Goal: Task Accomplishment & Management: Use online tool/utility

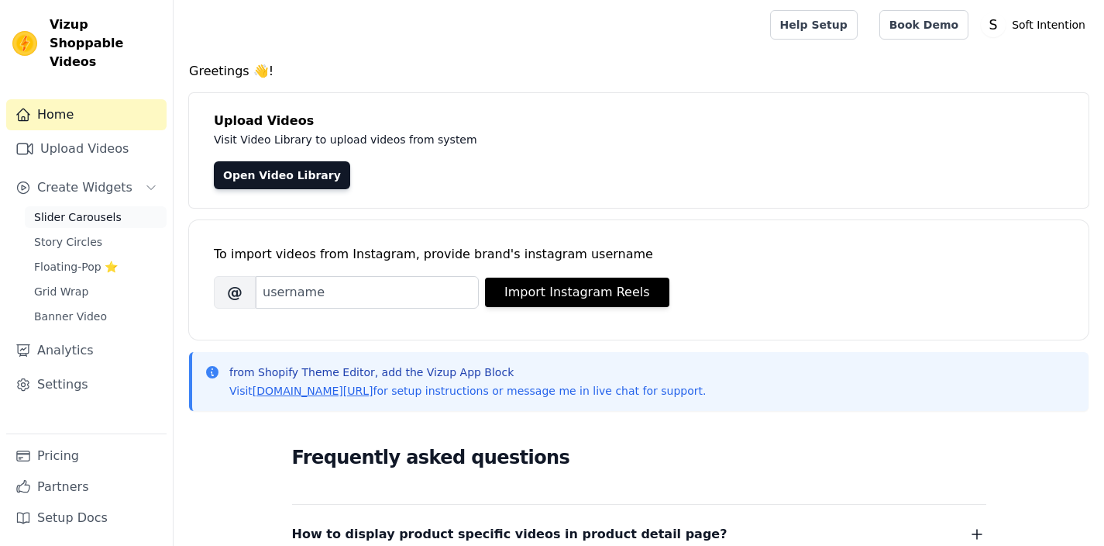
click at [94, 209] on span "Slider Carousels" at bounding box center [78, 216] width 88 height 15
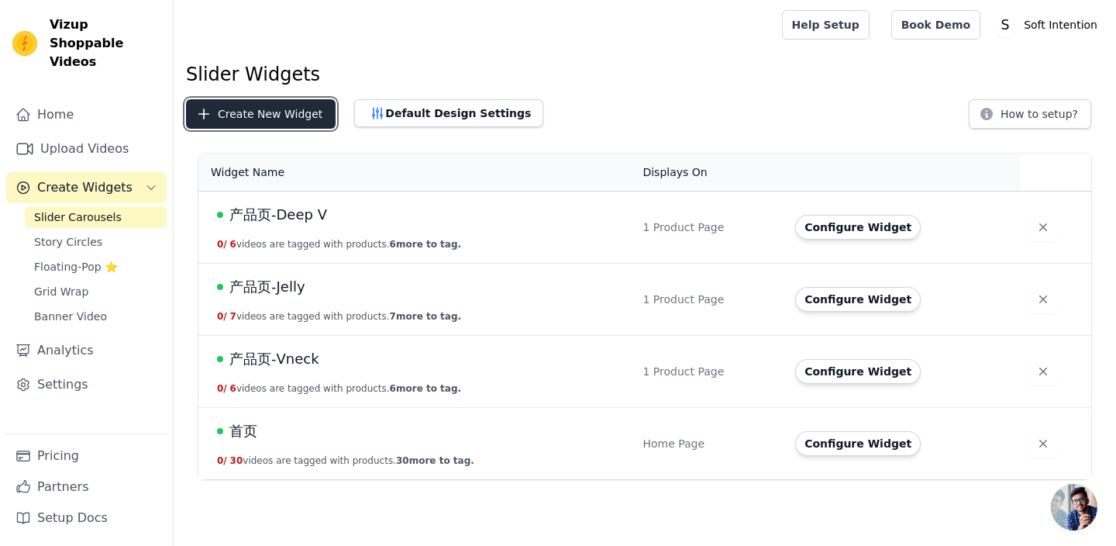
click at [261, 111] on button "Create New Widget" at bounding box center [261, 113] width 150 height 29
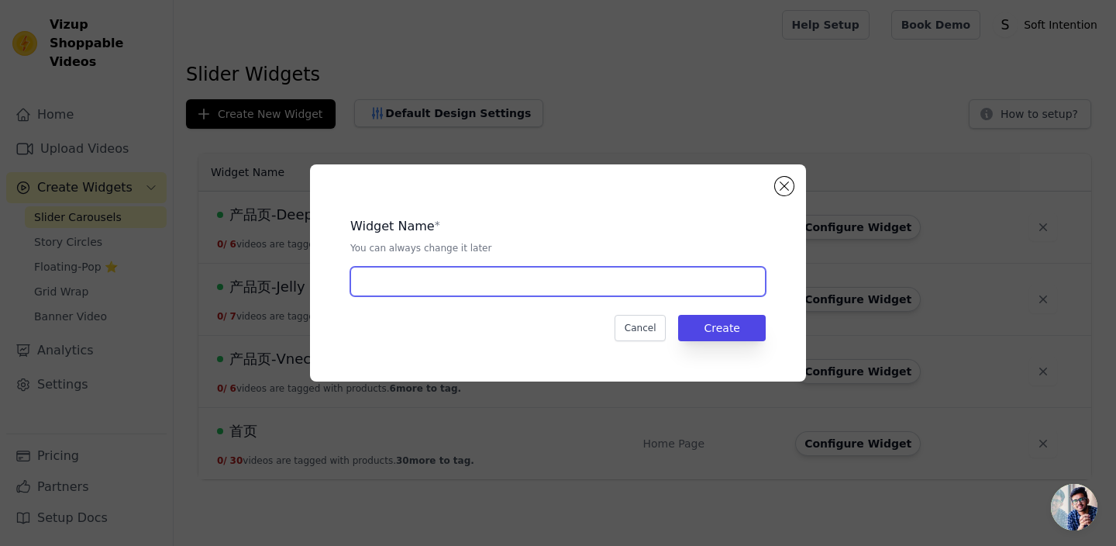
click at [466, 270] on input "text" at bounding box center [557, 281] width 415 height 29
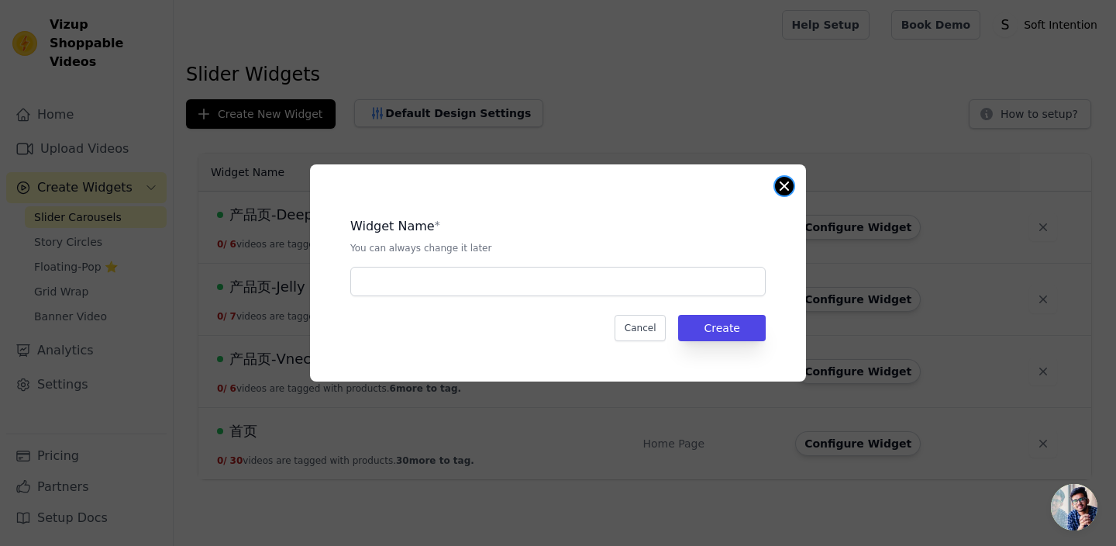
click at [790, 187] on button "Close modal" at bounding box center [784, 186] width 19 height 19
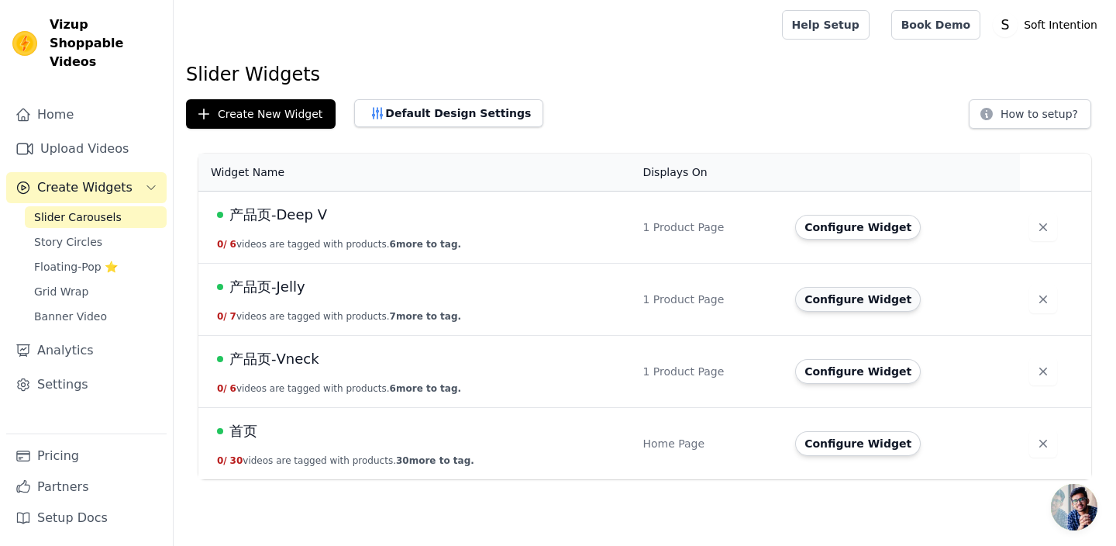
click at [856, 298] on button "Configure Widget" at bounding box center [858, 299] width 126 height 25
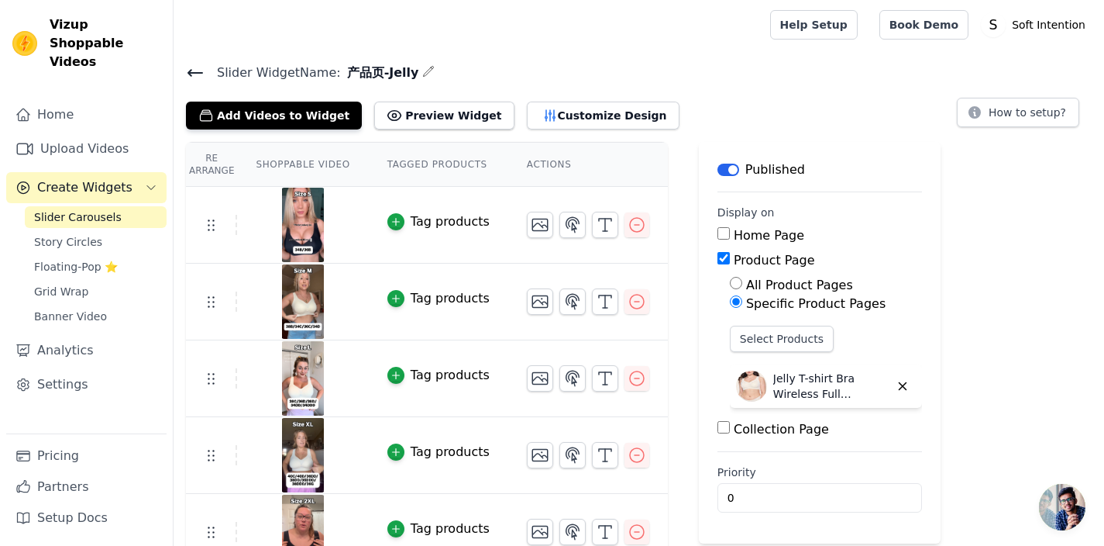
click at [201, 73] on icon at bounding box center [195, 73] width 19 height 19
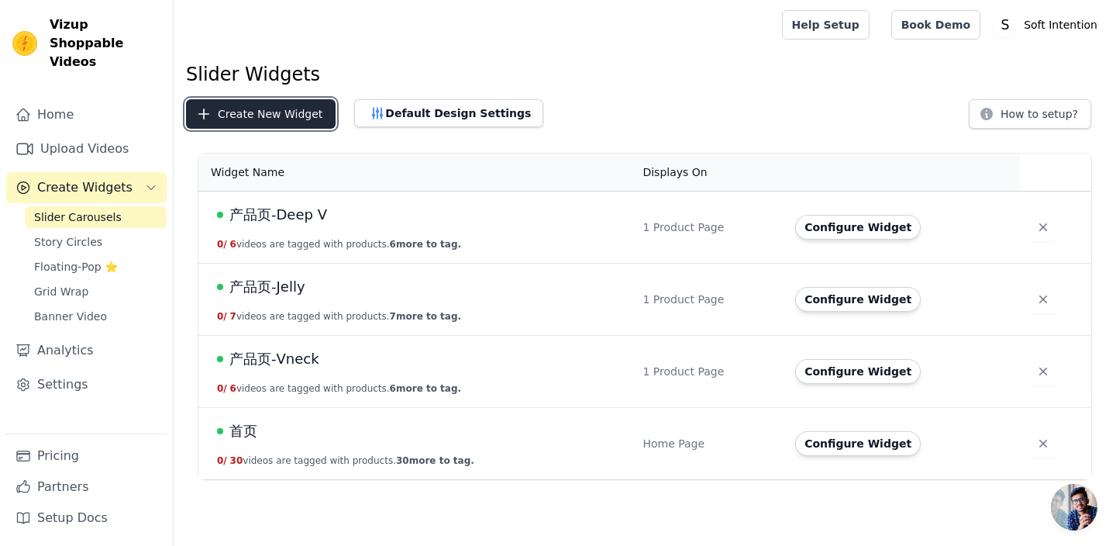
click at [213, 119] on button "Create New Widget" at bounding box center [261, 113] width 150 height 29
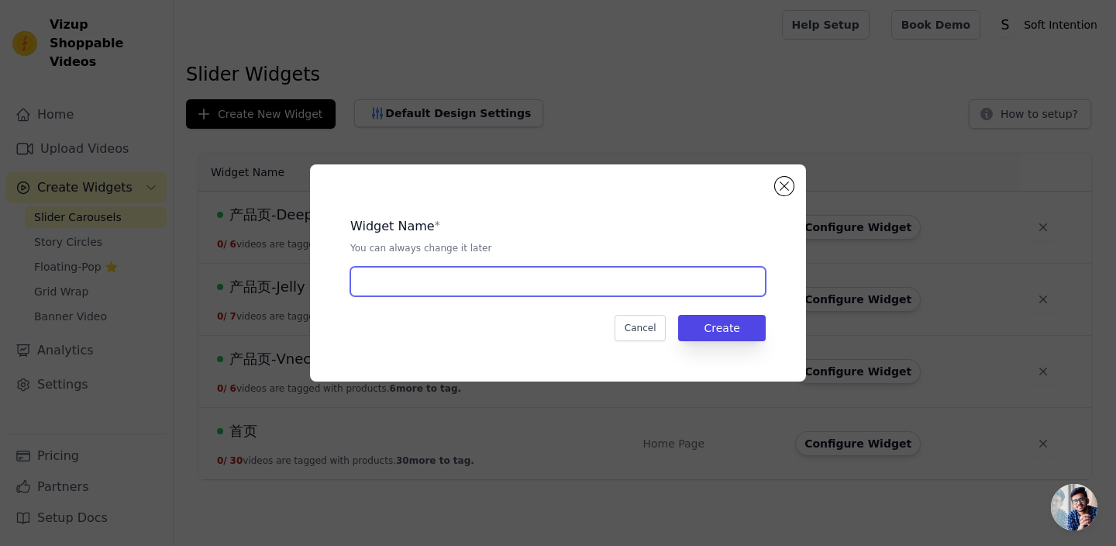
click at [471, 270] on input "text" at bounding box center [557, 281] width 415 height 29
paste input "Jelly T-shirt & Seamless Comfort Briefs"
type input "产品页-Jelly T-shirt & Seamless Comfort Briefs"
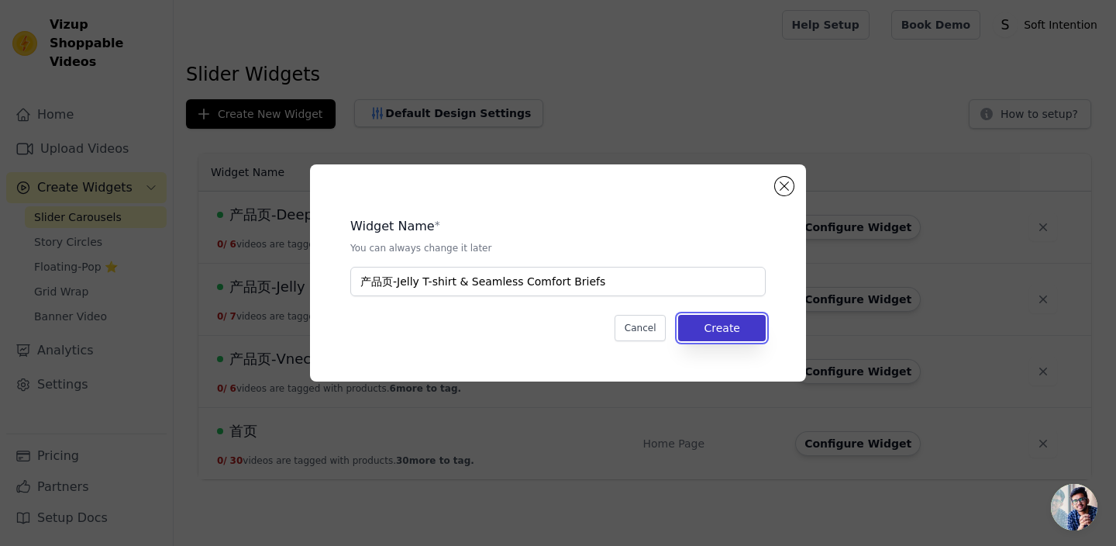
click at [711, 324] on button "Create" at bounding box center [722, 328] width 88 height 26
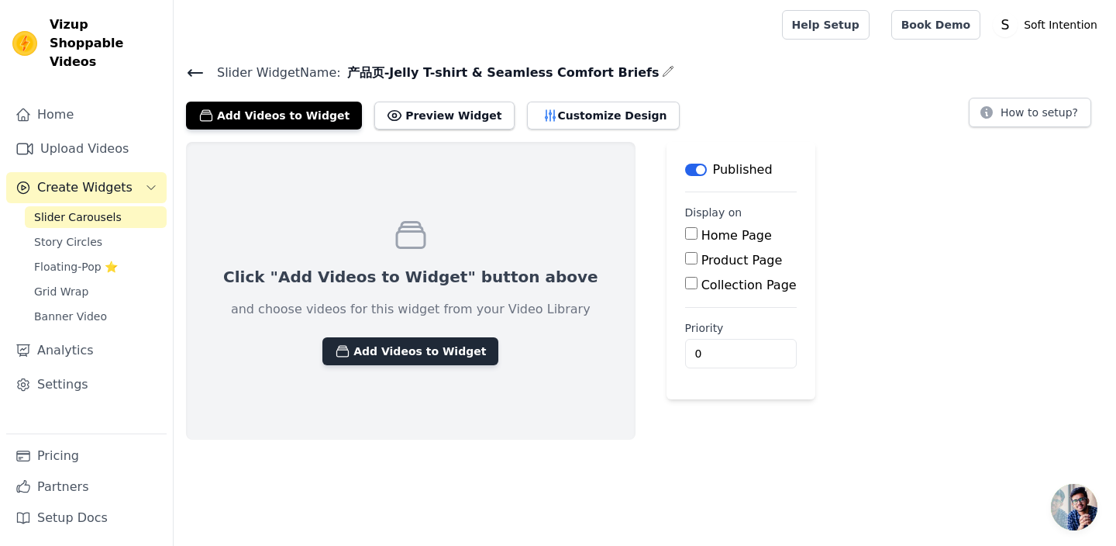
click at [408, 346] on button "Add Videos to Widget" at bounding box center [410, 351] width 176 height 28
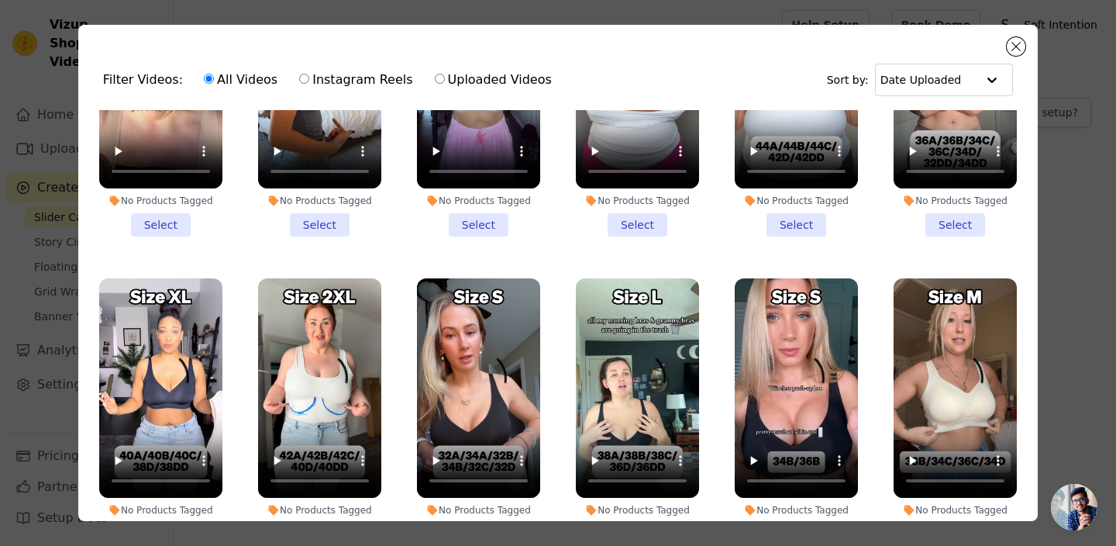
scroll to position [1739, 0]
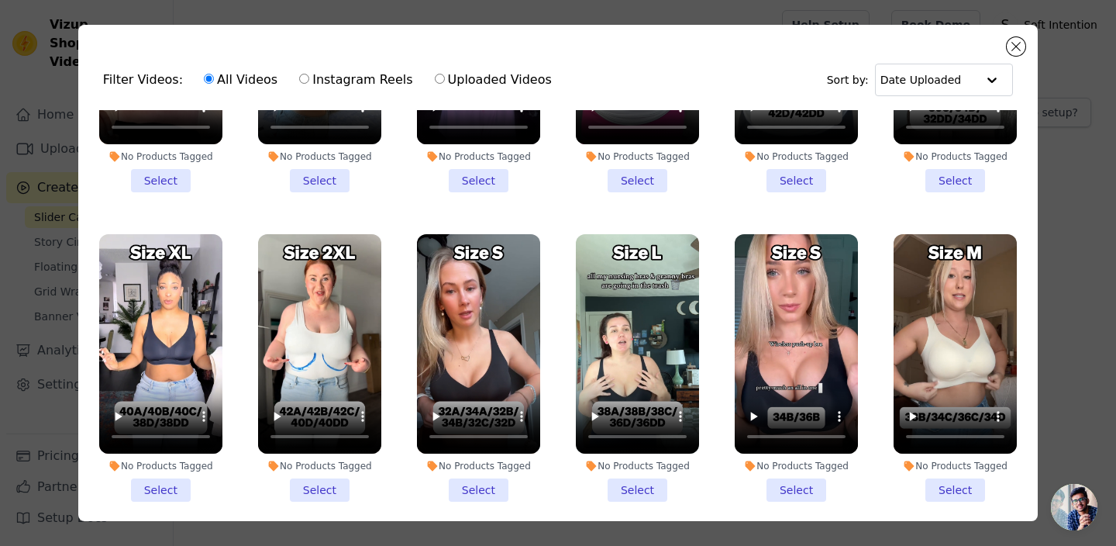
click at [462, 444] on li "No Products Tagged Select" at bounding box center [478, 367] width 123 height 267
click at [0, 0] on input "No Products Tagged Select" at bounding box center [0, 0] width 0 height 0
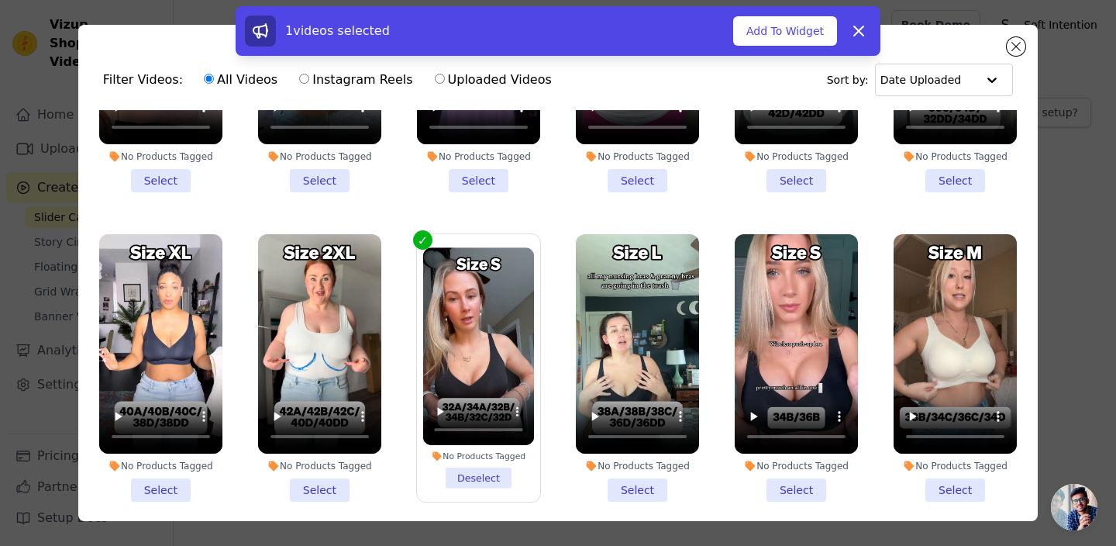
click at [488, 435] on li "No Products Tagged Deselect" at bounding box center [478, 367] width 111 height 240
click at [0, 0] on input "No Products Tagged Deselect" at bounding box center [0, 0] width 0 height 0
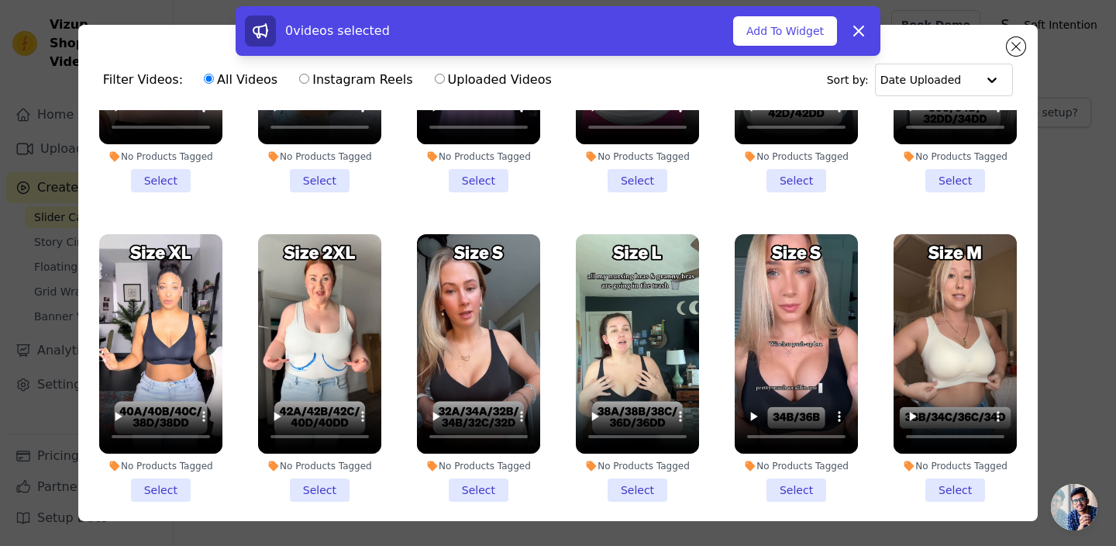
click at [795, 450] on li "No Products Tagged Select" at bounding box center [796, 367] width 123 height 267
click at [0, 0] on input "No Products Tagged Select" at bounding box center [0, 0] width 0 height 0
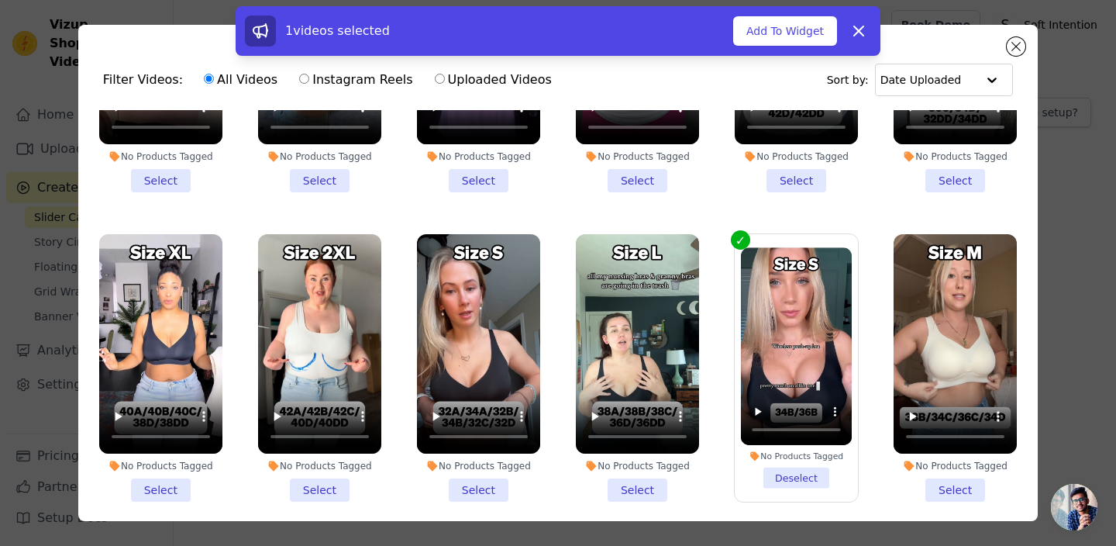
click at [951, 449] on li "No Products Tagged Select" at bounding box center [954, 367] width 123 height 267
click at [0, 0] on input "No Products Tagged Select" at bounding box center [0, 0] width 0 height 0
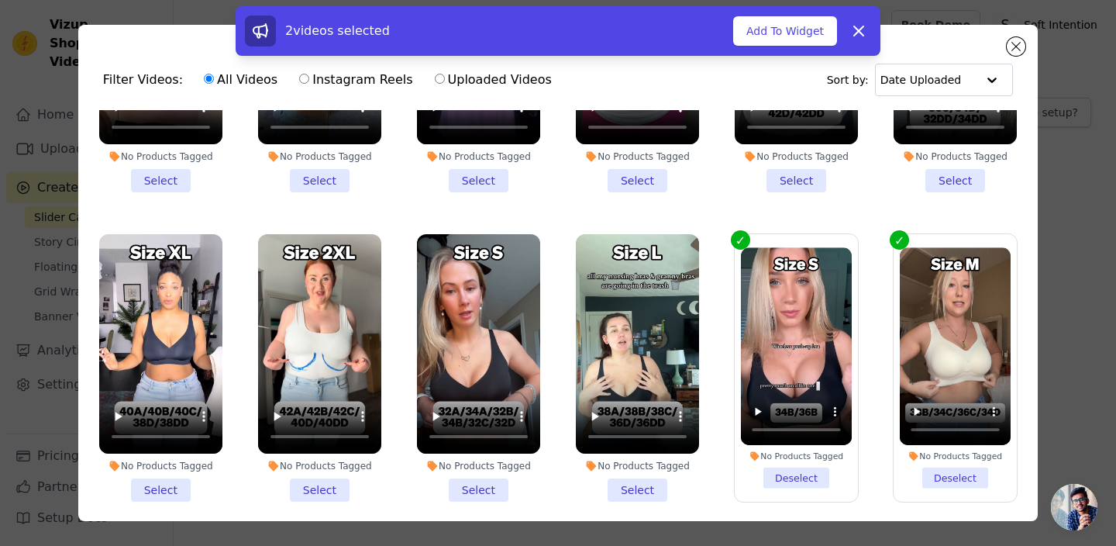
click at [621, 444] on li "No Products Tagged Select" at bounding box center [637, 367] width 123 height 267
click at [0, 0] on input "No Products Tagged Select" at bounding box center [0, 0] width 0 height 0
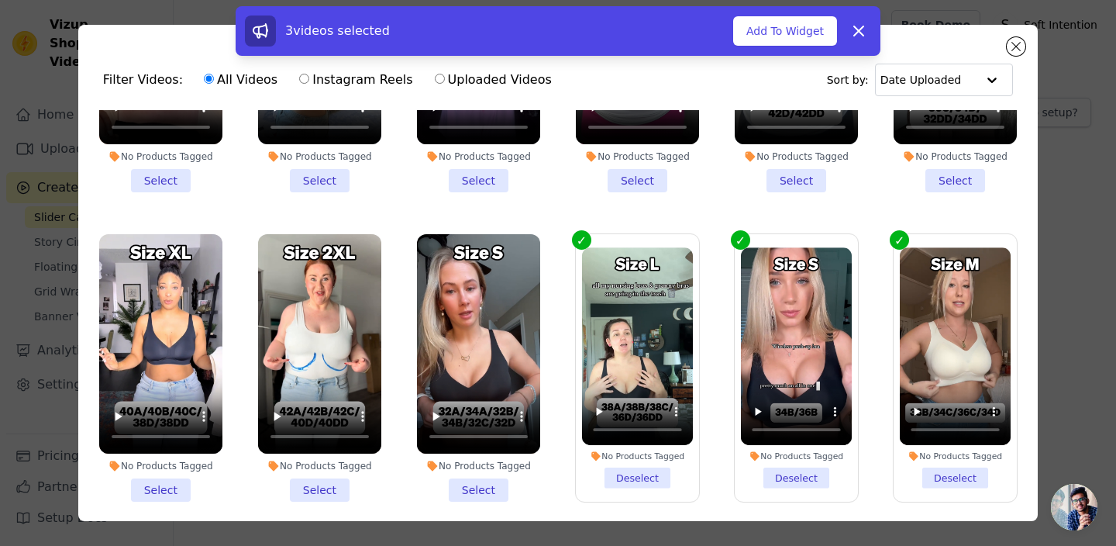
click at [145, 449] on li "No Products Tagged Select" at bounding box center [160, 367] width 123 height 267
click at [0, 0] on input "No Products Tagged Select" at bounding box center [0, 0] width 0 height 0
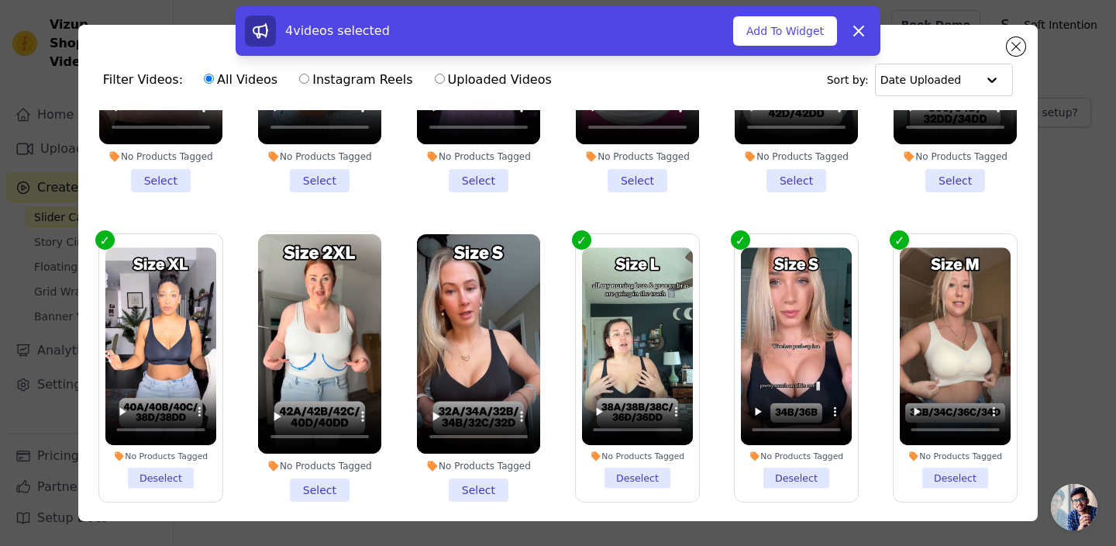
click at [313, 446] on li "No Products Tagged Select" at bounding box center [319, 367] width 123 height 267
click at [0, 0] on input "No Products Tagged Select" at bounding box center [0, 0] width 0 height 0
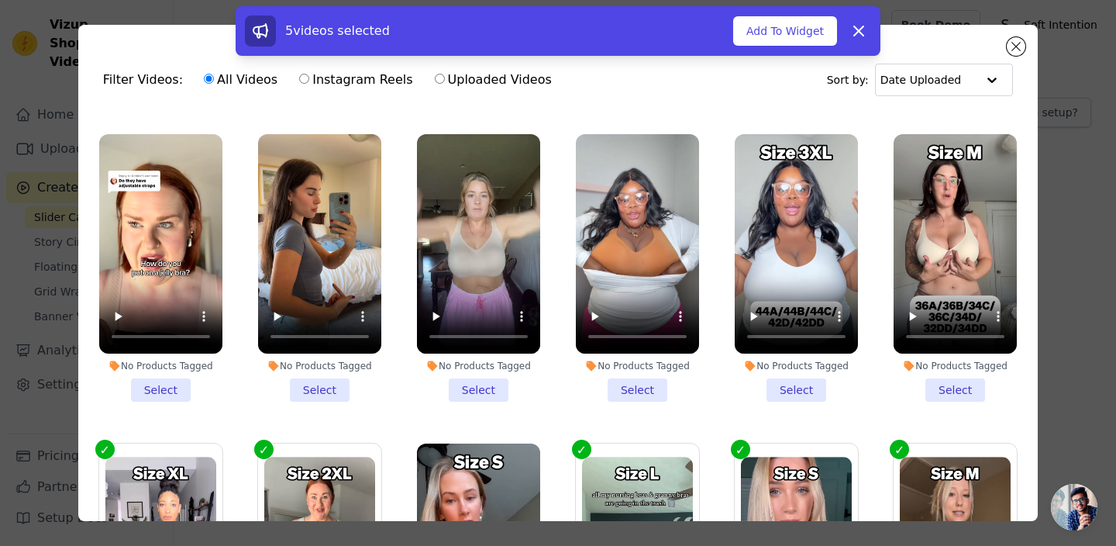
scroll to position [1513, 0]
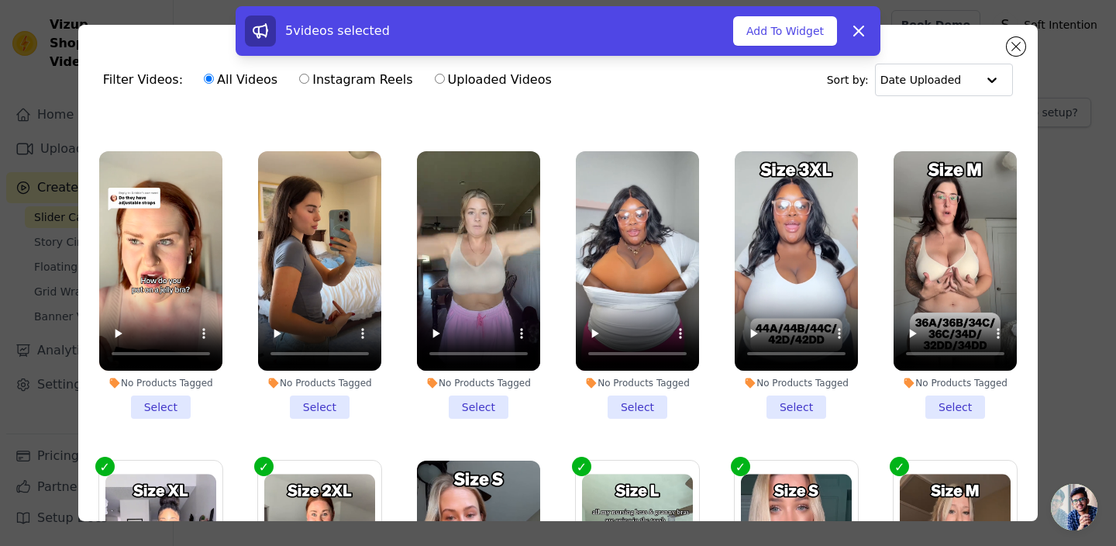
click at [793, 369] on li "No Products Tagged Select" at bounding box center [796, 284] width 123 height 267
click at [0, 0] on input "No Products Tagged Select" at bounding box center [0, 0] width 0 height 0
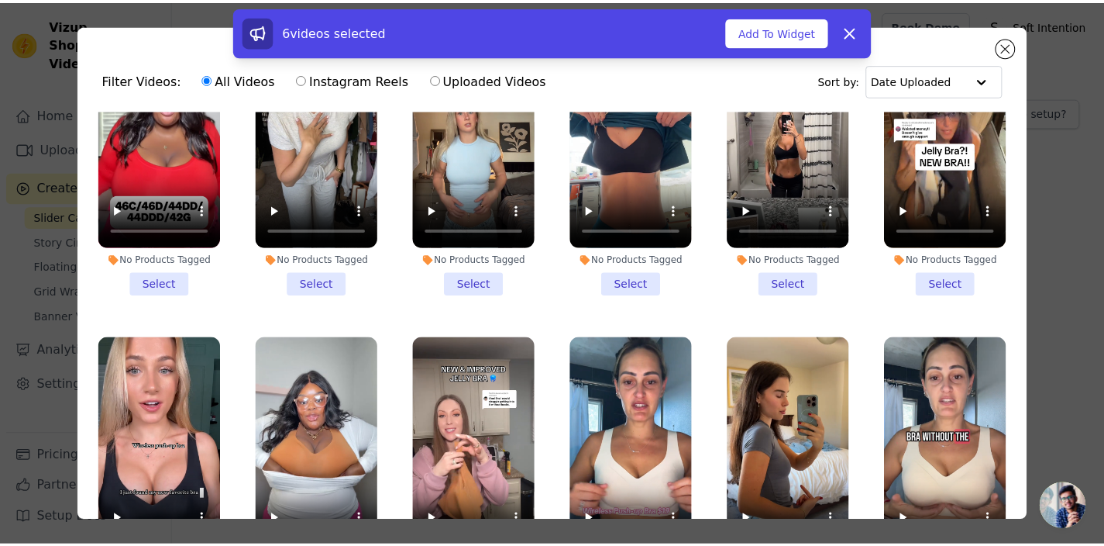
scroll to position [0, 0]
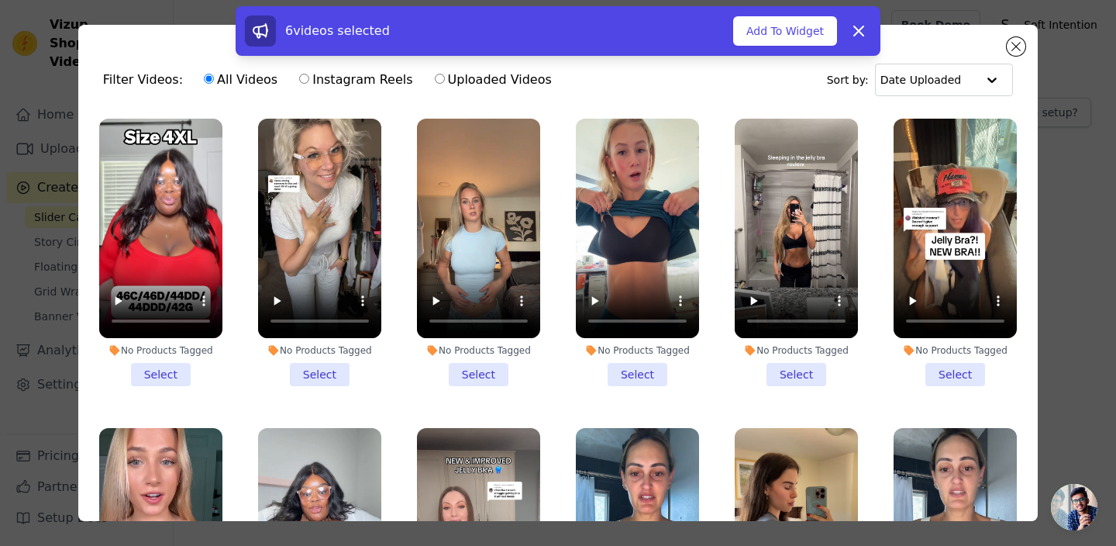
click at [152, 361] on li "No Products Tagged Select" at bounding box center [160, 252] width 123 height 267
click at [0, 0] on input "No Products Tagged Select" at bounding box center [0, 0] width 0 height 0
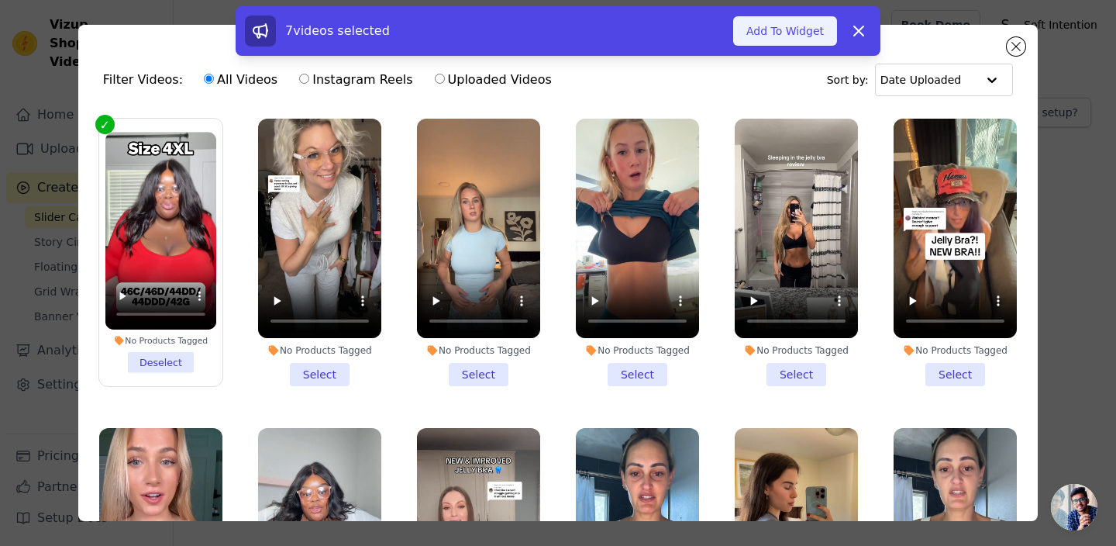
click at [803, 22] on button "Add To Widget" at bounding box center [785, 30] width 104 height 29
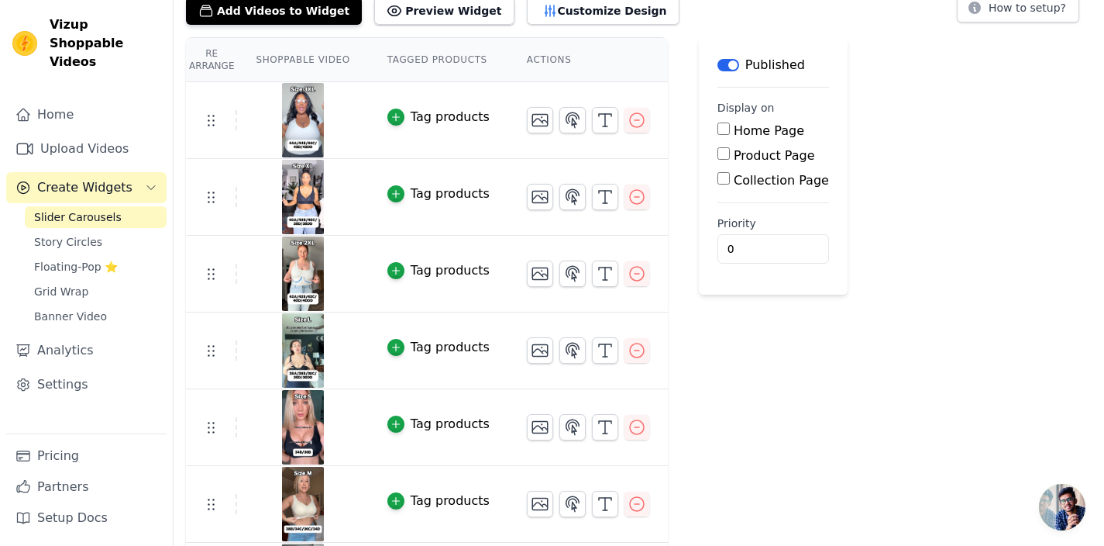
scroll to position [177, 0]
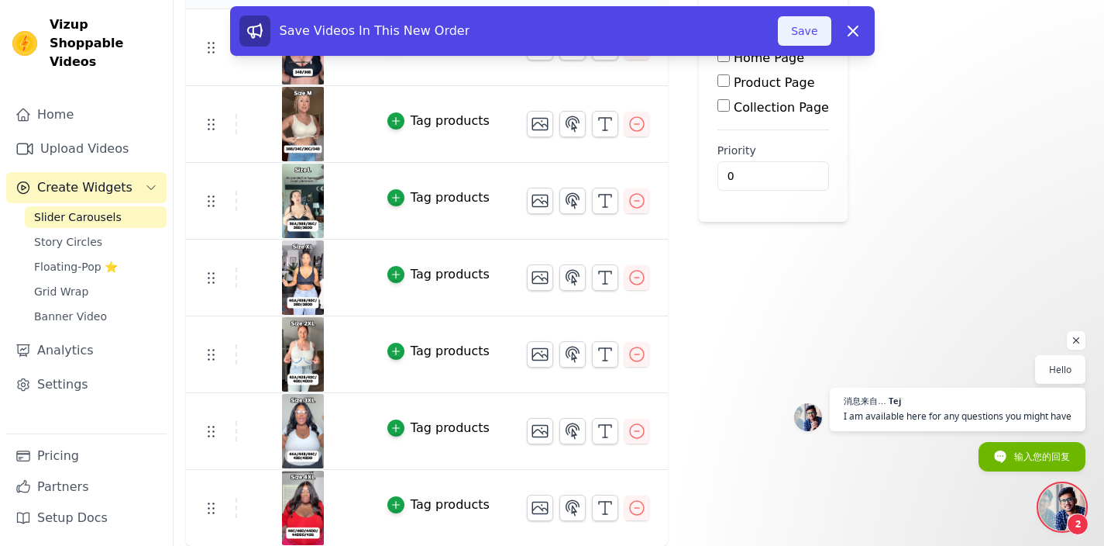
click at [814, 26] on button "Save" at bounding box center [804, 30] width 53 height 29
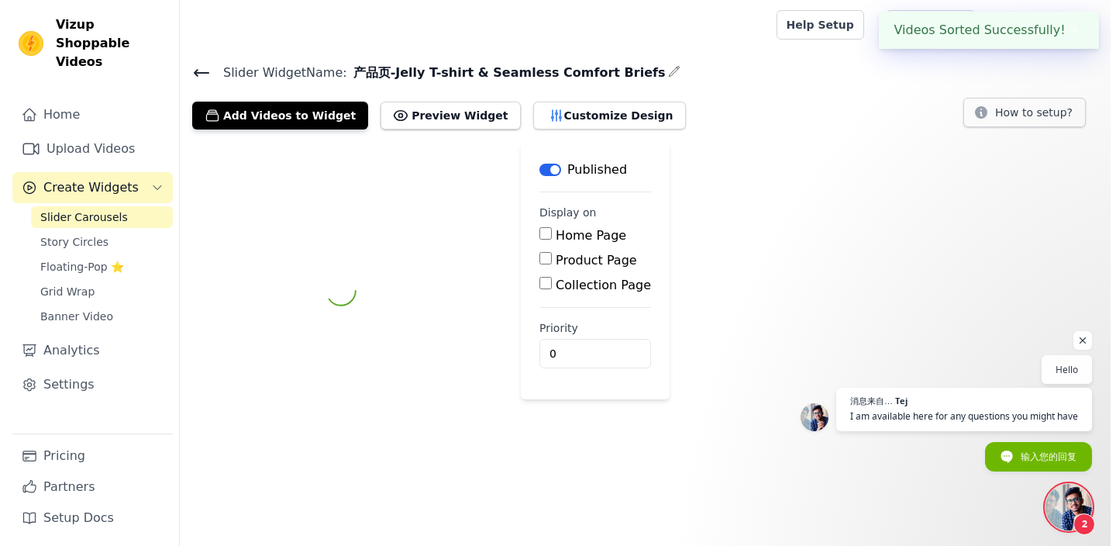
scroll to position [0, 0]
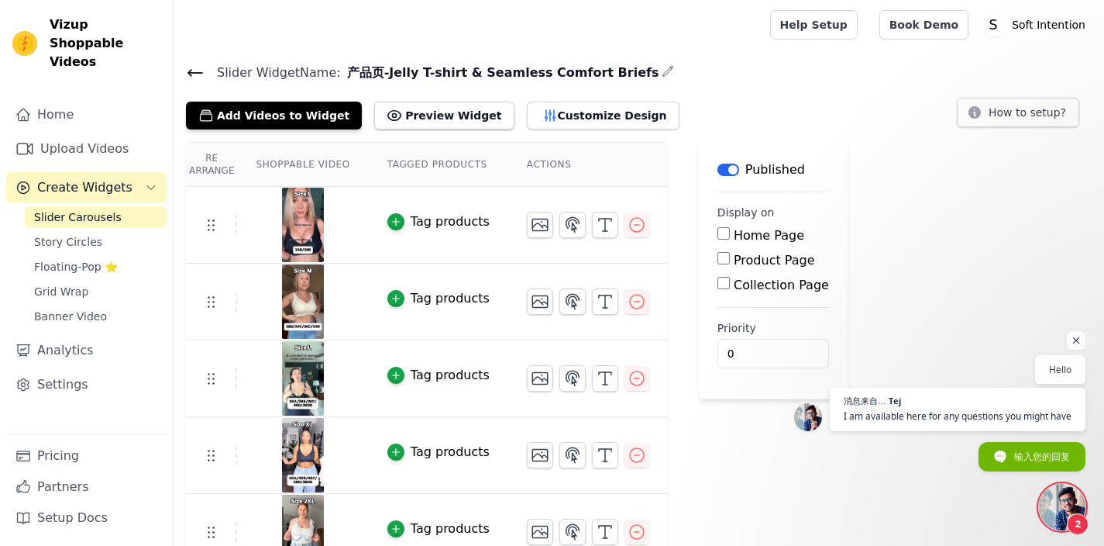
click at [197, 71] on icon at bounding box center [195, 73] width 14 height 6
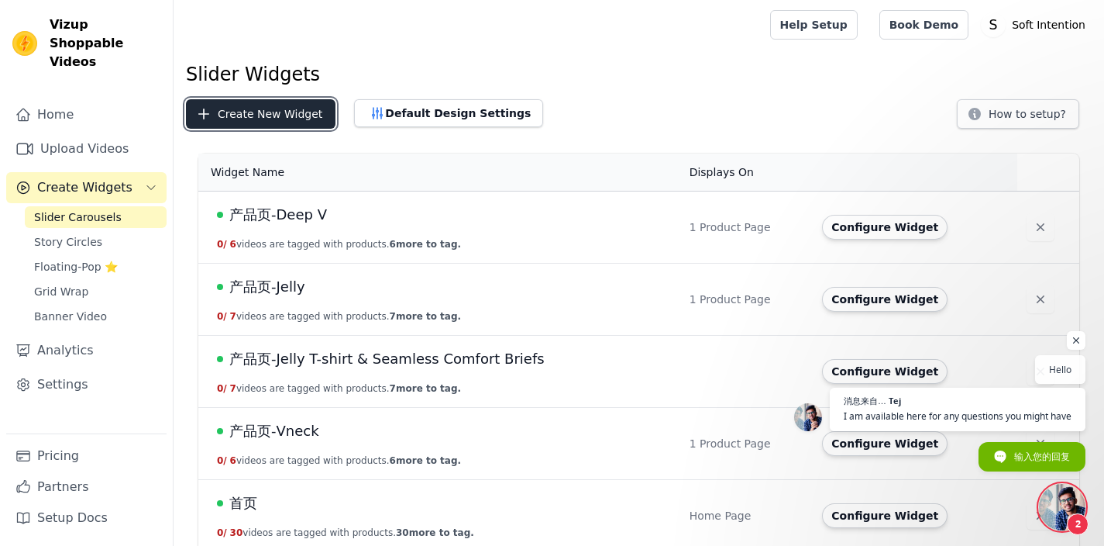
click at [249, 116] on button "Create New Widget" at bounding box center [261, 113] width 150 height 29
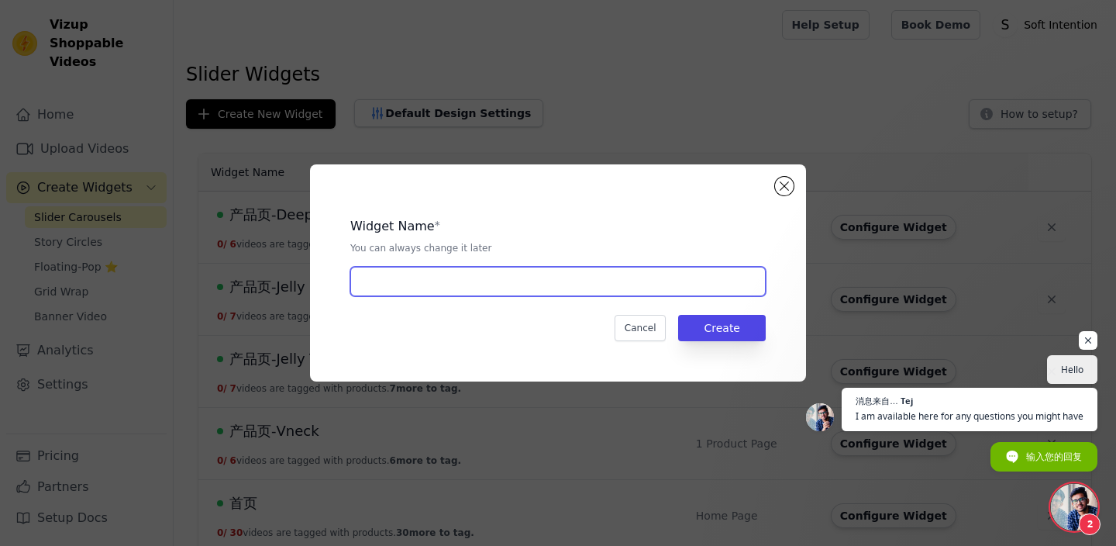
click at [385, 290] on input "text" at bounding box center [557, 281] width 415 height 29
paste input "V Neck & Seamless Comfort Briefs"
type input "产品页-V Neck & Seamless Comfort Briefs"
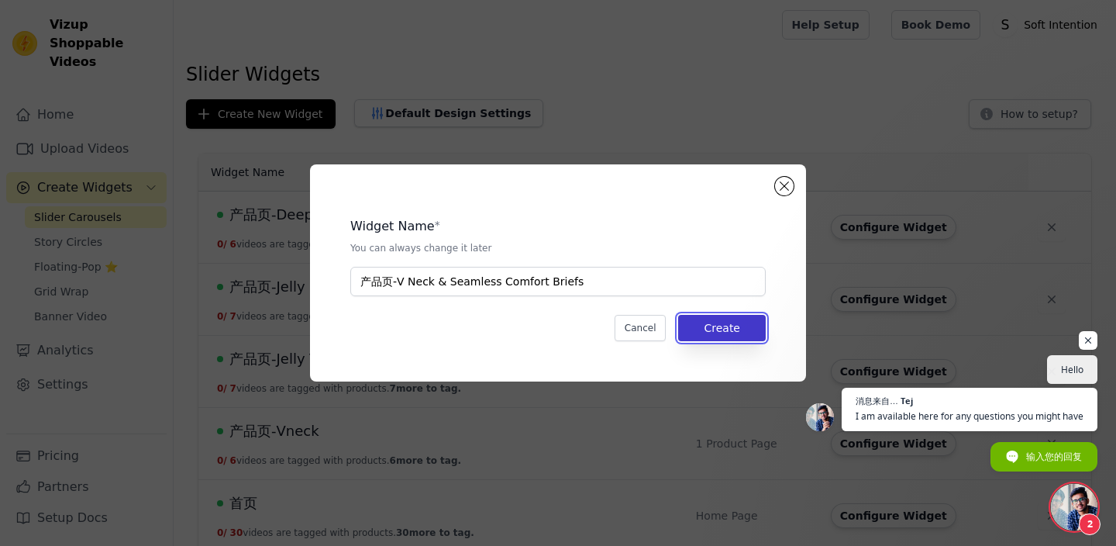
click at [712, 322] on button "Create" at bounding box center [722, 328] width 88 height 26
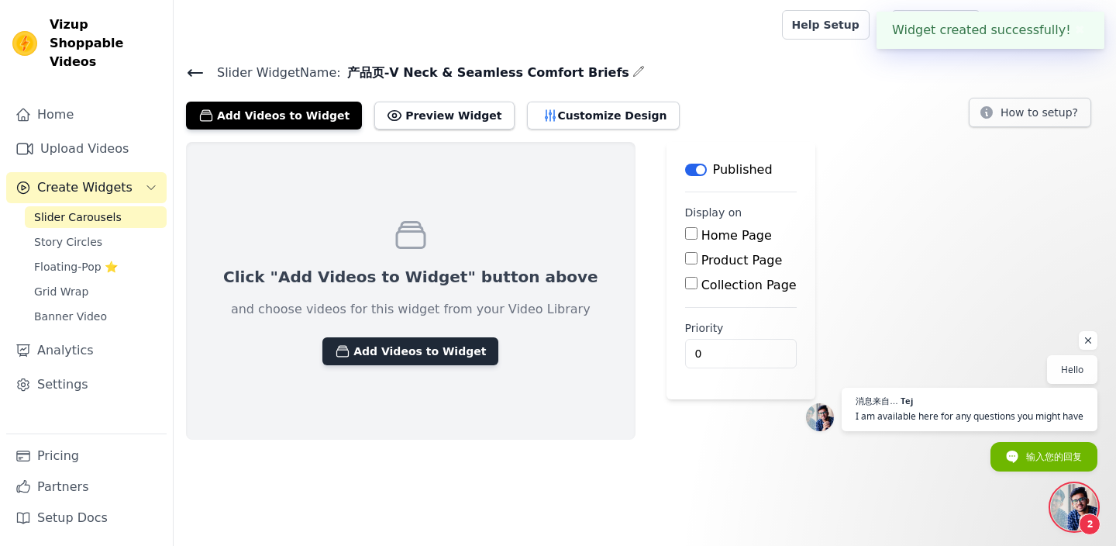
click at [375, 338] on button "Add Videos to Widget" at bounding box center [410, 351] width 176 height 28
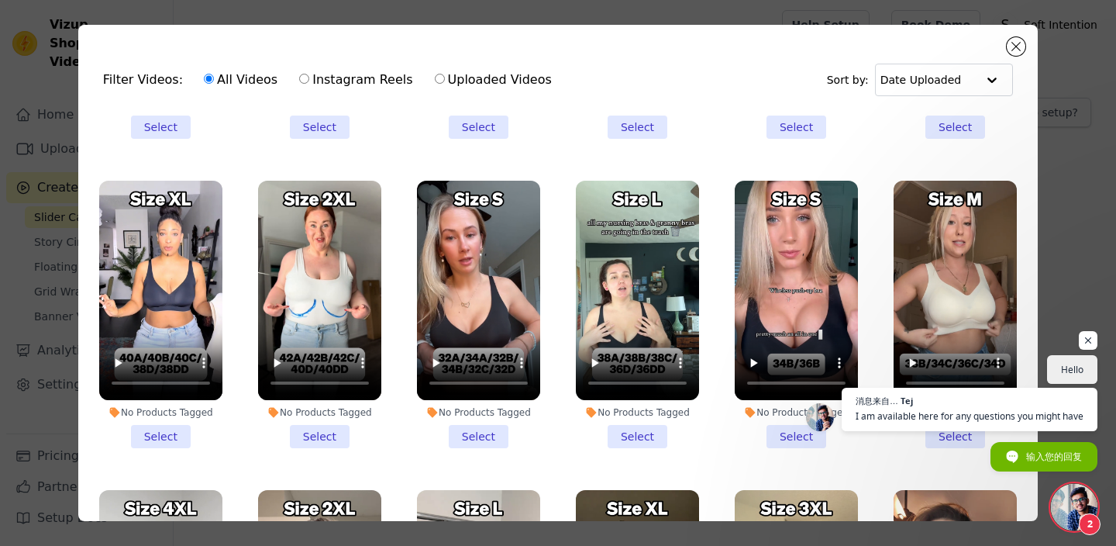
scroll to position [1775, 0]
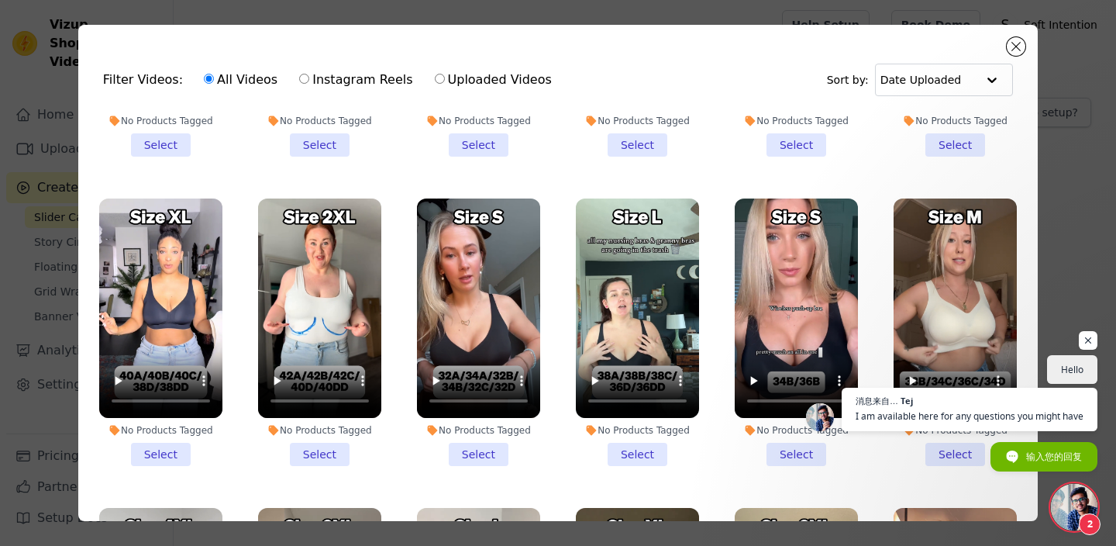
click at [773, 416] on li "No Products Tagged Select" at bounding box center [796, 331] width 123 height 267
click at [0, 0] on input "No Products Tagged Select" at bounding box center [0, 0] width 0 height 0
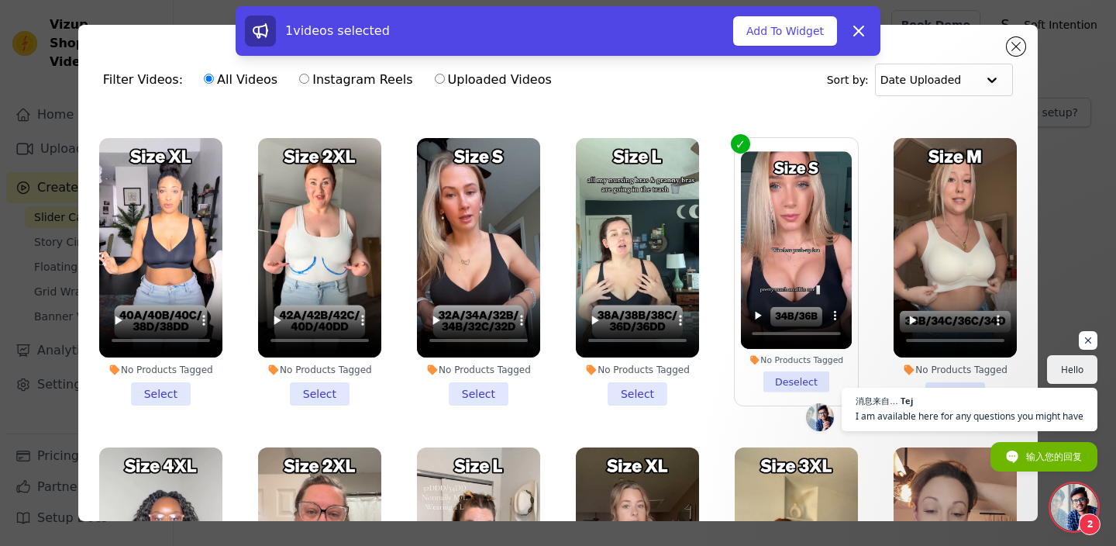
click at [924, 353] on li "No Products Tagged Select" at bounding box center [954, 271] width 123 height 267
click at [0, 0] on input "No Products Tagged Select" at bounding box center [0, 0] width 0 height 0
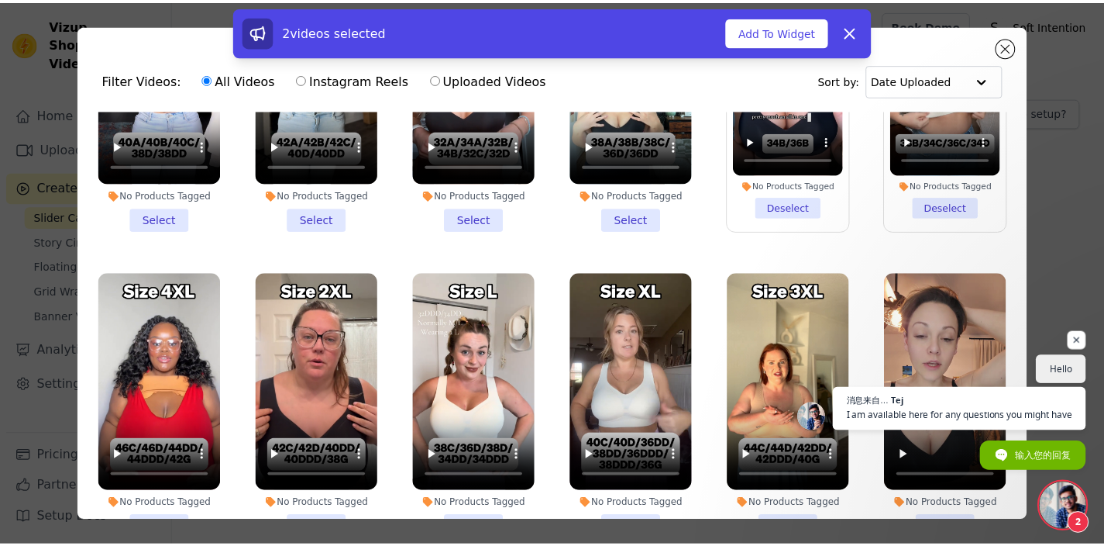
scroll to position [2057, 0]
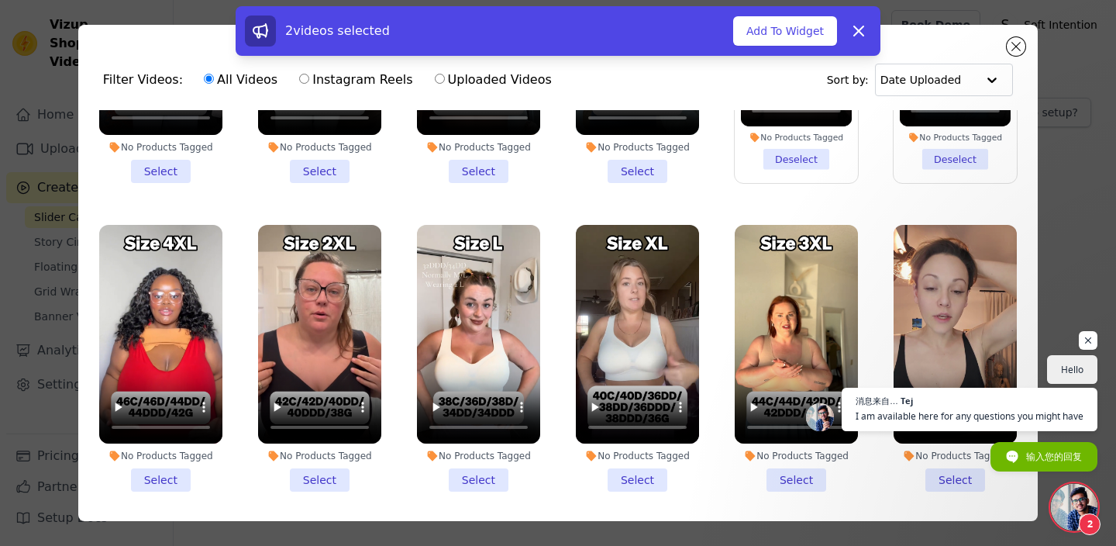
click at [487, 428] on li "No Products Tagged Select" at bounding box center [478, 358] width 123 height 267
click at [0, 0] on input "No Products Tagged Select" at bounding box center [0, 0] width 0 height 0
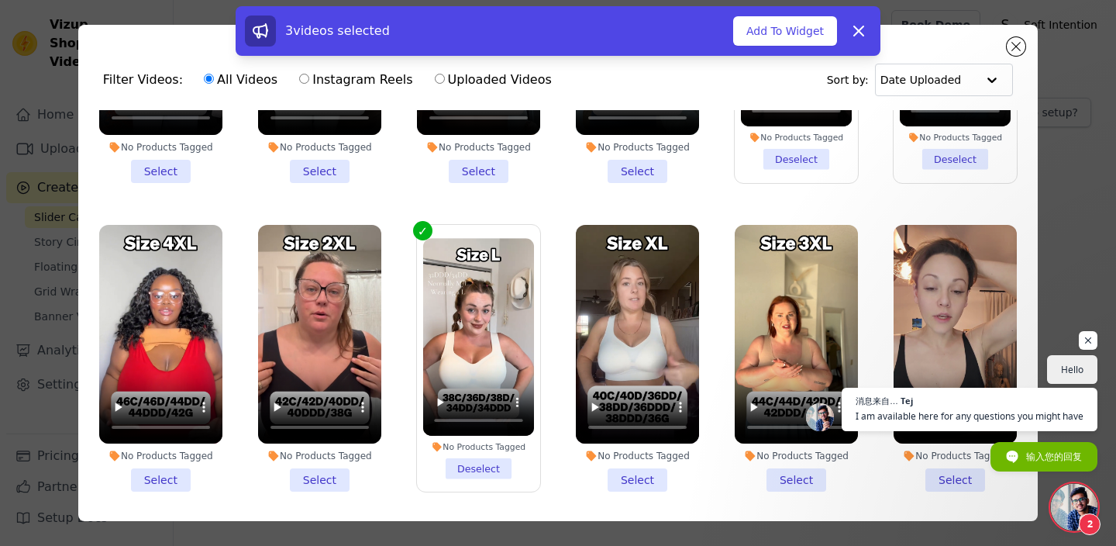
click at [632, 431] on li "No Products Tagged Select" at bounding box center [637, 358] width 123 height 267
click at [0, 0] on input "No Products Tagged Select" at bounding box center [0, 0] width 0 height 0
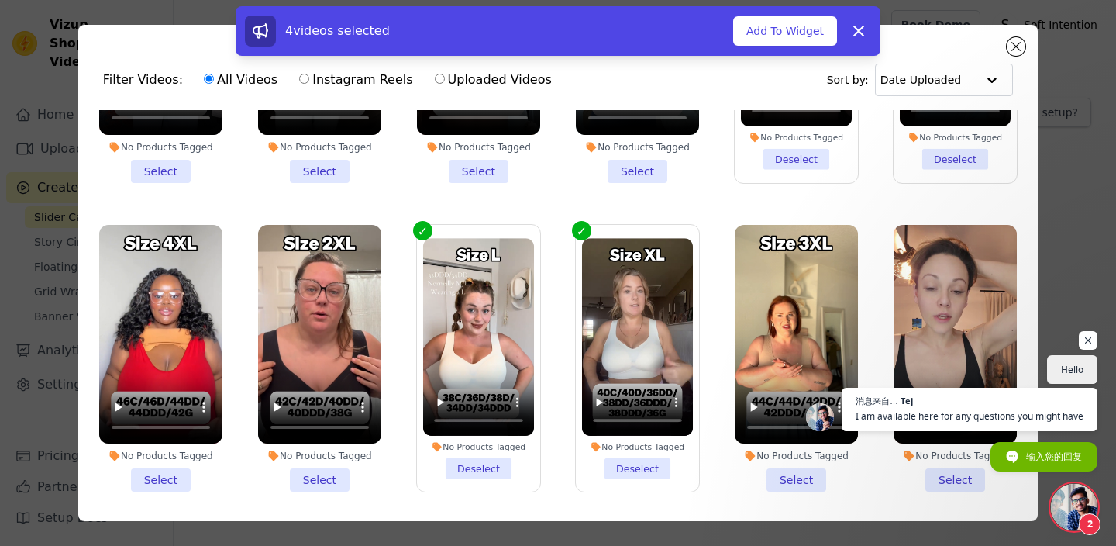
click at [321, 426] on li "No Products Tagged Select" at bounding box center [319, 358] width 123 height 267
click at [0, 0] on input "No Products Tagged Select" at bounding box center [0, 0] width 0 height 0
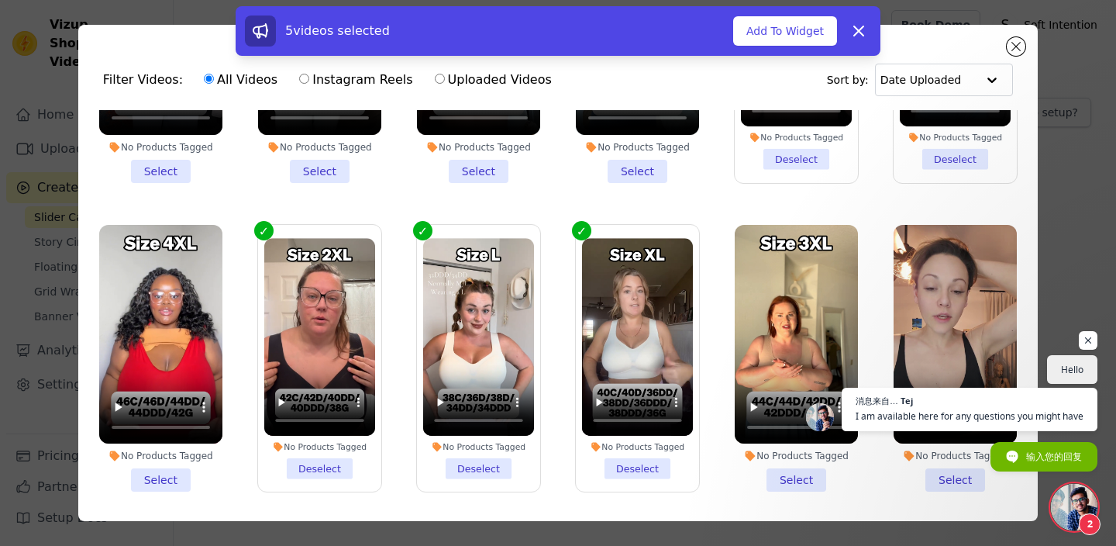
click at [783, 430] on li "No Products Tagged Select" at bounding box center [796, 358] width 123 height 267
click at [0, 0] on input "No Products Tagged Select" at bounding box center [0, 0] width 0 height 0
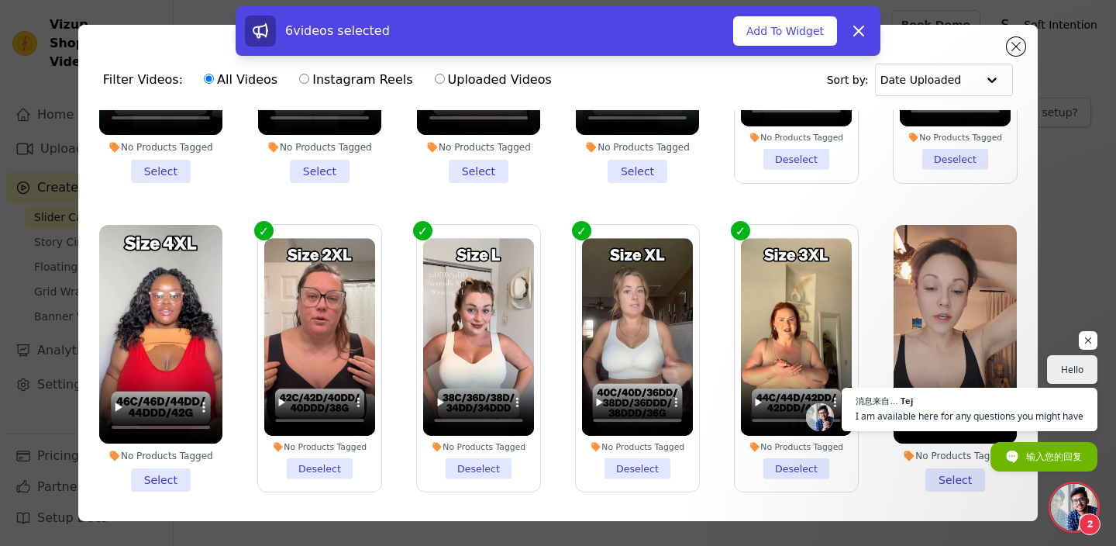
click at [169, 432] on li "No Products Tagged Select" at bounding box center [160, 358] width 123 height 267
click at [0, 0] on input "No Products Tagged Select" at bounding box center [0, 0] width 0 height 0
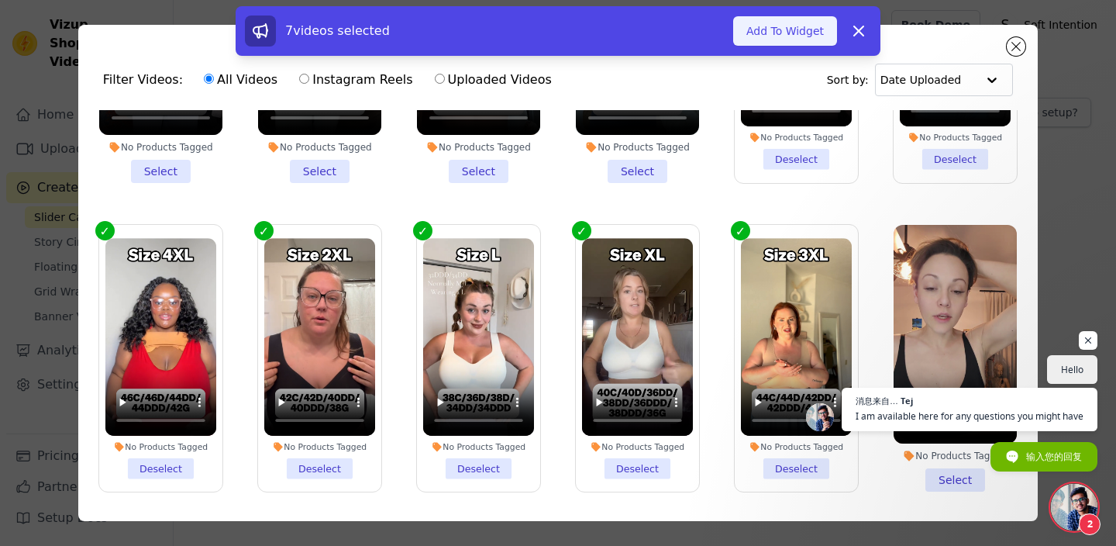
click at [793, 36] on button "Add To Widget" at bounding box center [785, 30] width 104 height 29
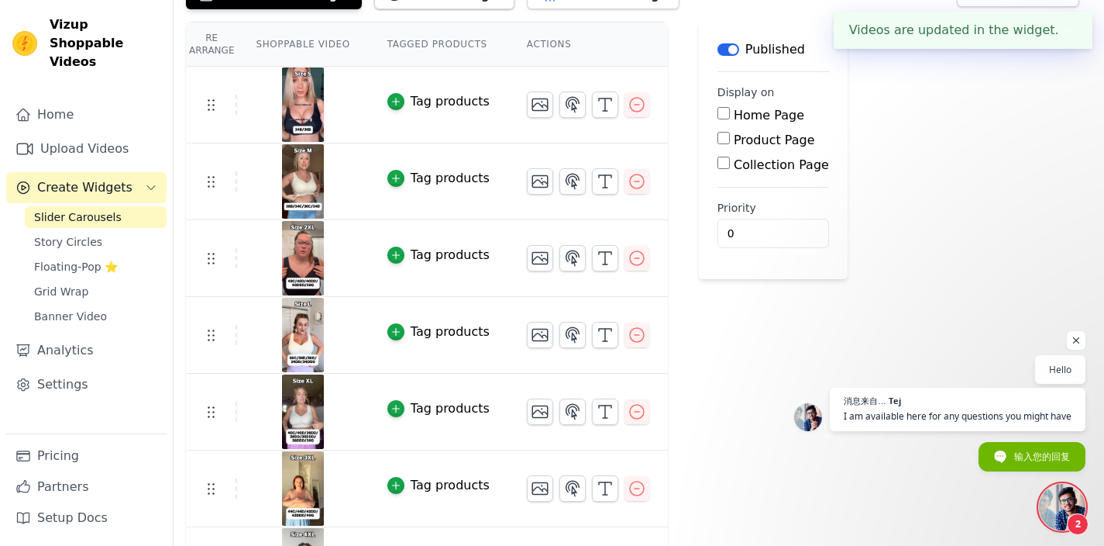
scroll to position [177, 0]
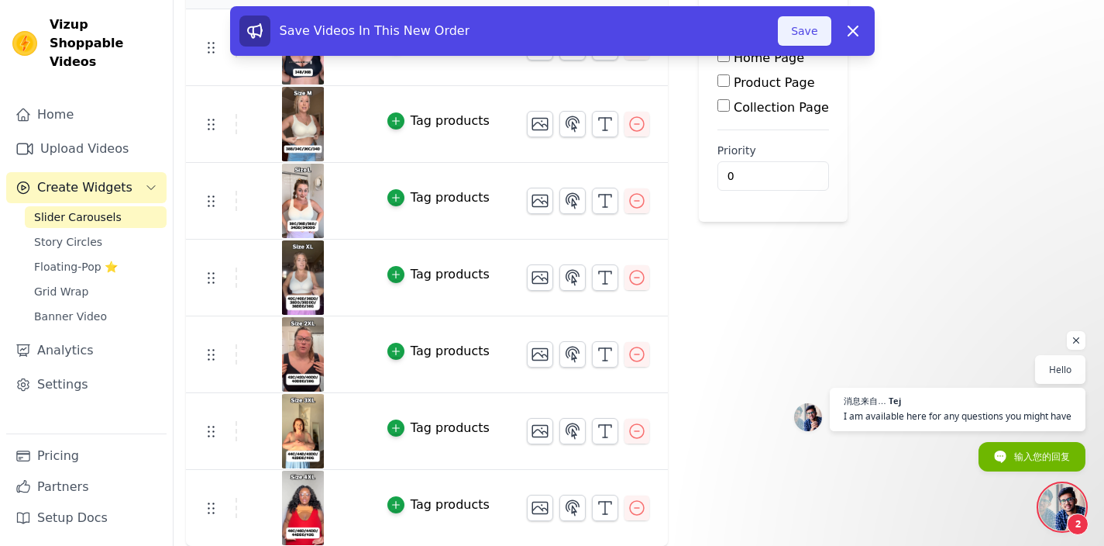
click at [801, 18] on button "Save" at bounding box center [804, 30] width 53 height 29
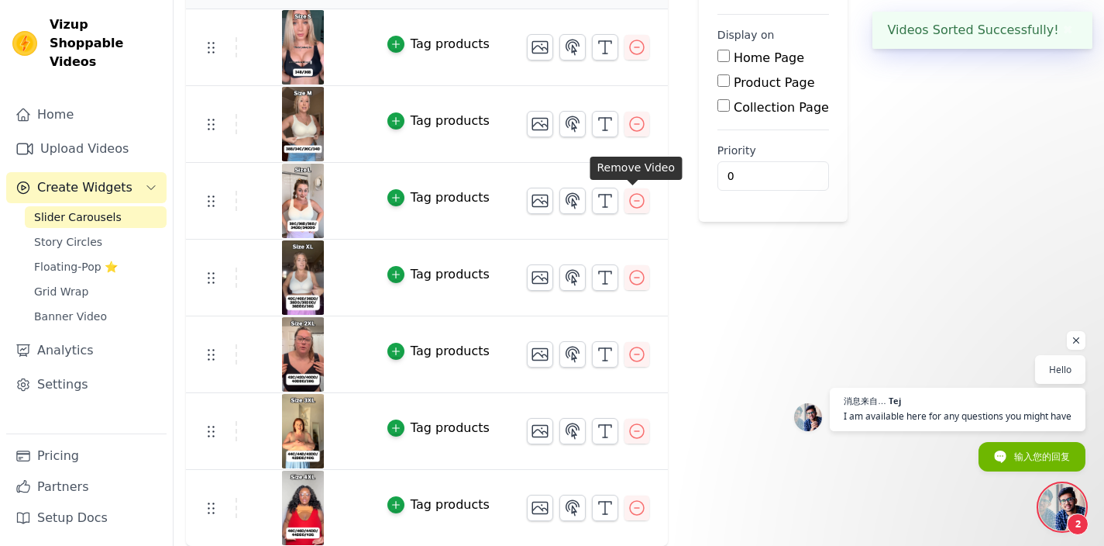
scroll to position [0, 0]
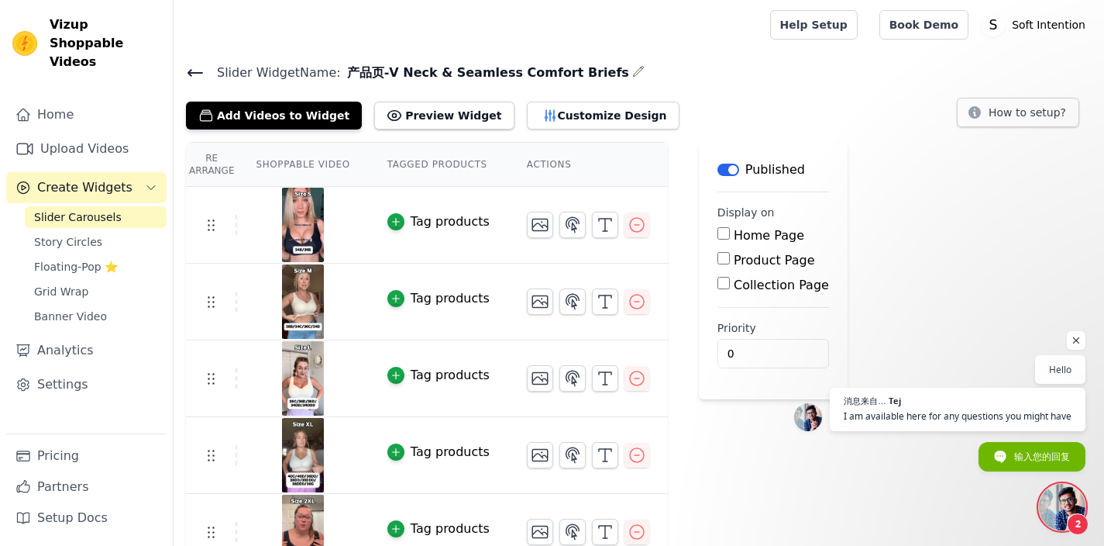
click at [198, 74] on icon at bounding box center [195, 73] width 19 height 19
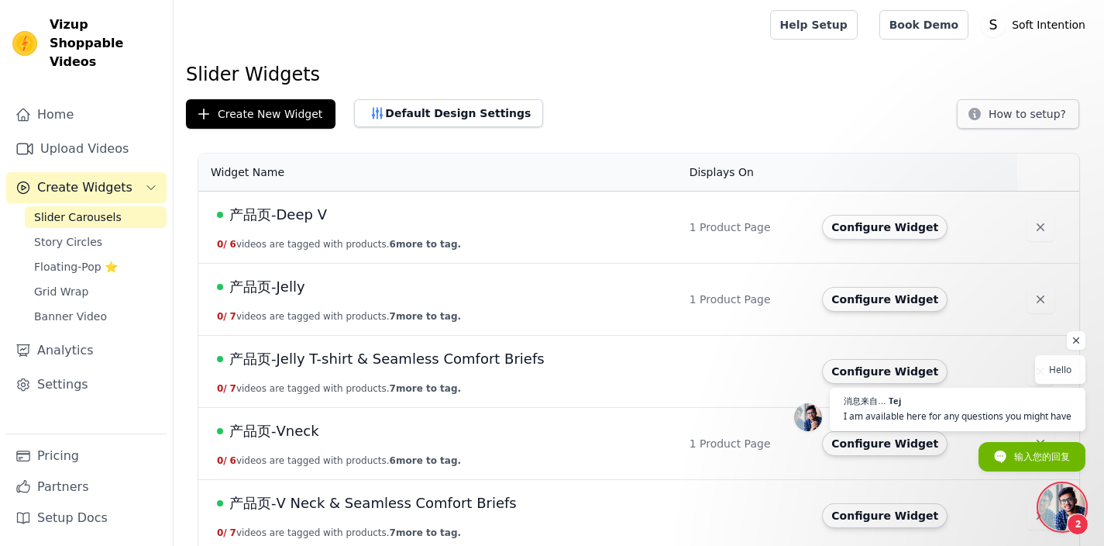
scroll to position [84, 0]
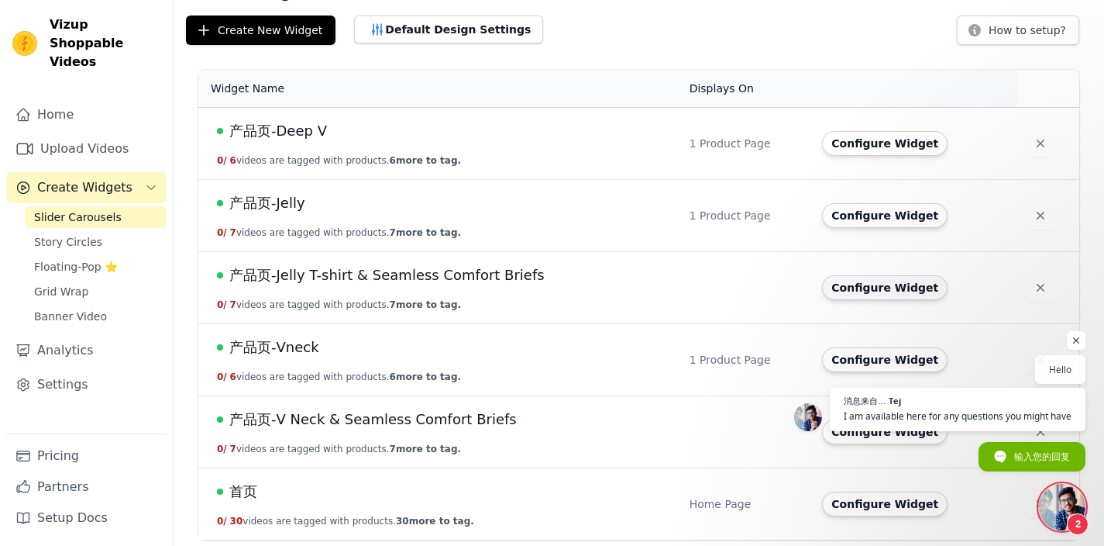
click at [900, 291] on button "Configure Widget" at bounding box center [885, 287] width 126 height 25
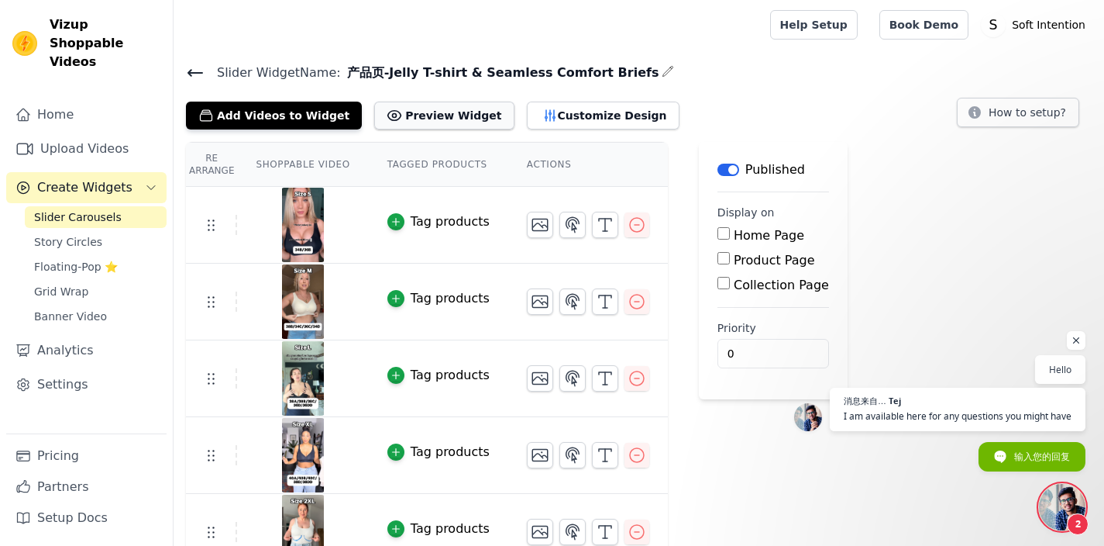
click at [438, 115] on button "Preview Widget" at bounding box center [443, 116] width 139 height 28
click at [764, 261] on label "Product Page" at bounding box center [774, 260] width 81 height 15
click at [730, 261] on input "Product Page" at bounding box center [724, 258] width 12 height 12
checkbox input "true"
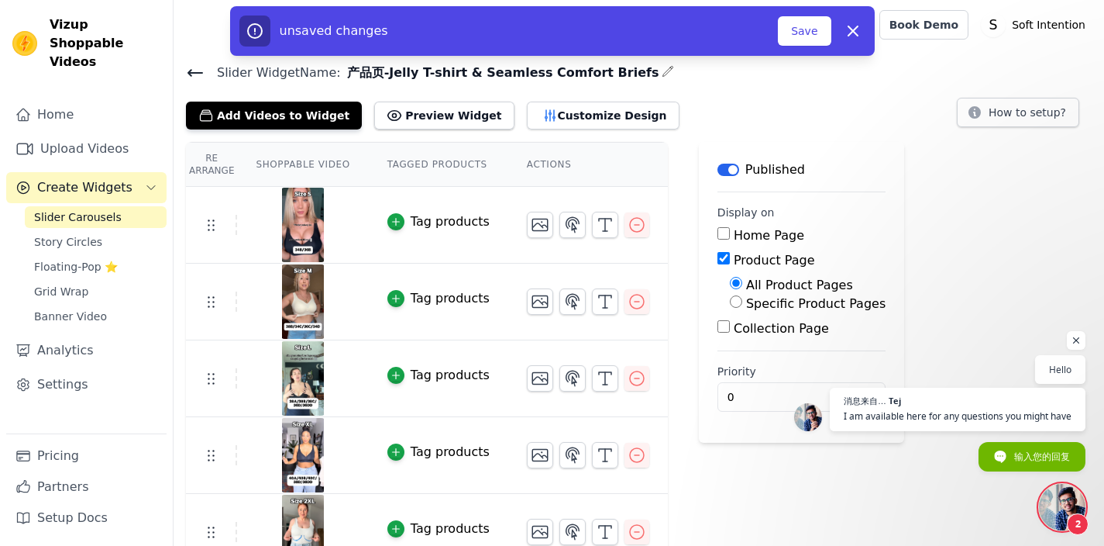
click at [756, 307] on label "Specific Product Pages" at bounding box center [815, 303] width 139 height 15
click at [742, 307] on input "Specific Product Pages" at bounding box center [736, 301] width 12 height 12
radio input "true"
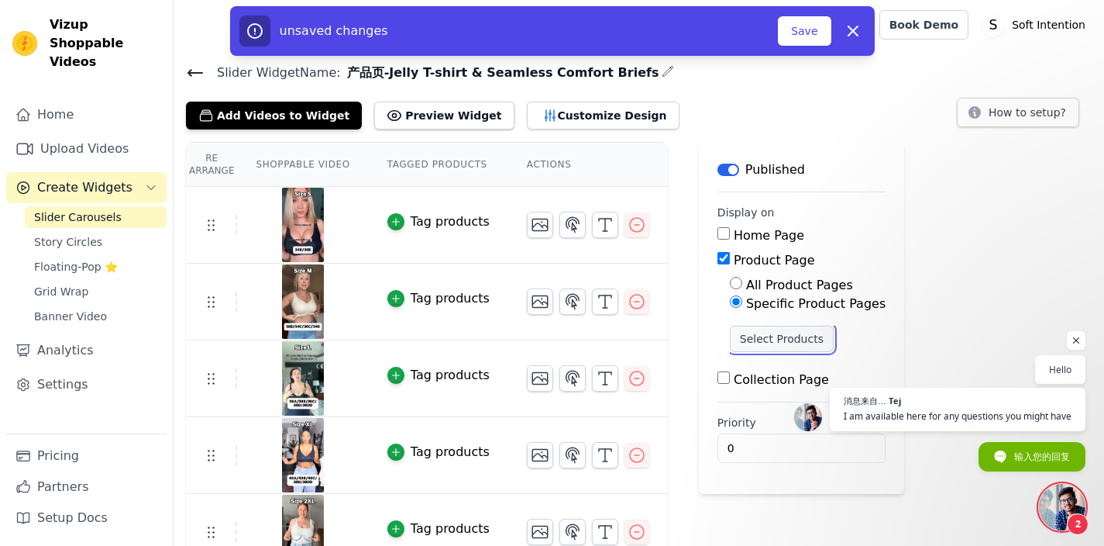
click at [752, 332] on button "Select Products" at bounding box center [782, 338] width 104 height 26
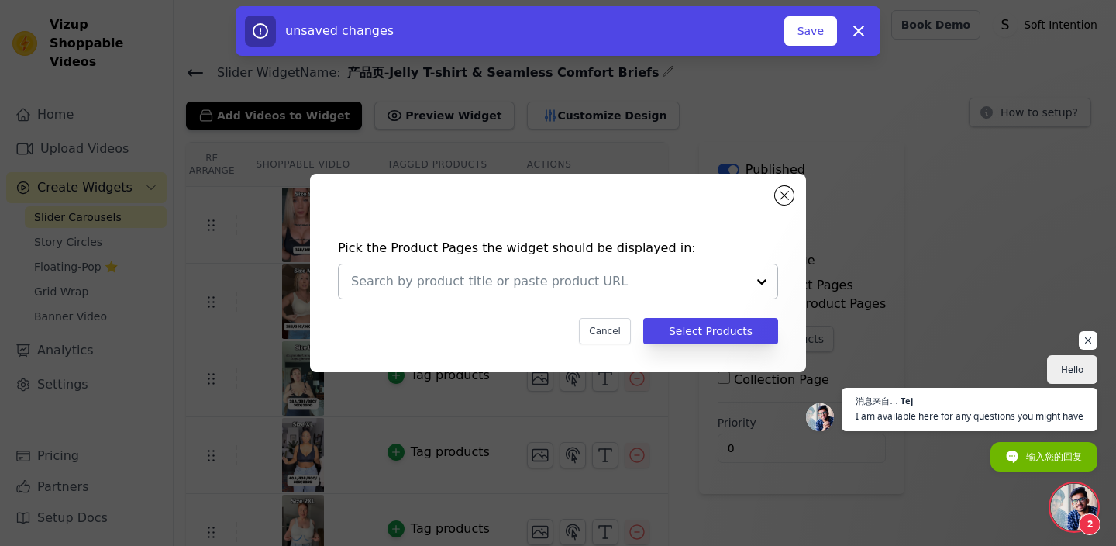
click at [582, 281] on input "text" at bounding box center [548, 281] width 395 height 19
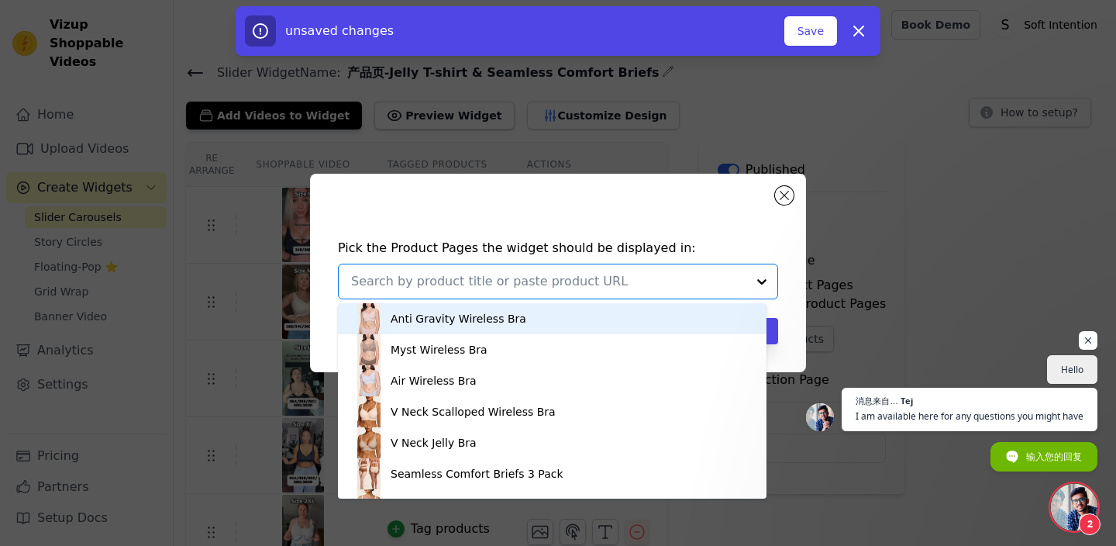
paste input "V Neck & Seamless Comfort Briefs"
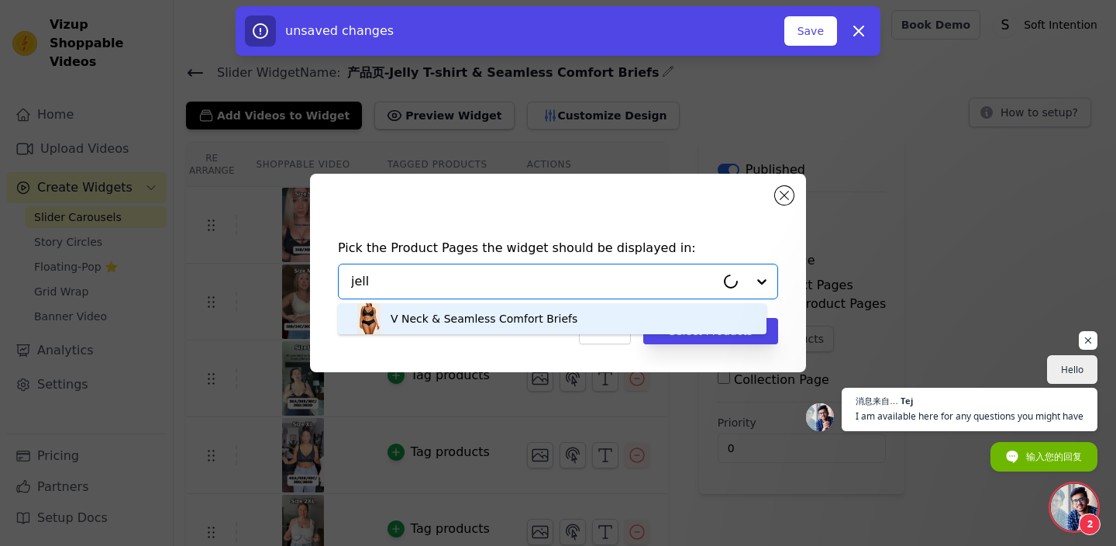
type input "jelly"
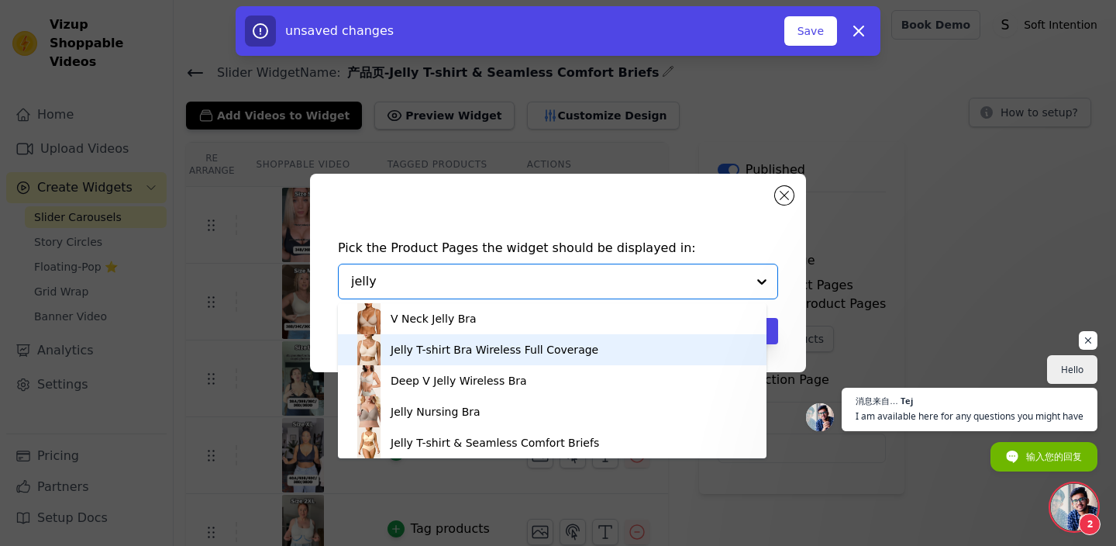
click at [560, 346] on div "Jelly T-shirt Bra Wireless Full Coverage" at bounding box center [495, 349] width 208 height 15
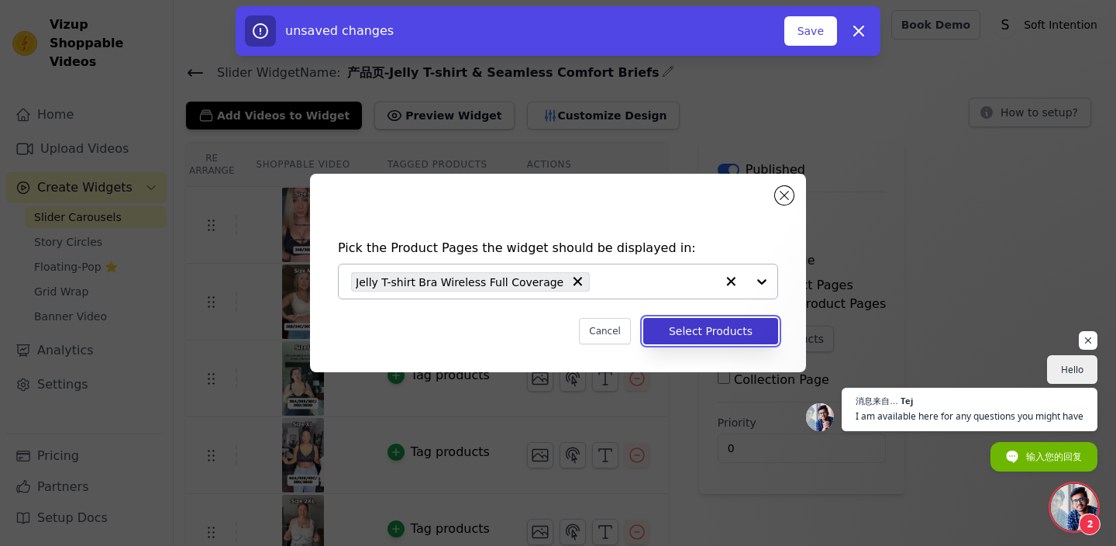
click at [689, 332] on button "Select Products" at bounding box center [710, 331] width 135 height 26
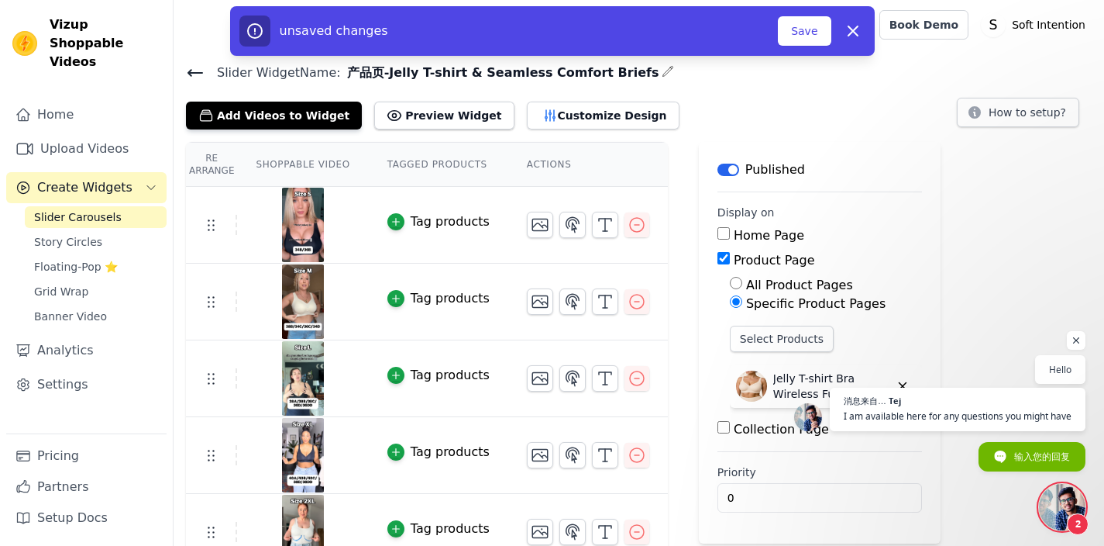
scroll to position [177, 0]
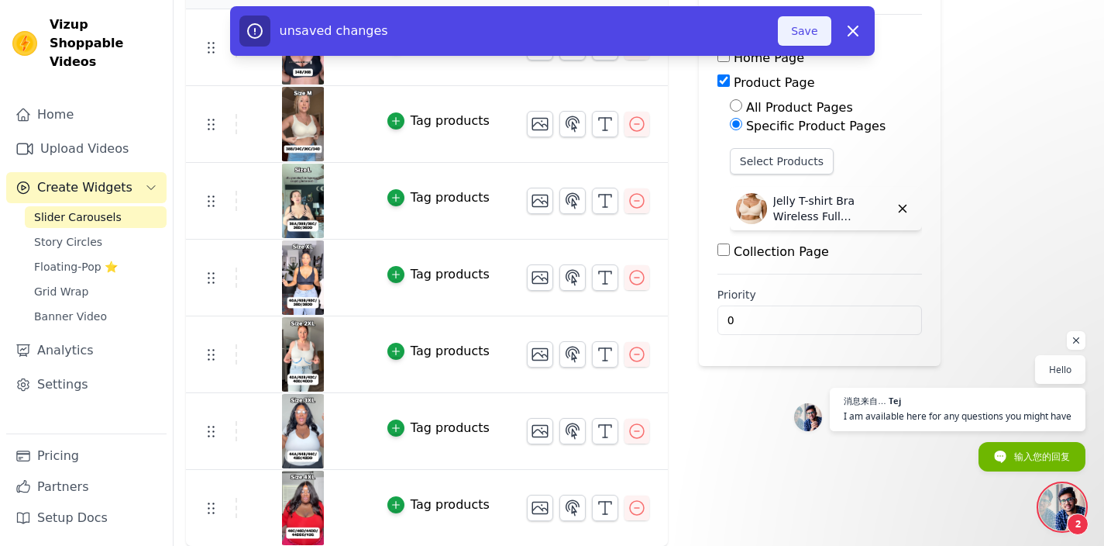
click at [799, 40] on button "Save" at bounding box center [804, 30] width 53 height 29
click at [801, 28] on button "Save" at bounding box center [804, 30] width 53 height 29
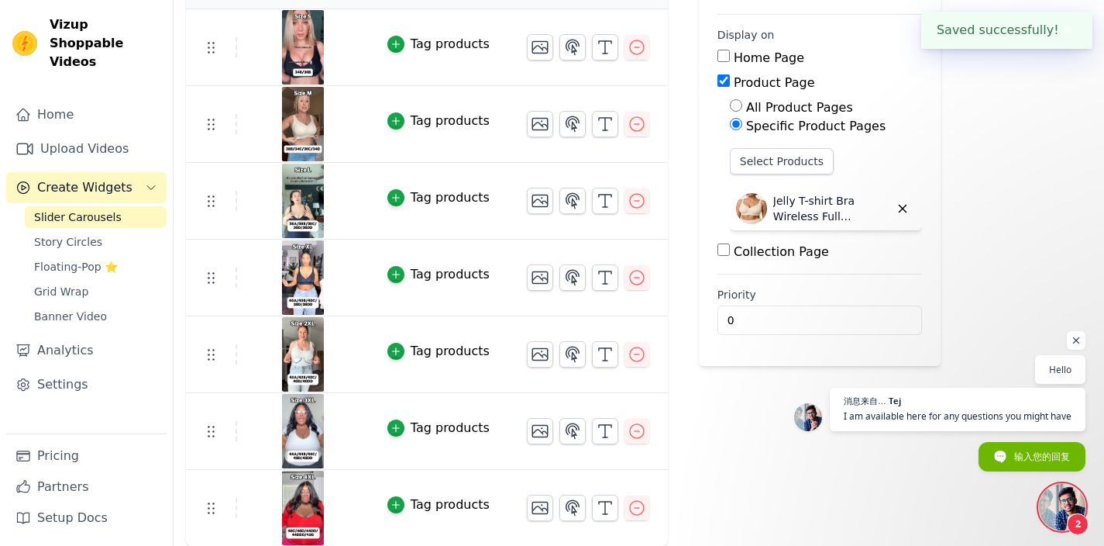
scroll to position [0, 0]
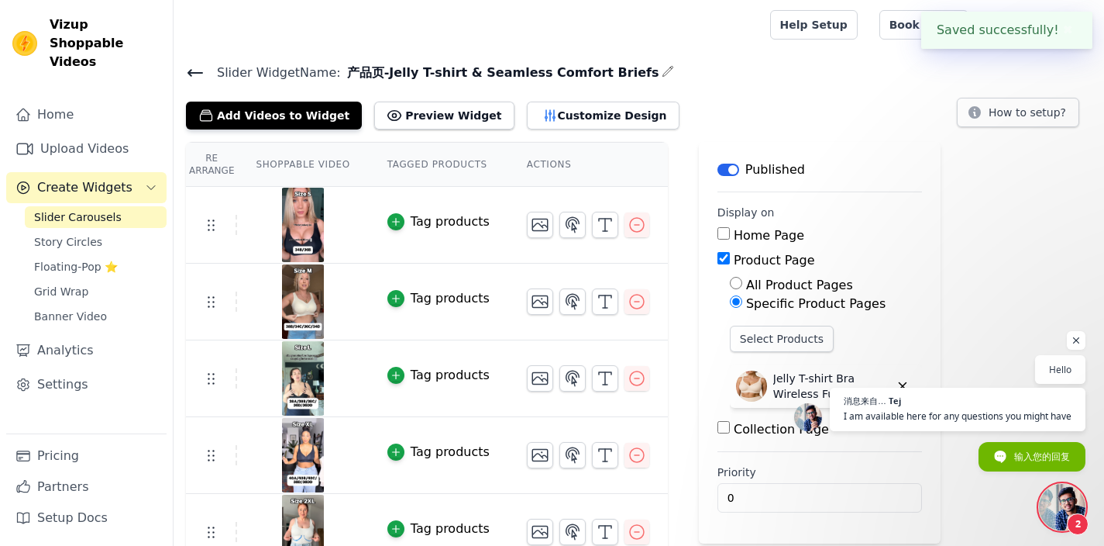
click at [197, 69] on icon at bounding box center [195, 73] width 19 height 19
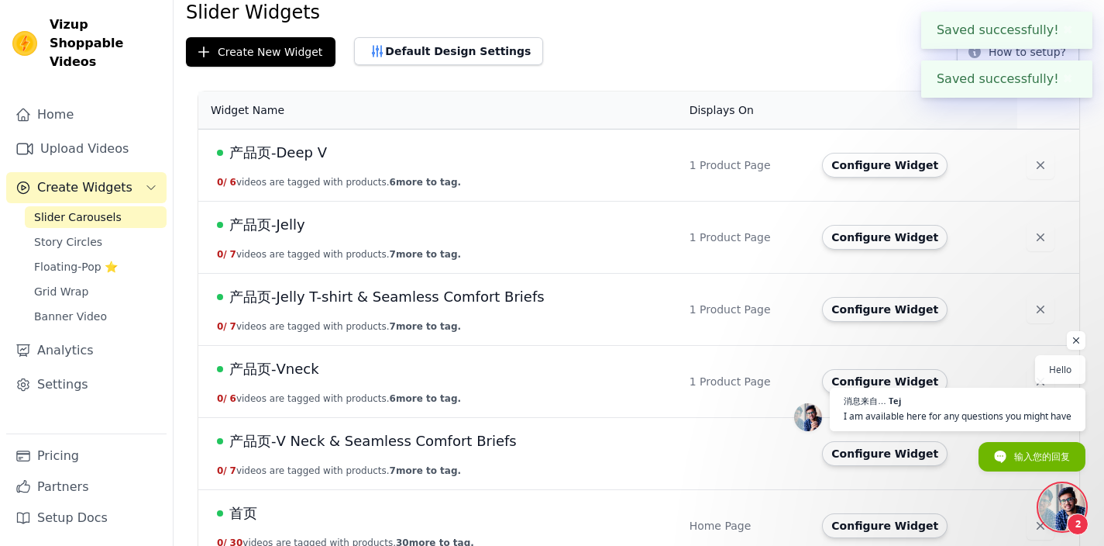
scroll to position [84, 0]
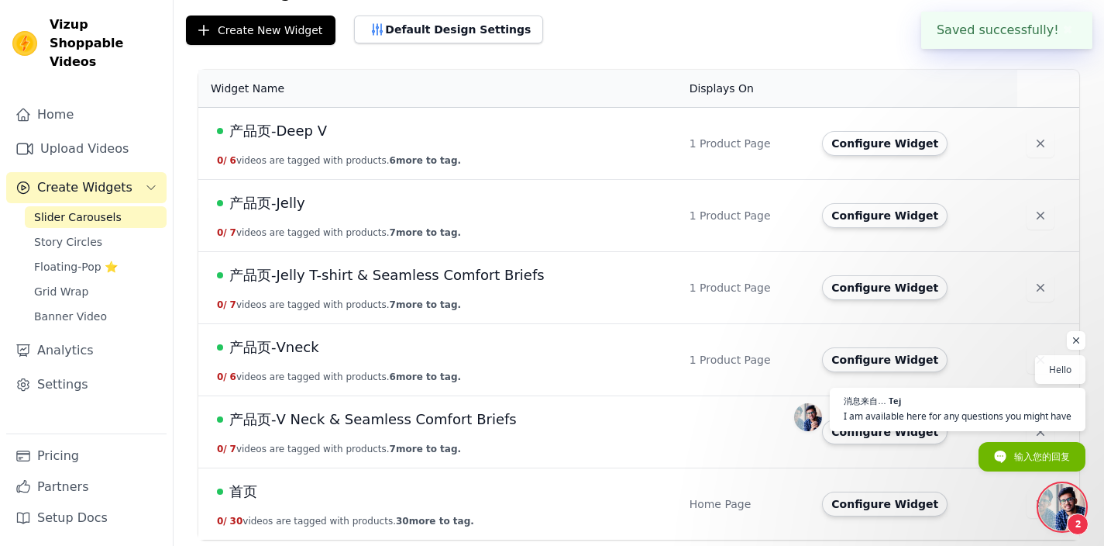
click at [359, 417] on span "产品页-V Neck & Seamless Comfort Briefs" at bounding box center [372, 419] width 287 height 22
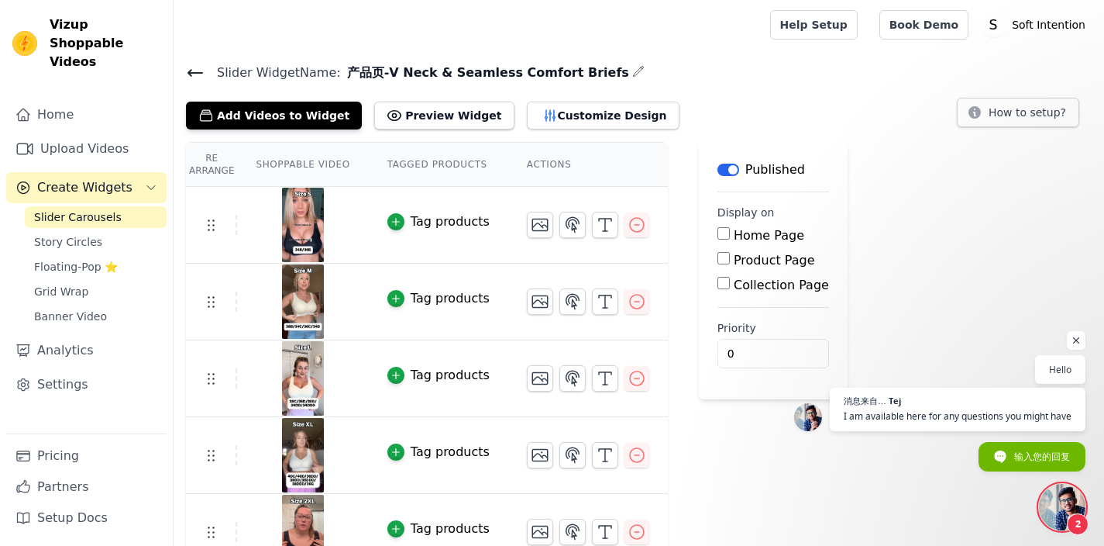
click at [755, 263] on label "Product Page" at bounding box center [774, 260] width 81 height 15
click at [730, 263] on input "Product Page" at bounding box center [724, 258] width 12 height 12
checkbox input "true"
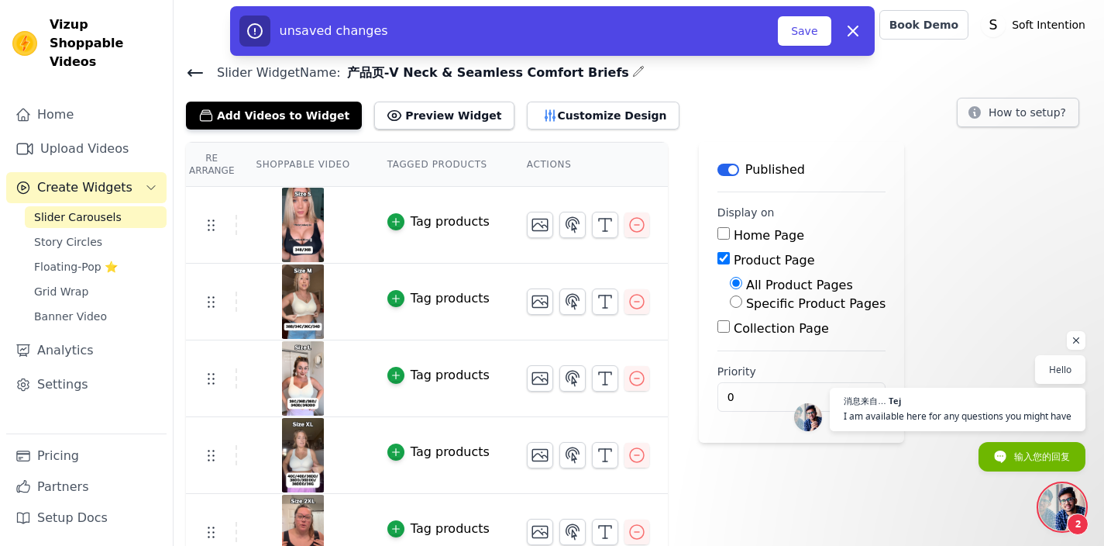
click at [774, 306] on label "Specific Product Pages" at bounding box center [815, 303] width 139 height 15
click at [742, 306] on input "Specific Product Pages" at bounding box center [736, 301] width 12 height 12
radio input "true"
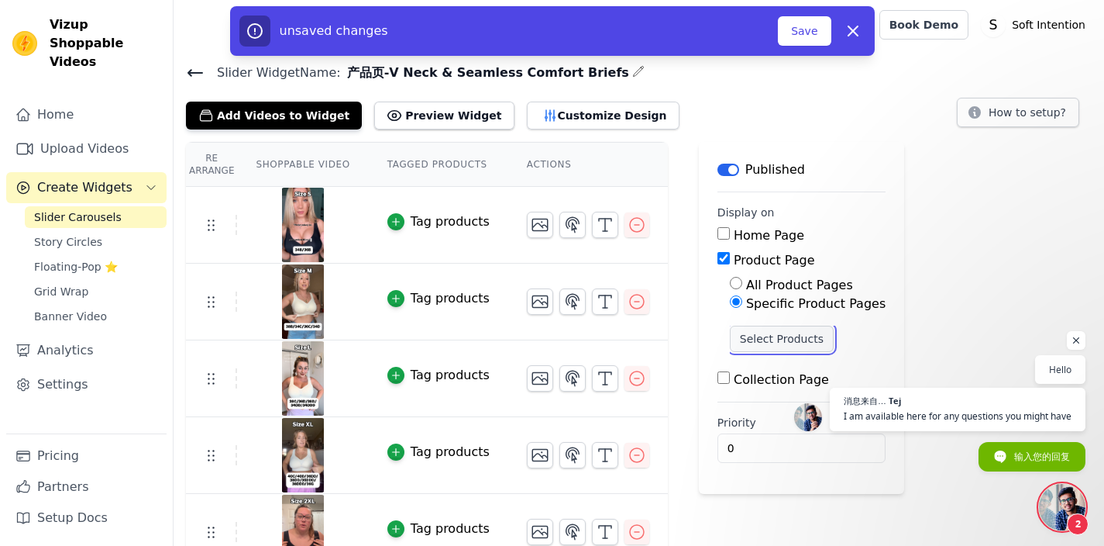
click at [769, 336] on button "Select Products" at bounding box center [782, 338] width 104 height 26
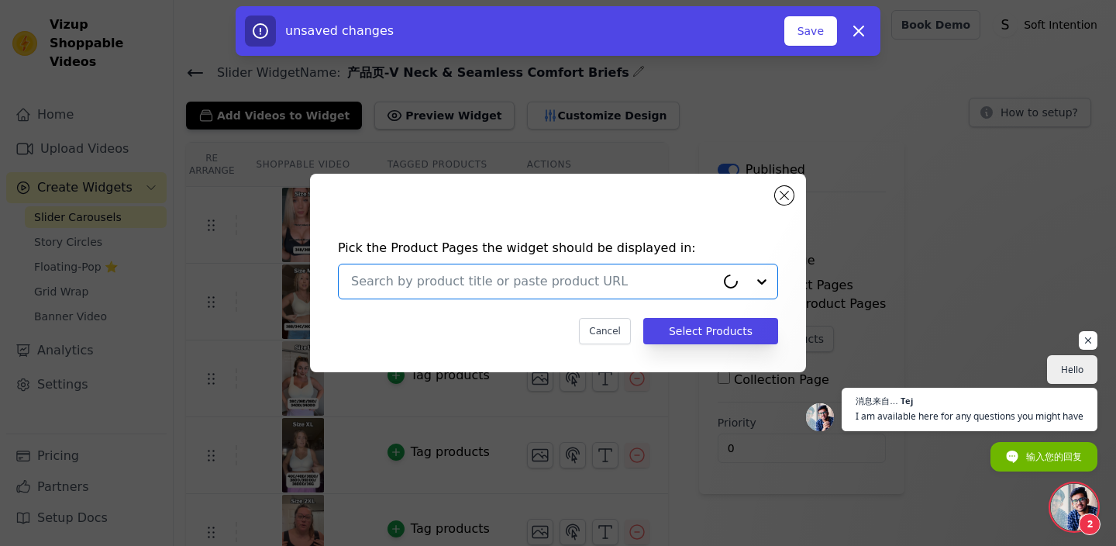
click at [449, 274] on input "text" at bounding box center [533, 281] width 364 height 19
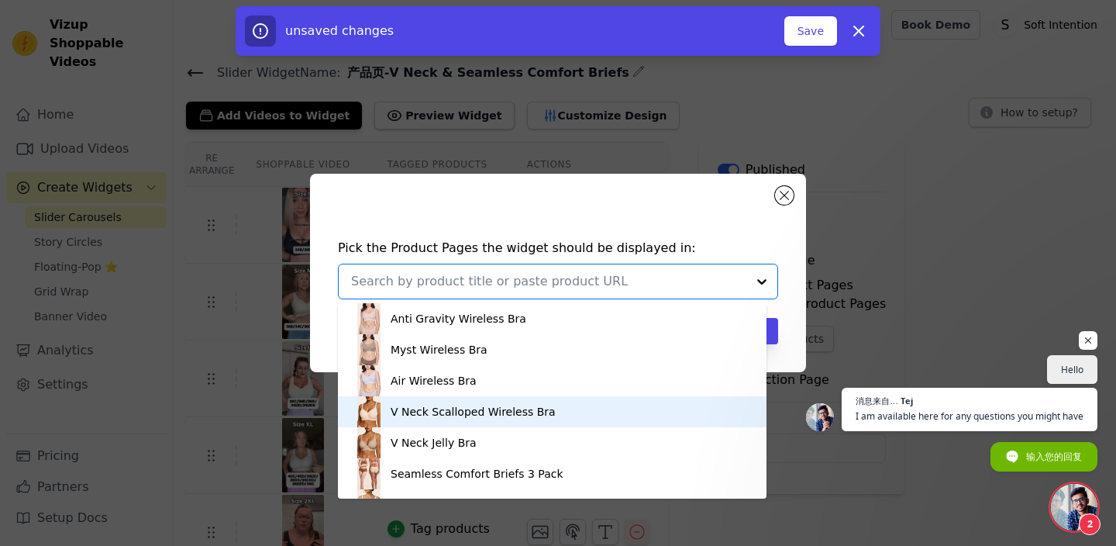
click at [480, 422] on div "V Neck Scalloped Wireless Bra" at bounding box center [552, 411] width 398 height 31
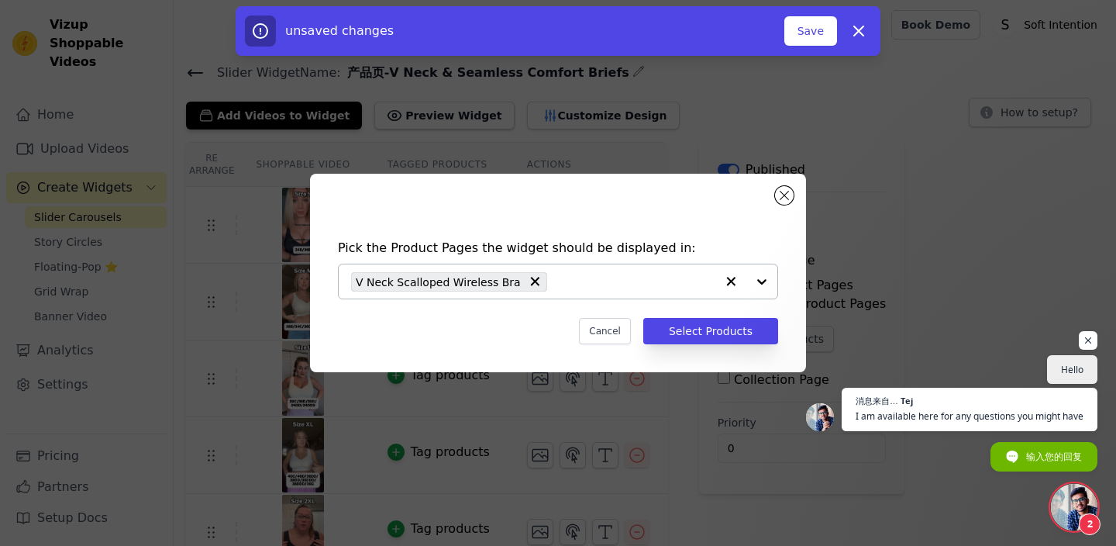
click at [718, 316] on div "Pick the Product Pages the widget should be displayed in: V Neck Scalloped Wire…" at bounding box center [557, 291] width 471 height 136
click at [714, 324] on button "Select Products" at bounding box center [710, 331] width 135 height 26
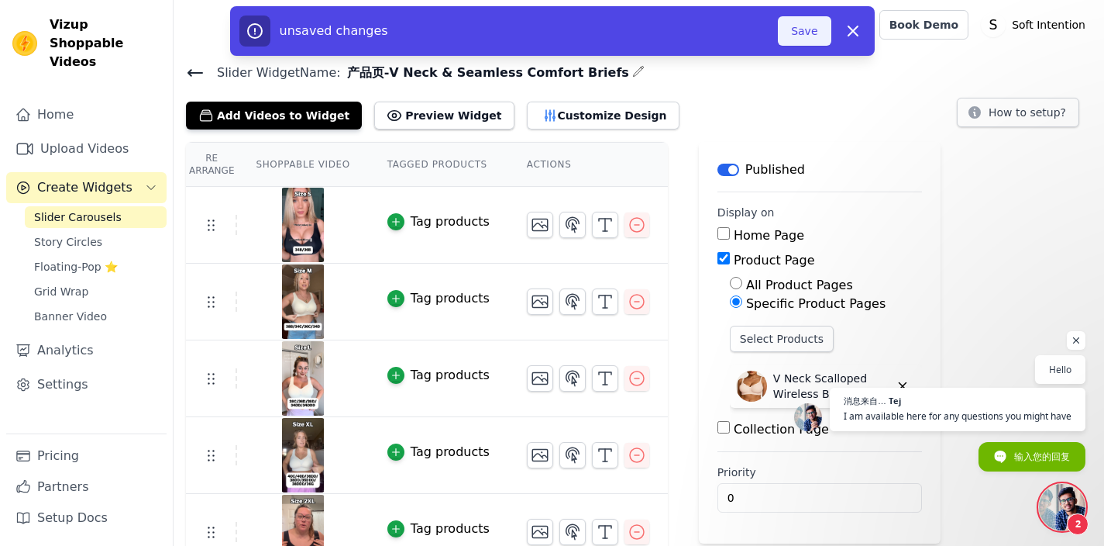
click at [798, 33] on button "Save" at bounding box center [804, 30] width 53 height 29
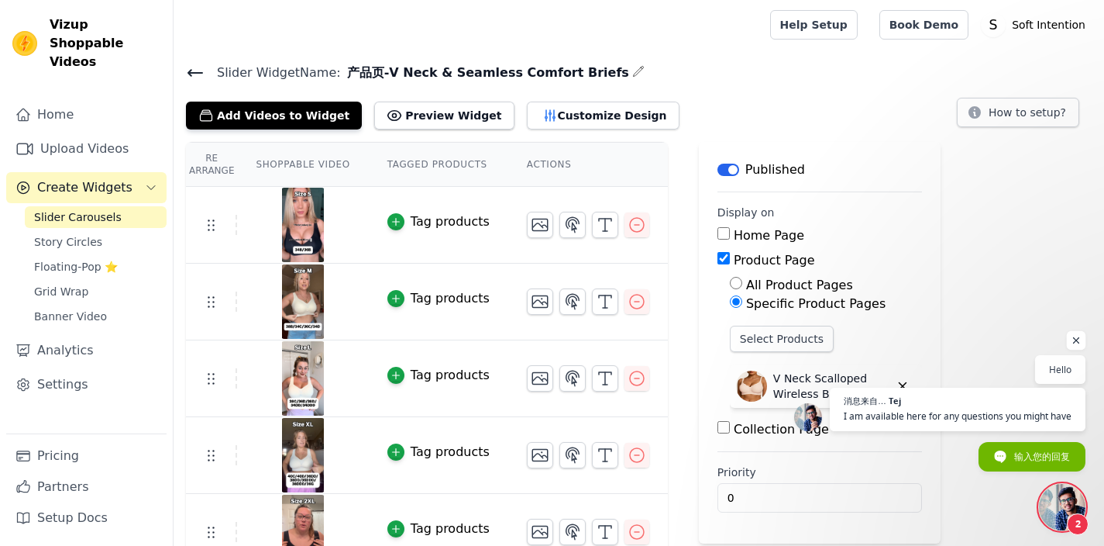
click at [1075, 345] on span "开放式聊天" at bounding box center [1076, 340] width 19 height 19
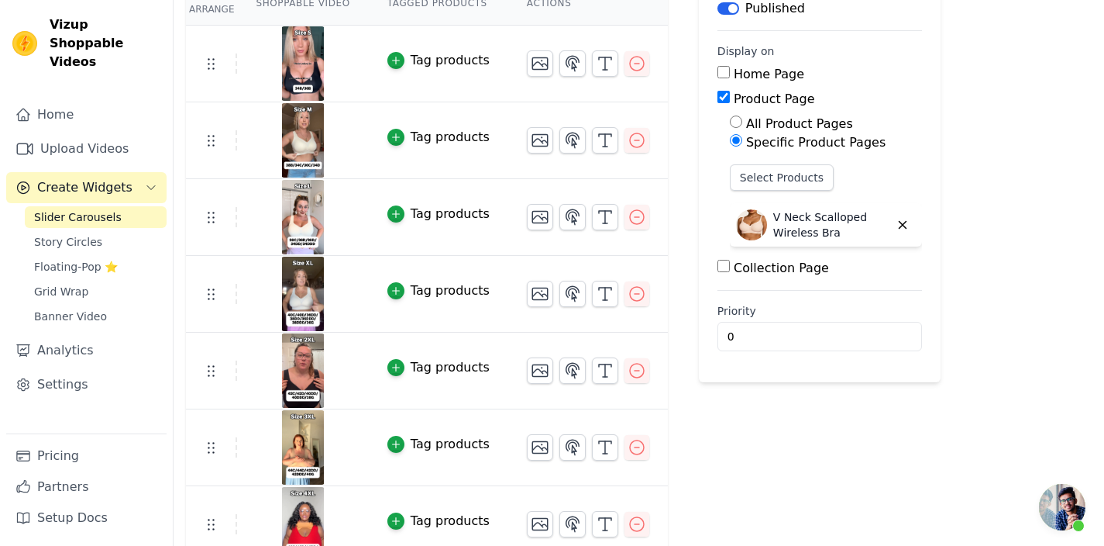
scroll to position [177, 0]
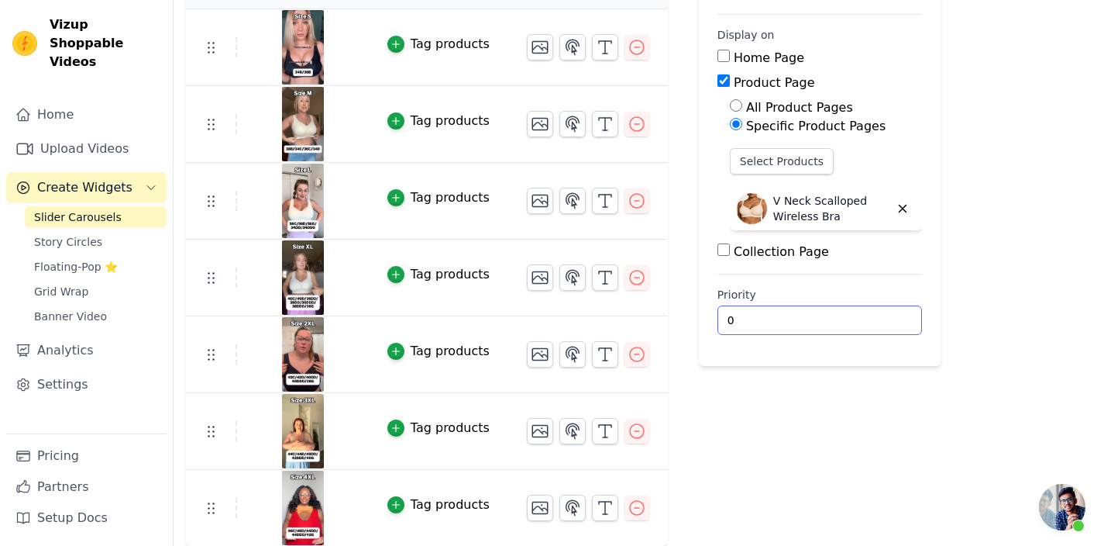
click at [770, 318] on input "0" at bounding box center [820, 319] width 205 height 29
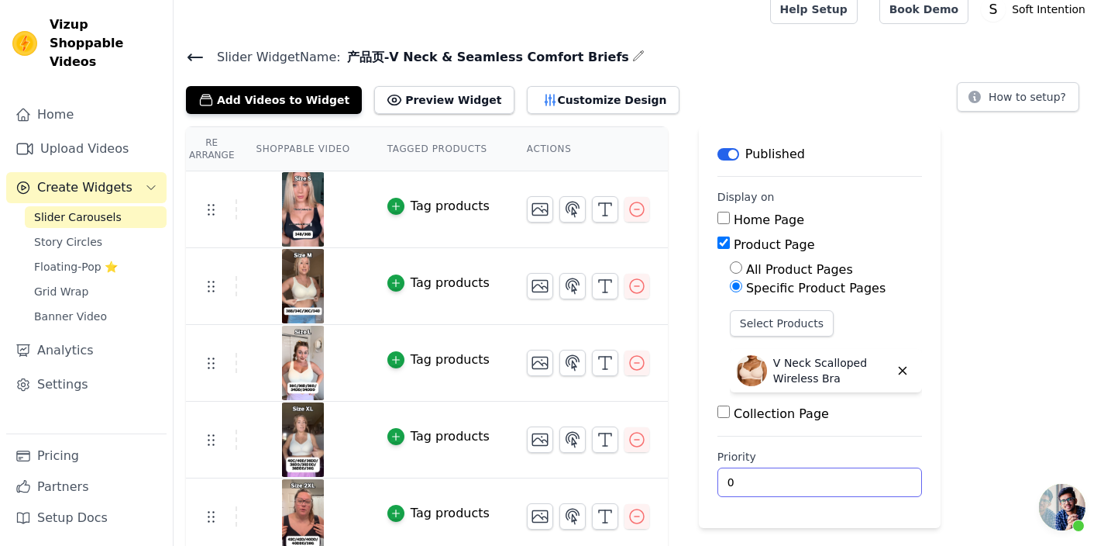
scroll to position [0, 0]
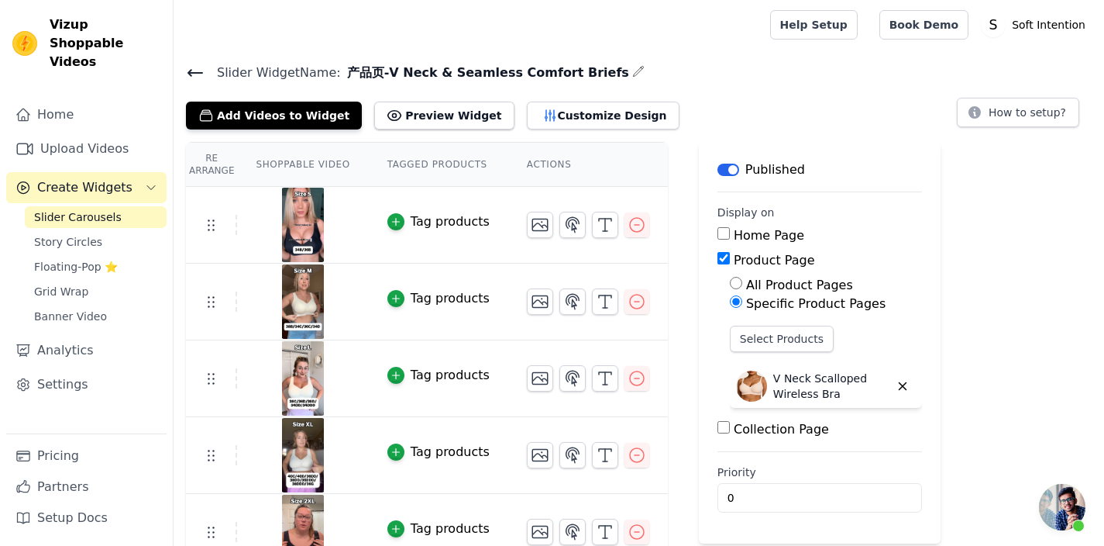
click at [184, 66] on div "Slider Widget Name: 产品页-V Neck & Seamless Comfort Briefs Add Videos to Widget P…" at bounding box center [639, 95] width 931 height 67
click at [192, 71] on icon at bounding box center [195, 73] width 19 height 19
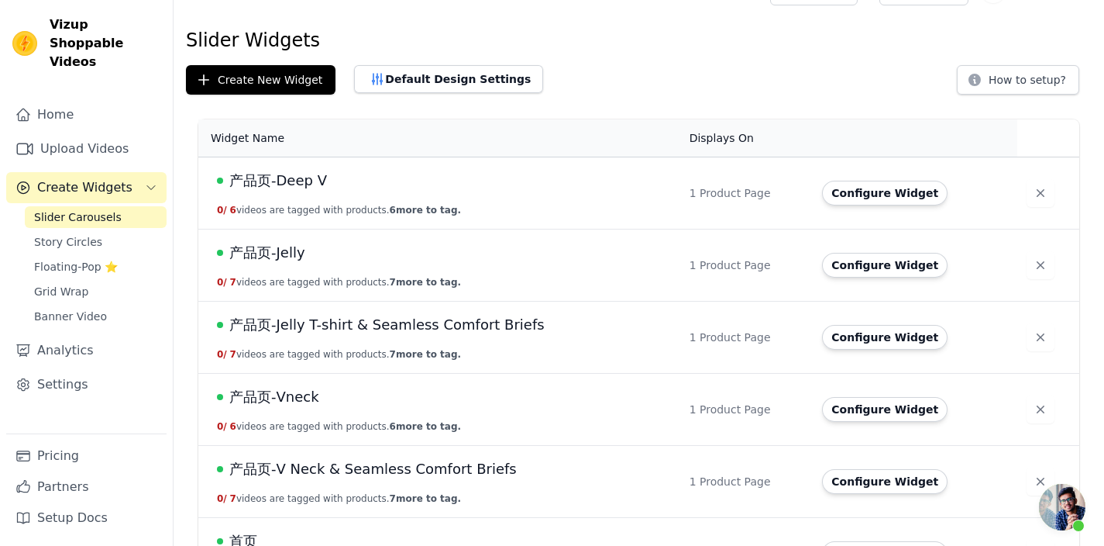
scroll to position [84, 0]
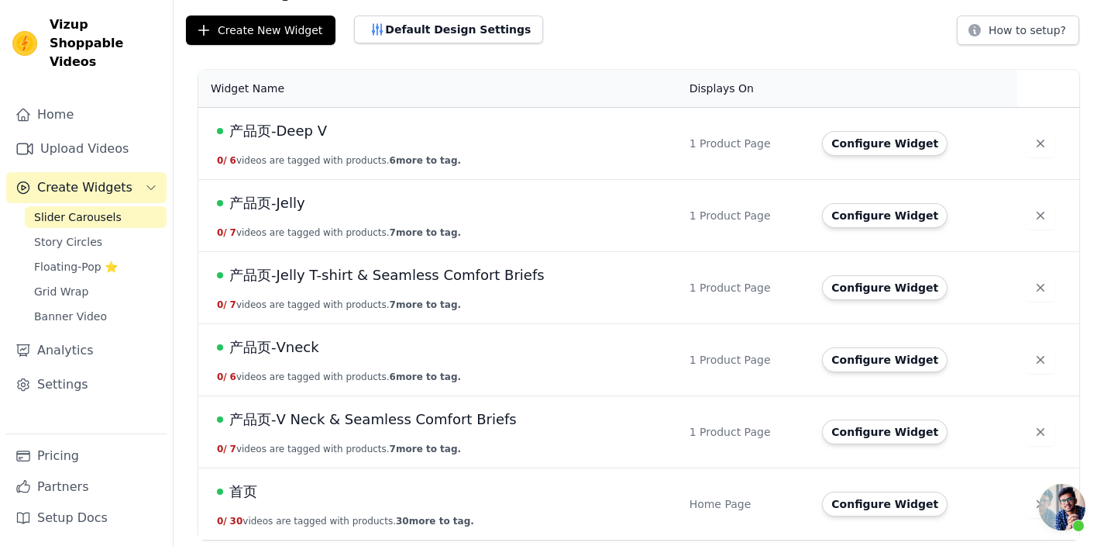
click at [281, 200] on span "产品页-Jelly" at bounding box center [267, 203] width 76 height 22
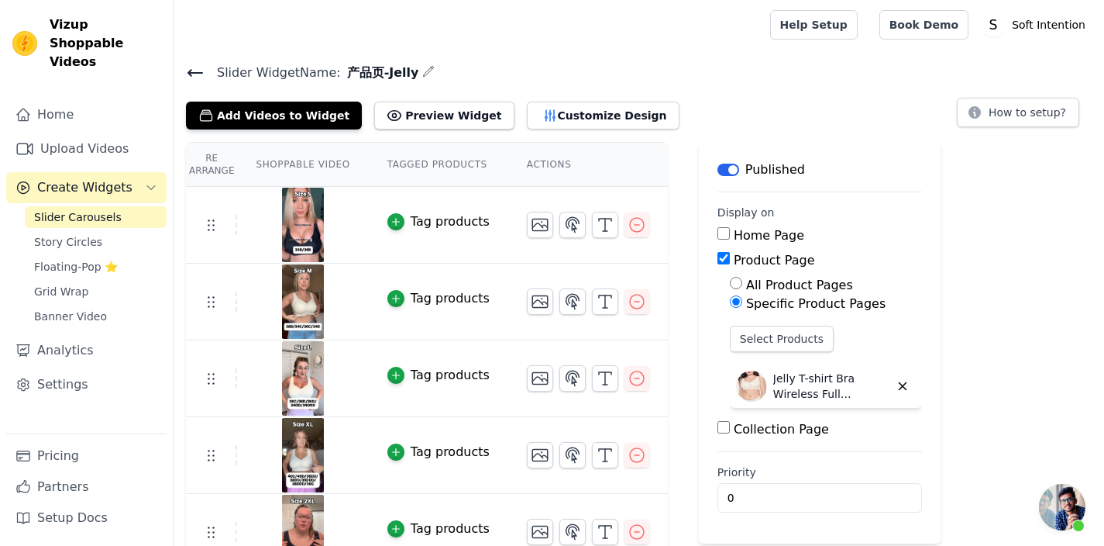
click at [191, 70] on icon at bounding box center [195, 73] width 14 height 6
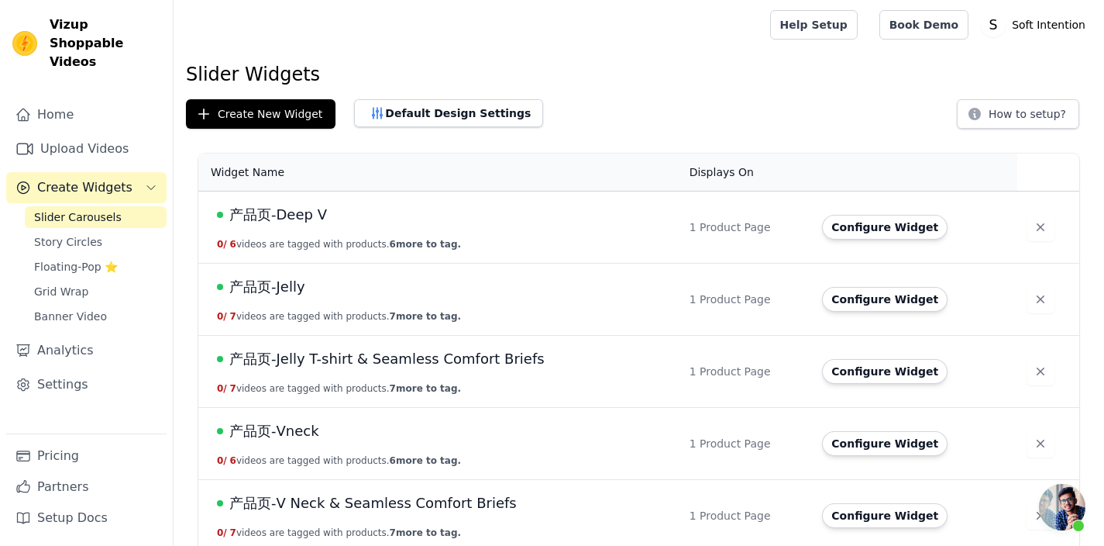
click at [365, 356] on span "产品页-Jelly T-shirt & Seamless Comfort Briefs" at bounding box center [386, 359] width 315 height 22
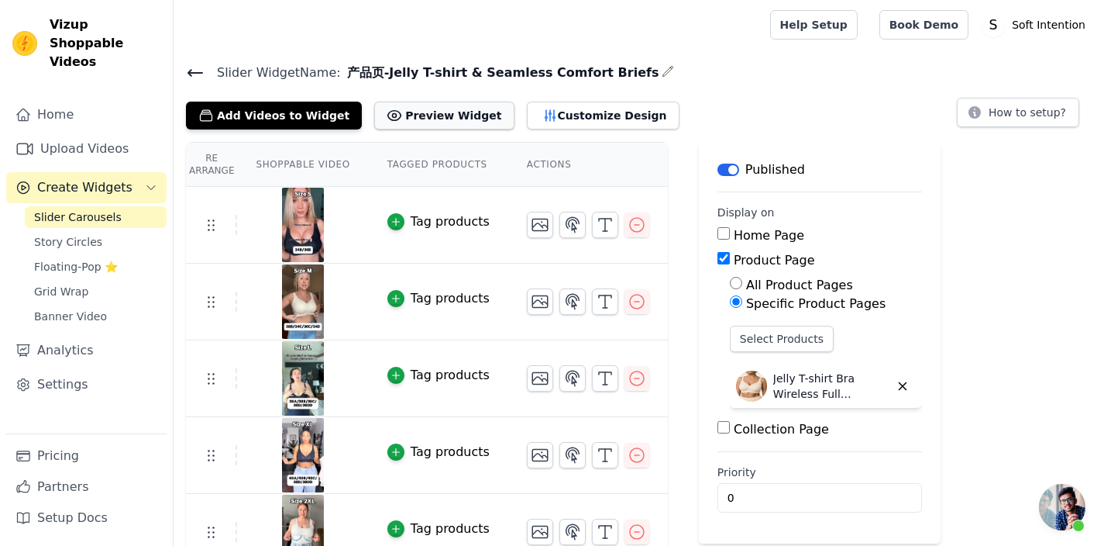
click at [409, 119] on button "Preview Widget" at bounding box center [443, 116] width 139 height 28
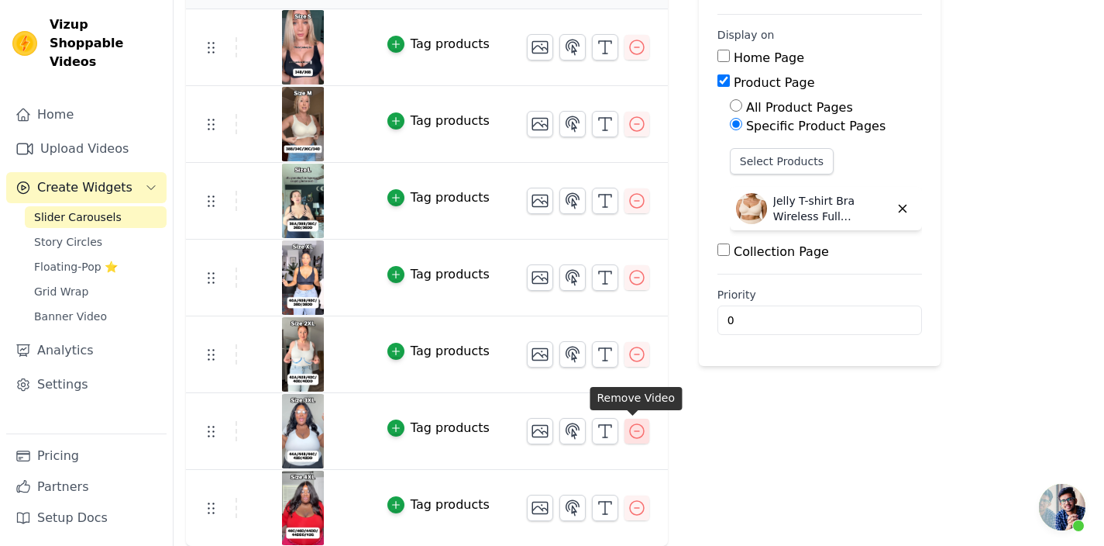
click at [636, 431] on icon "button" at bounding box center [637, 431] width 19 height 19
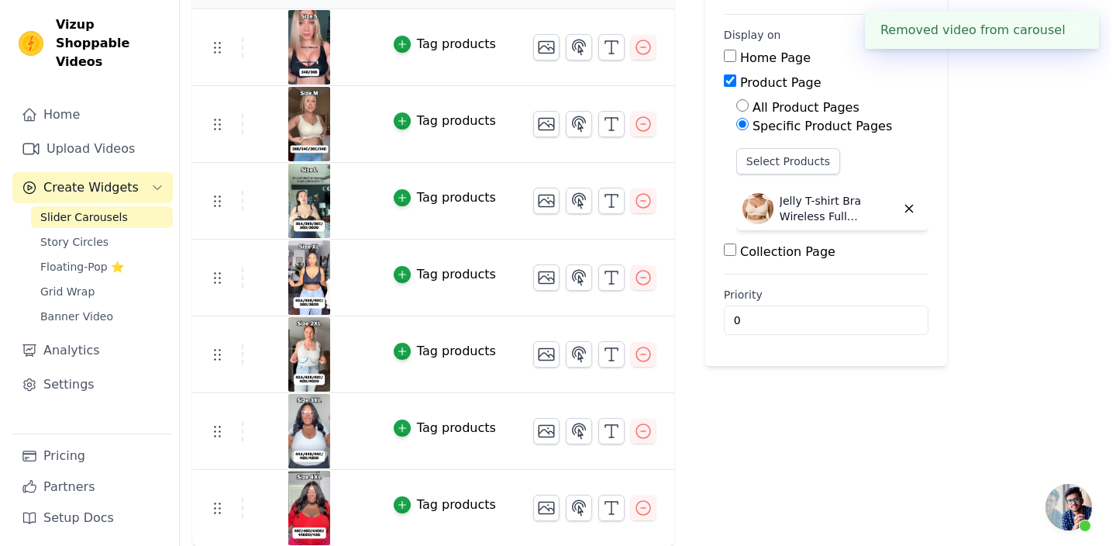
scroll to position [0, 0]
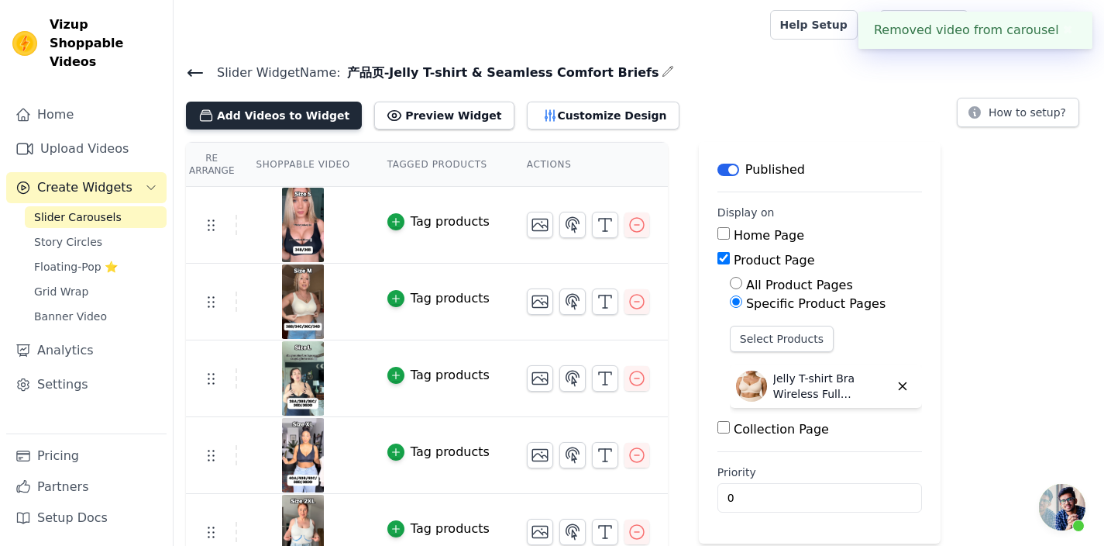
click at [292, 118] on button "Add Videos to Widget" at bounding box center [274, 116] width 176 height 28
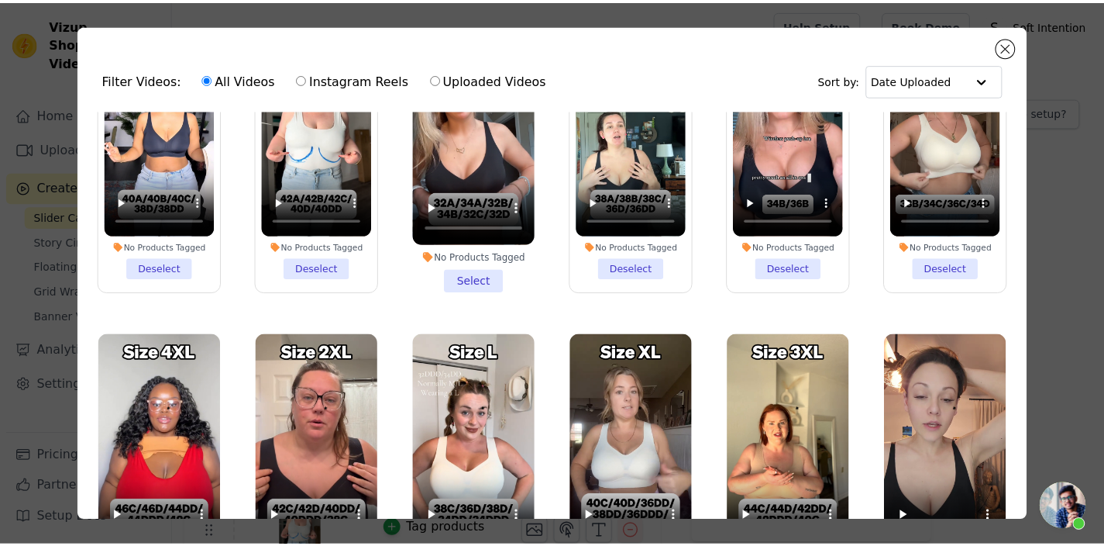
scroll to position [2120, 0]
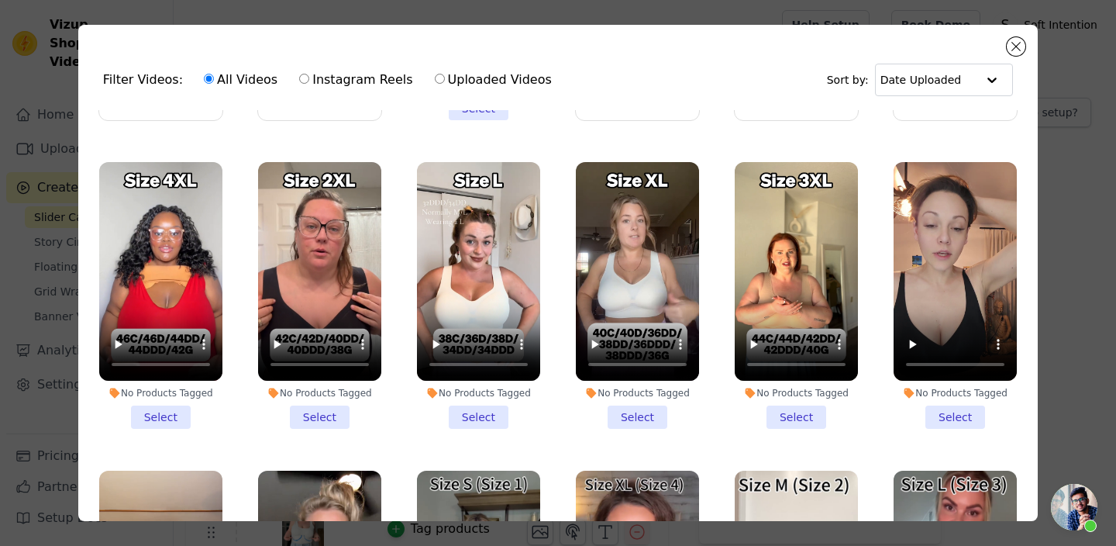
click at [787, 363] on li "No Products Tagged Select" at bounding box center [796, 295] width 123 height 267
click at [0, 0] on input "No Products Tagged Select" at bounding box center [0, 0] width 0 height 0
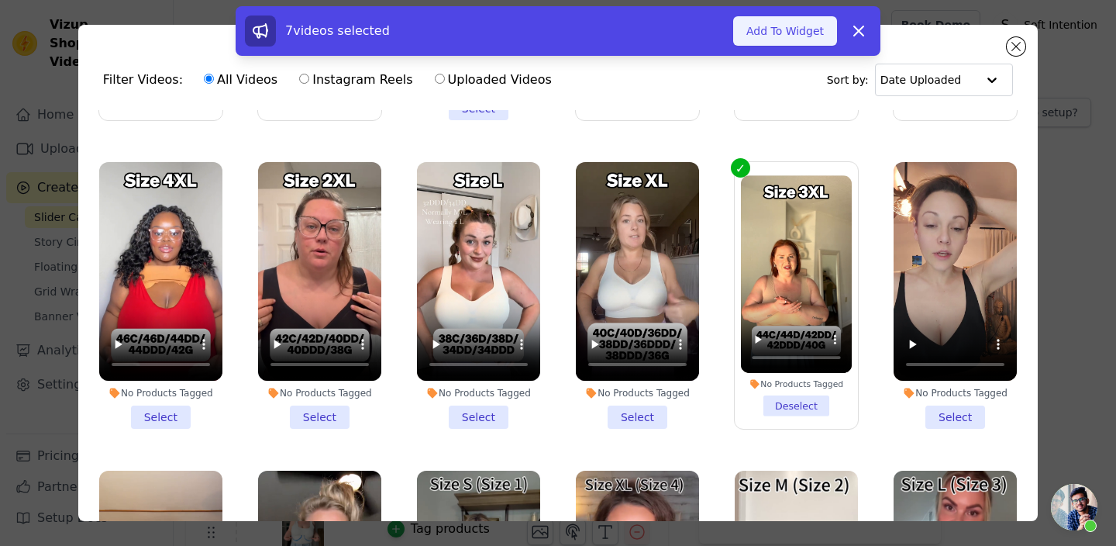
click at [783, 30] on button "Add To Widget" at bounding box center [785, 30] width 104 height 29
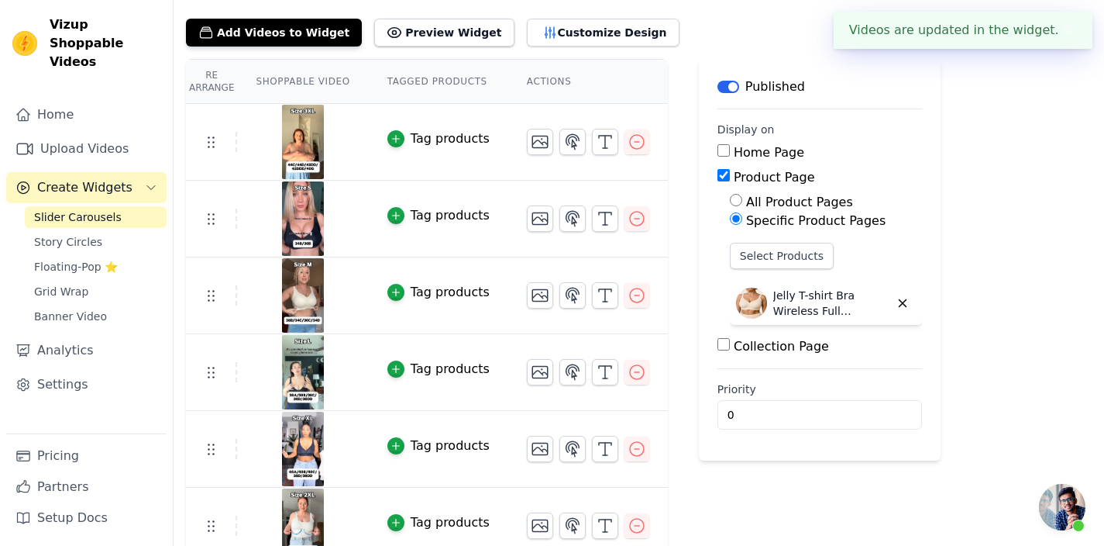
scroll to position [177, 0]
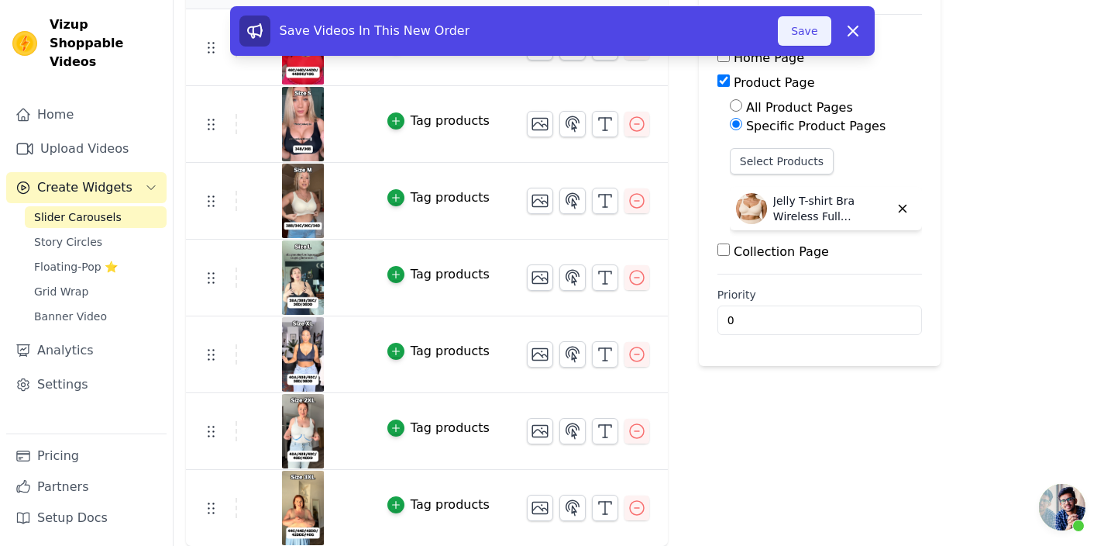
click at [797, 29] on button "Save" at bounding box center [804, 30] width 53 height 29
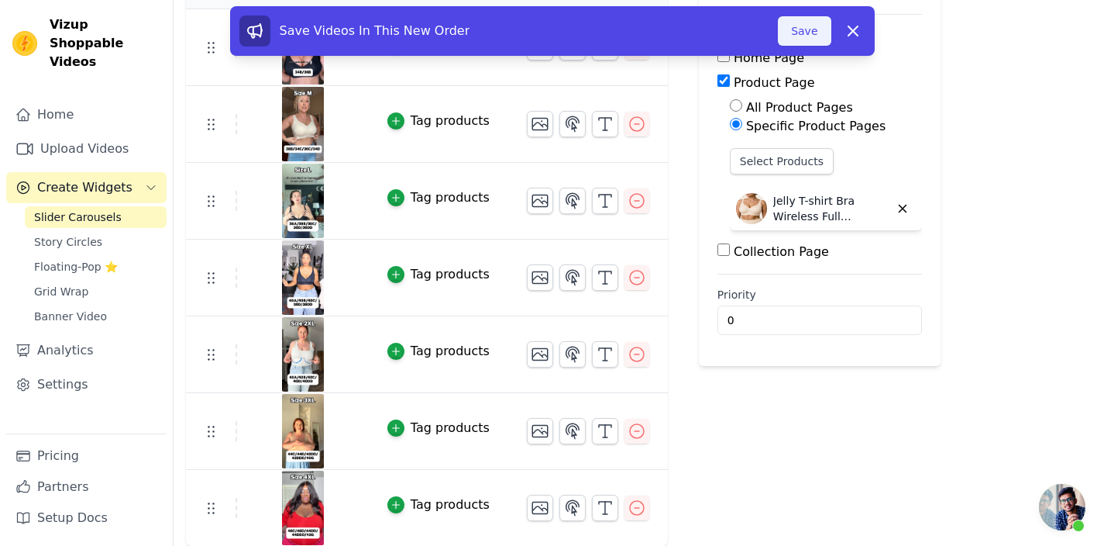
click at [806, 22] on button "Save" at bounding box center [804, 30] width 53 height 29
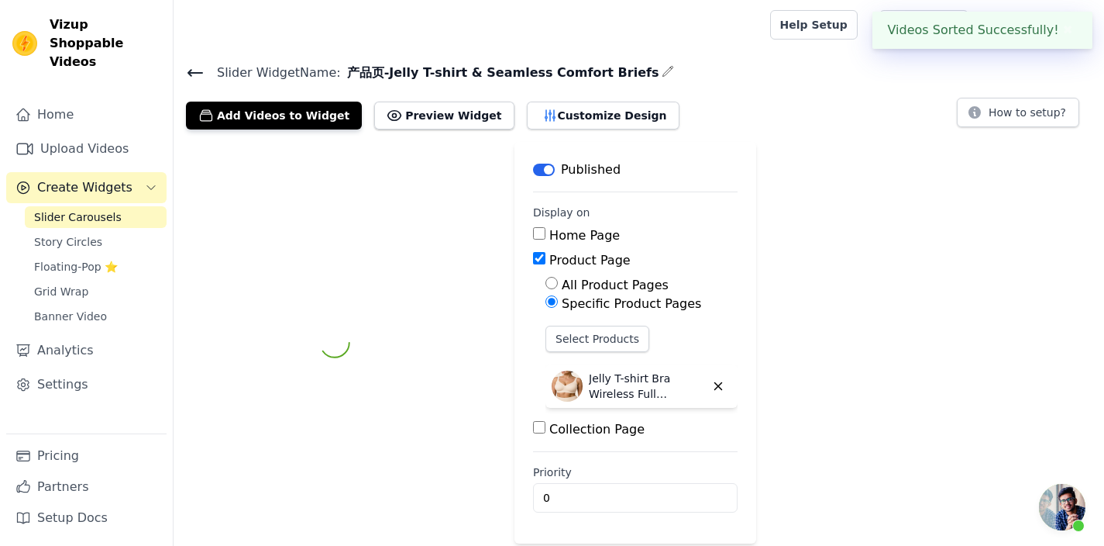
scroll to position [0, 0]
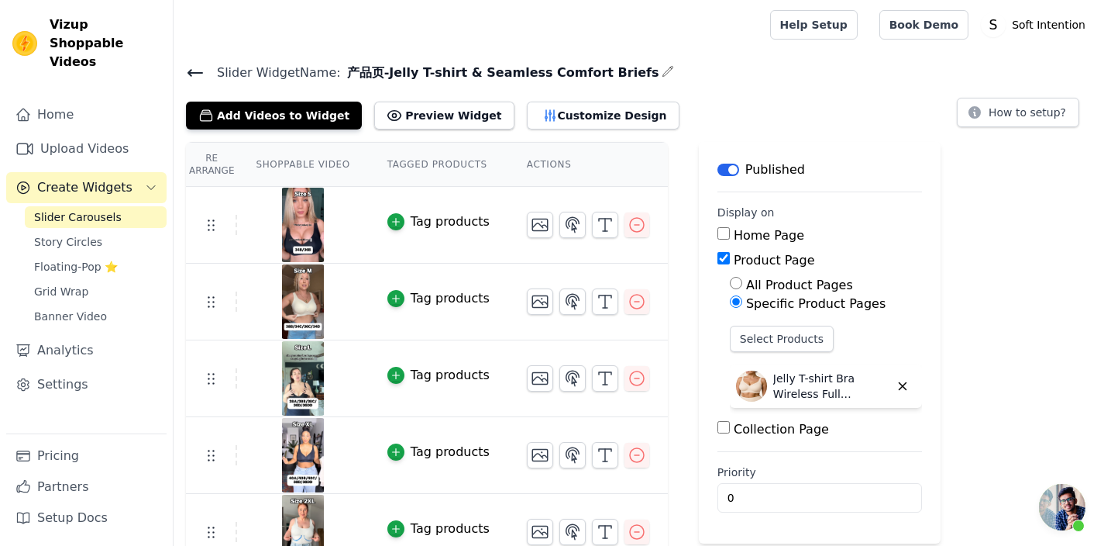
click at [198, 74] on icon at bounding box center [195, 73] width 19 height 19
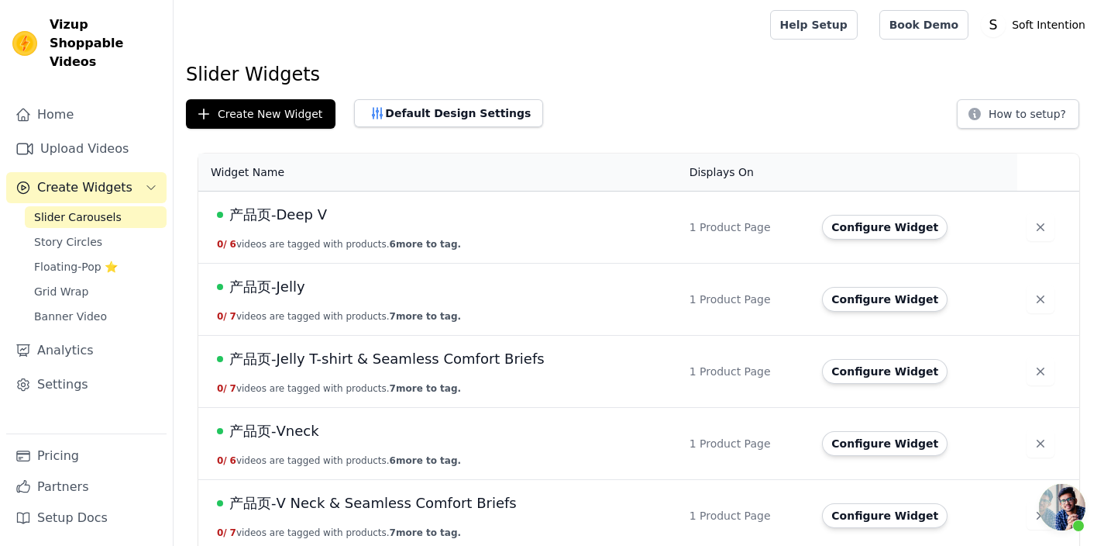
click at [287, 216] on span "产品页-Deep V" at bounding box center [278, 215] width 98 height 22
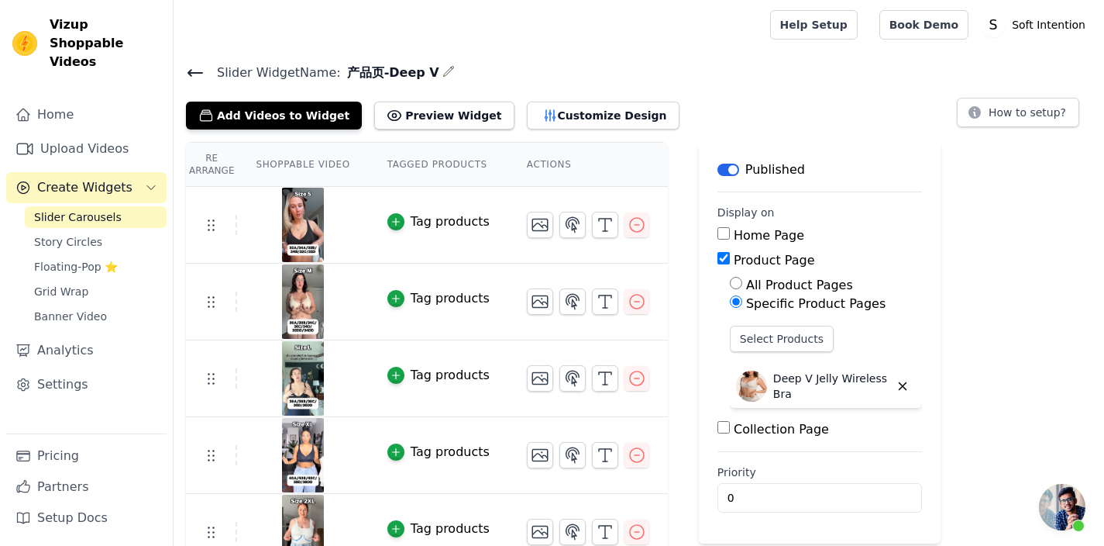
click at [194, 66] on icon at bounding box center [195, 73] width 19 height 19
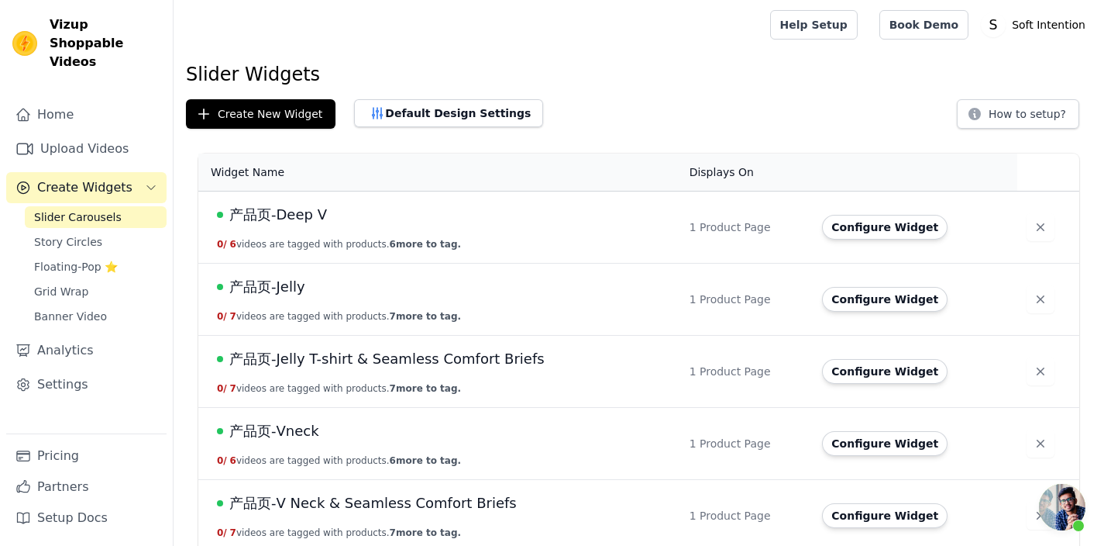
scroll to position [81, 0]
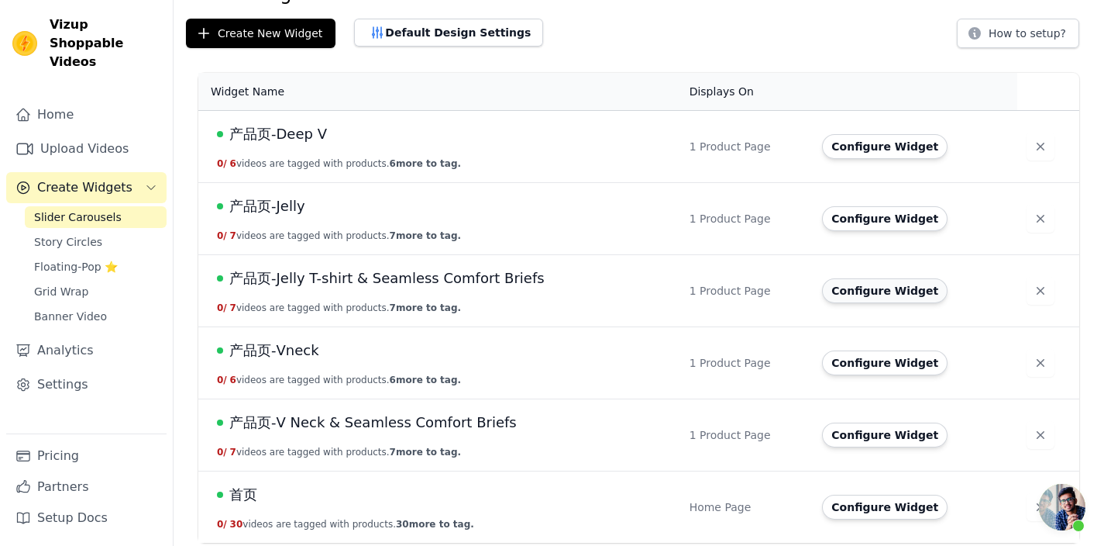
click at [846, 301] on button "Configure Widget" at bounding box center [885, 290] width 126 height 25
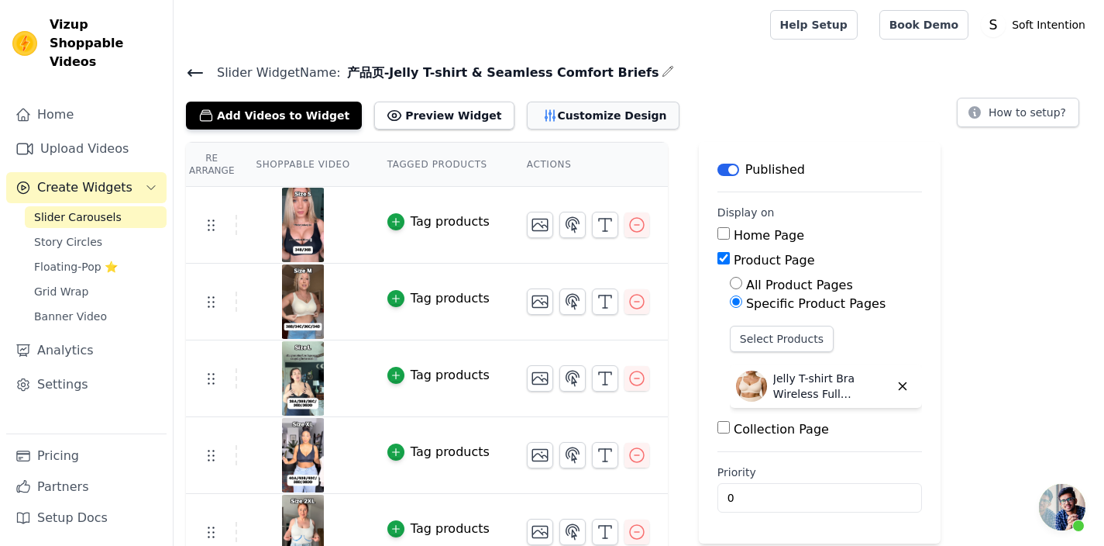
click at [542, 115] on button "Customize Design" at bounding box center [603, 116] width 153 height 28
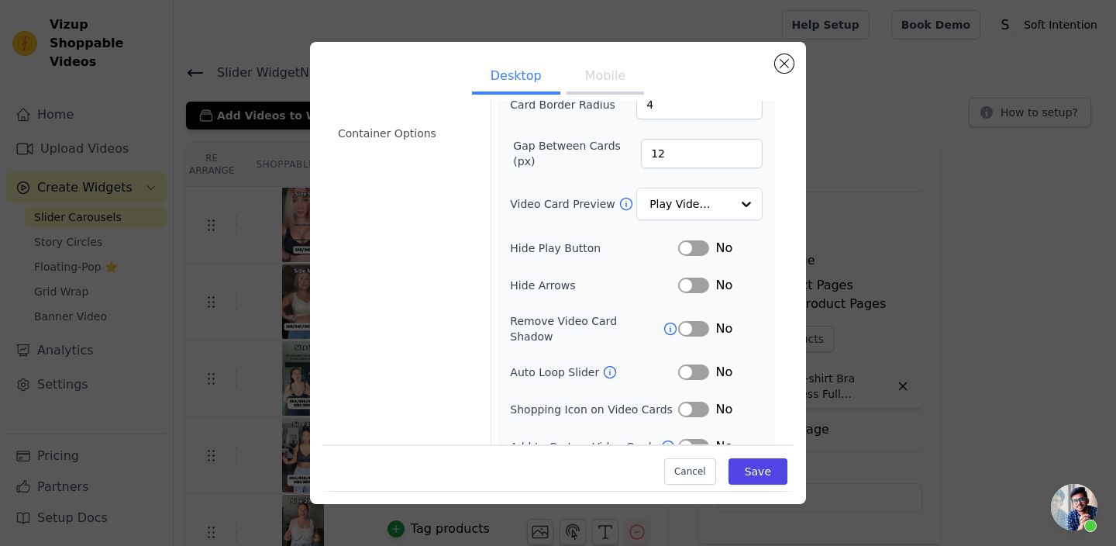
scroll to position [141, 0]
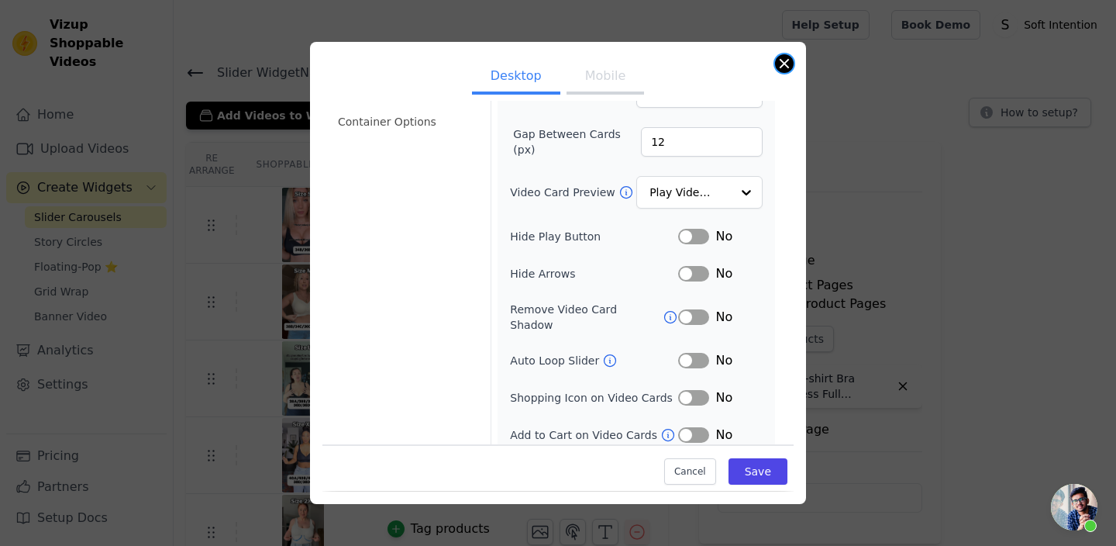
click at [783, 65] on button "Close modal" at bounding box center [784, 63] width 19 height 19
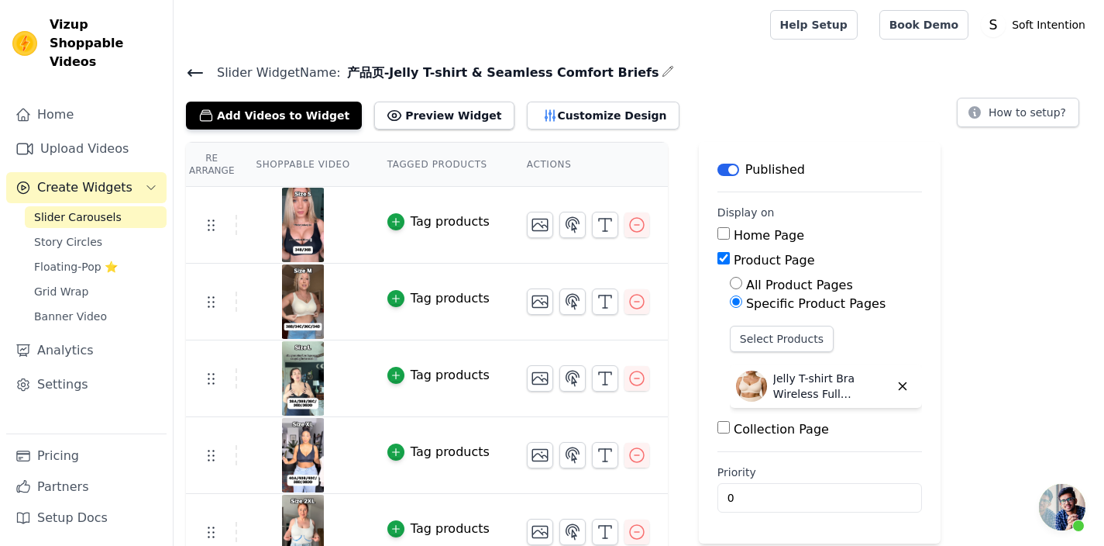
click at [196, 75] on icon at bounding box center [195, 73] width 19 height 19
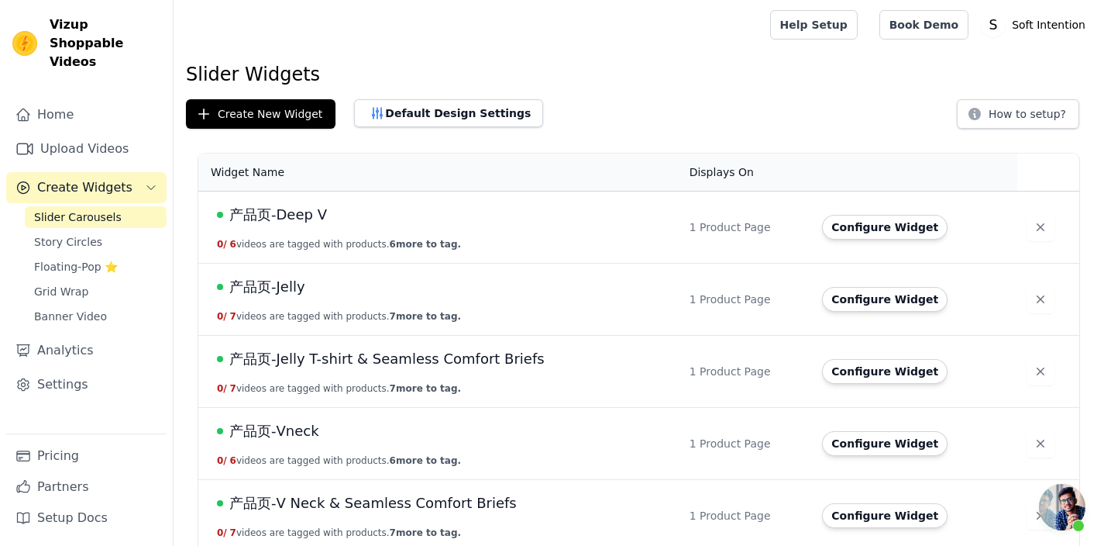
click at [292, 214] on span "产品页-Deep V" at bounding box center [278, 215] width 98 height 22
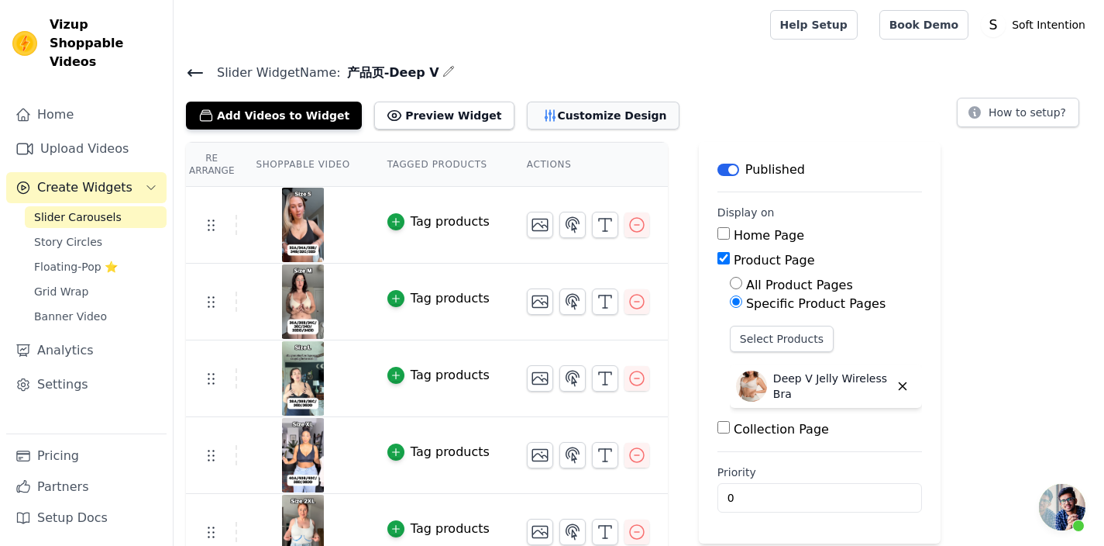
click at [528, 108] on button "Customize Design" at bounding box center [603, 116] width 153 height 28
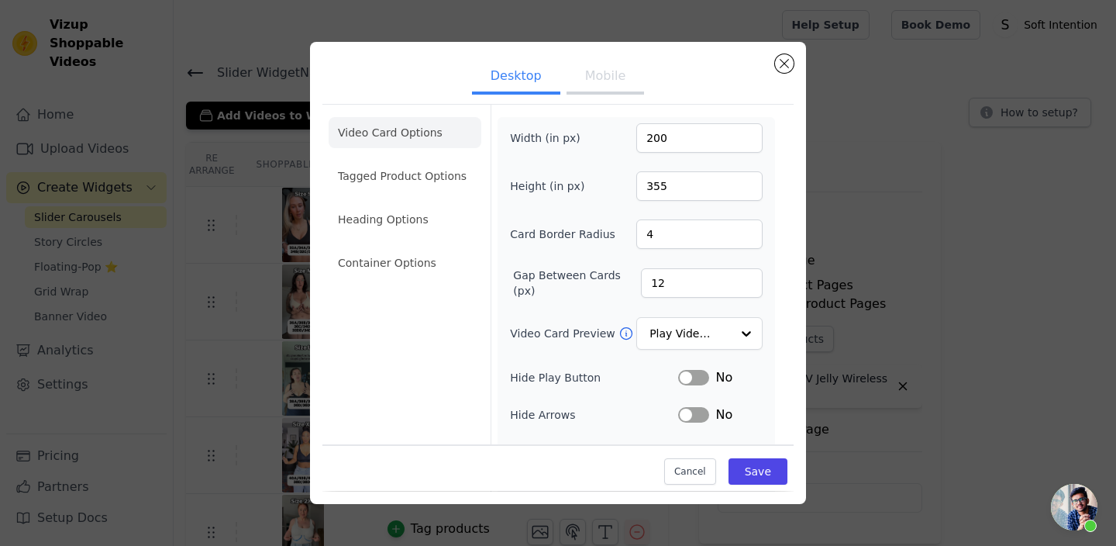
scroll to position [141, 0]
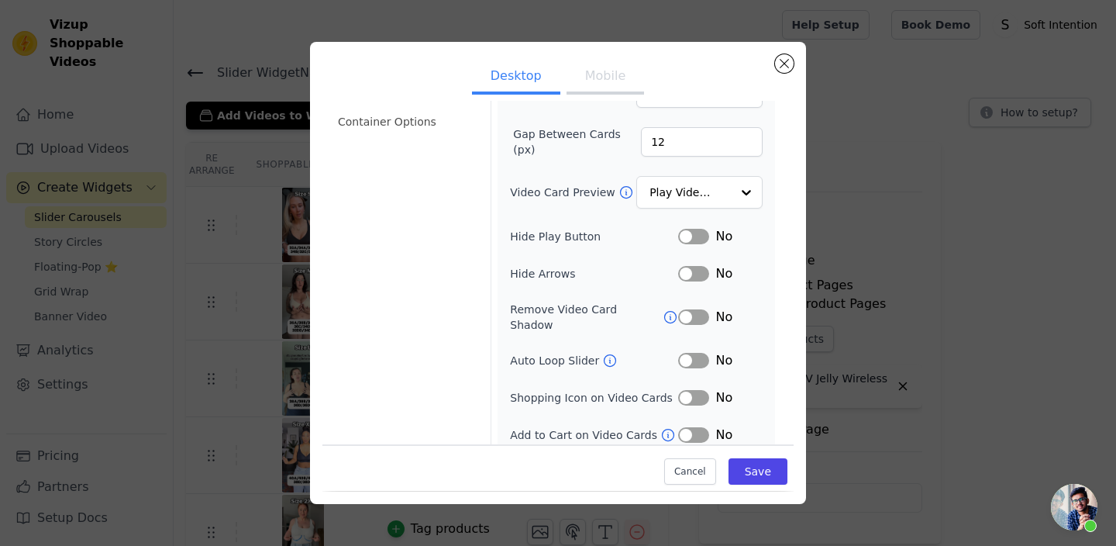
click at [600, 76] on button "Mobile" at bounding box center [604, 77] width 77 height 34
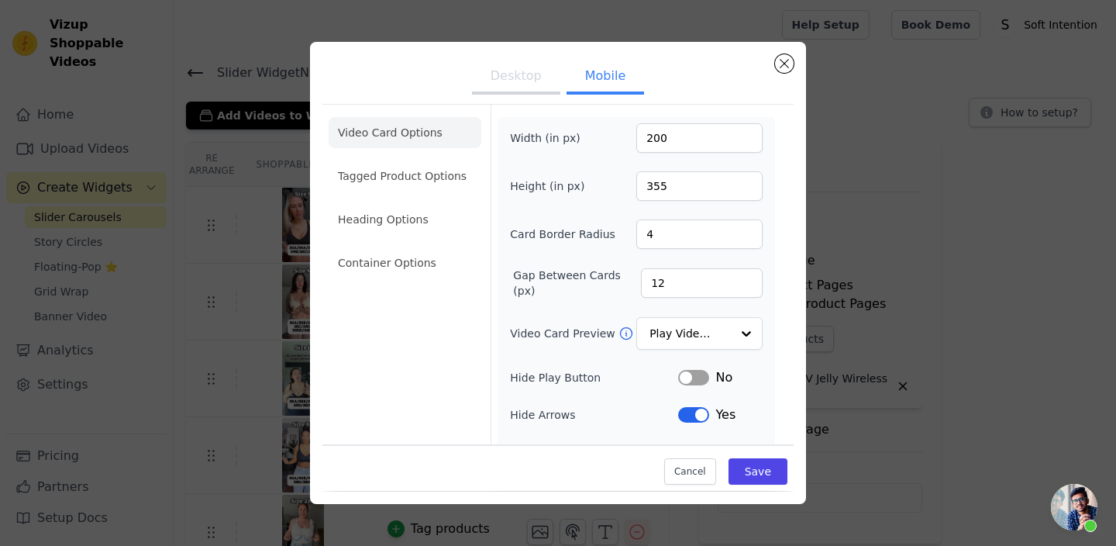
scroll to position [178, 0]
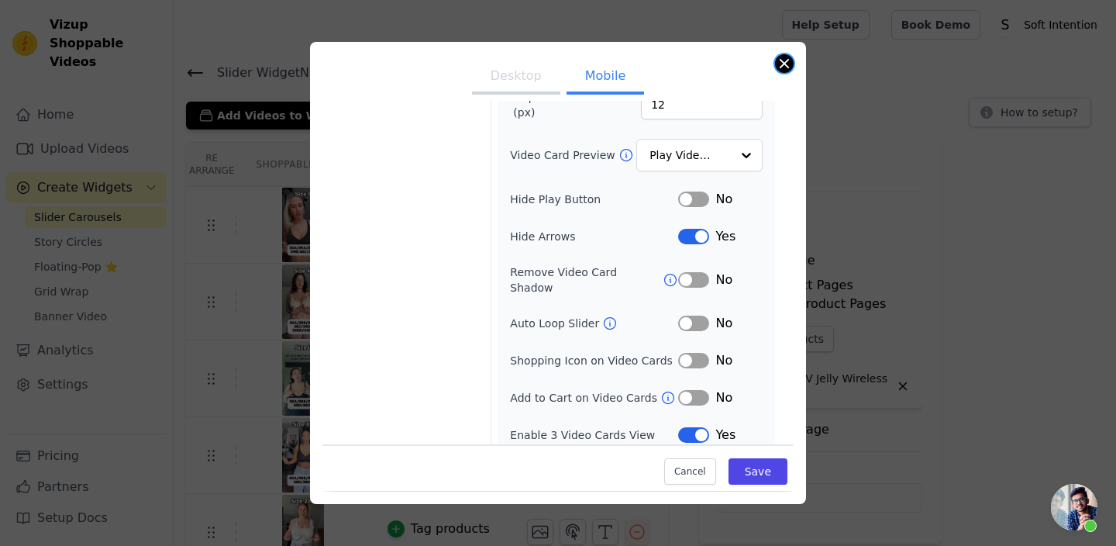
click at [780, 63] on button "Close modal" at bounding box center [784, 63] width 19 height 19
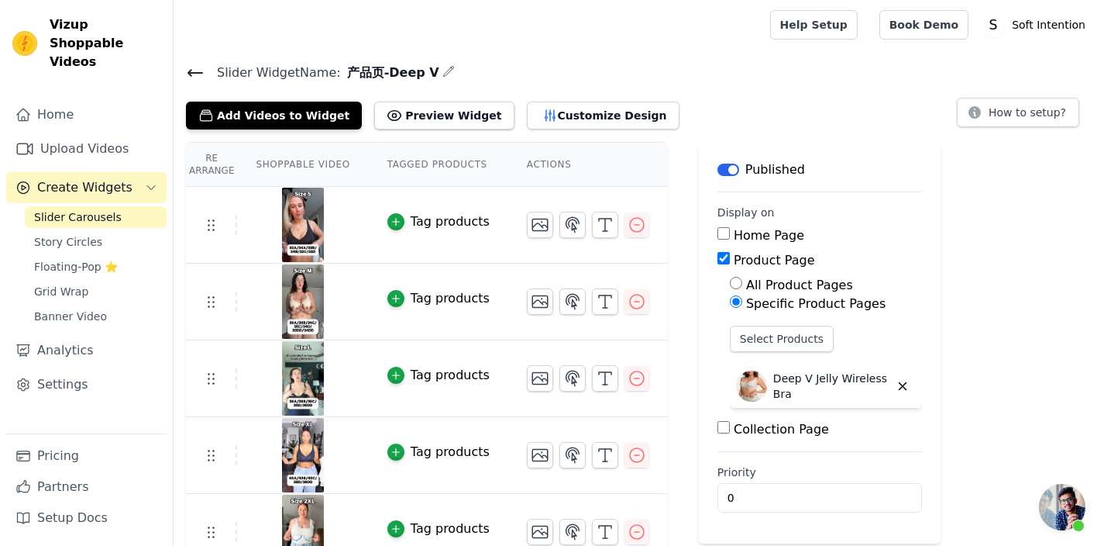
click at [195, 75] on icon at bounding box center [195, 73] width 19 height 19
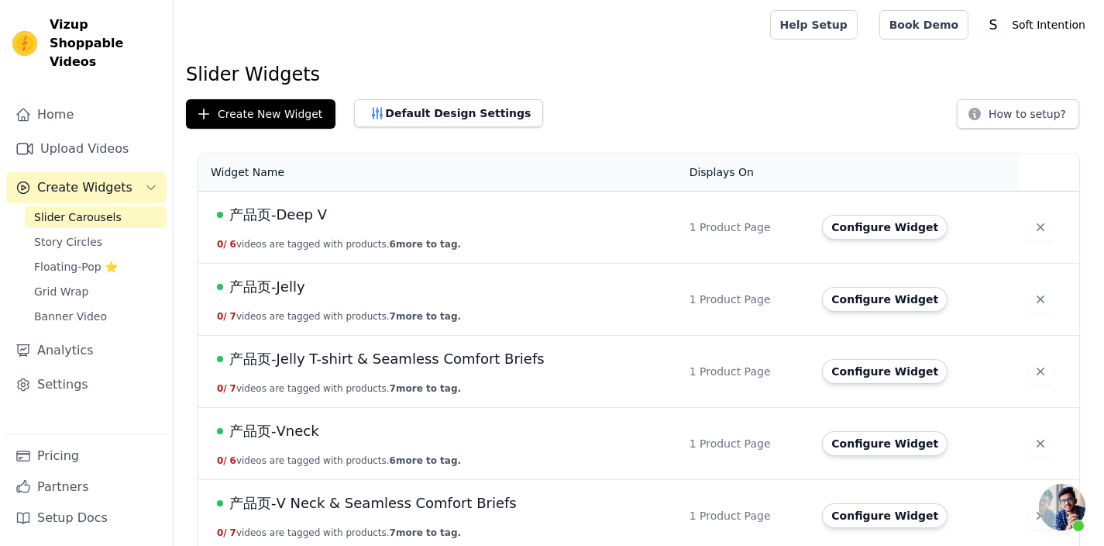
click at [409, 359] on span "产品页-Jelly T-shirt & Seamless Comfort Briefs" at bounding box center [386, 359] width 315 height 22
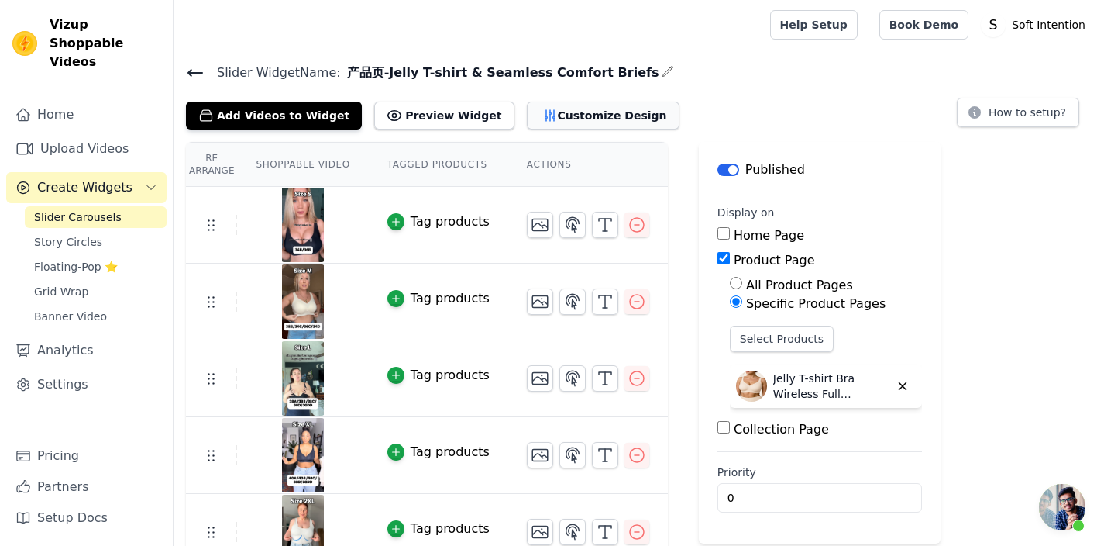
click at [566, 119] on button "Customize Design" at bounding box center [603, 116] width 153 height 28
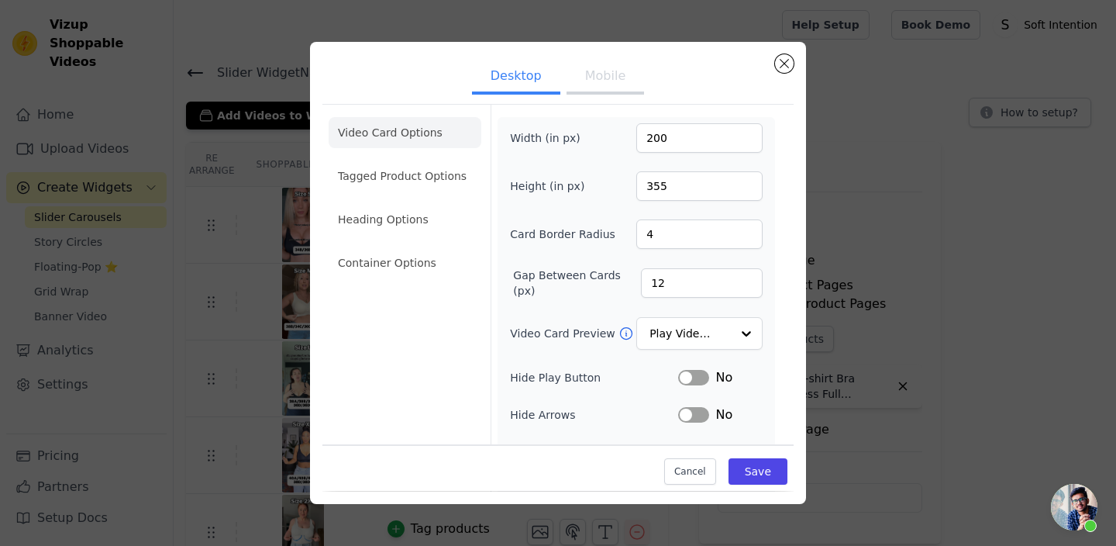
click at [584, 77] on button "Mobile" at bounding box center [604, 77] width 77 height 34
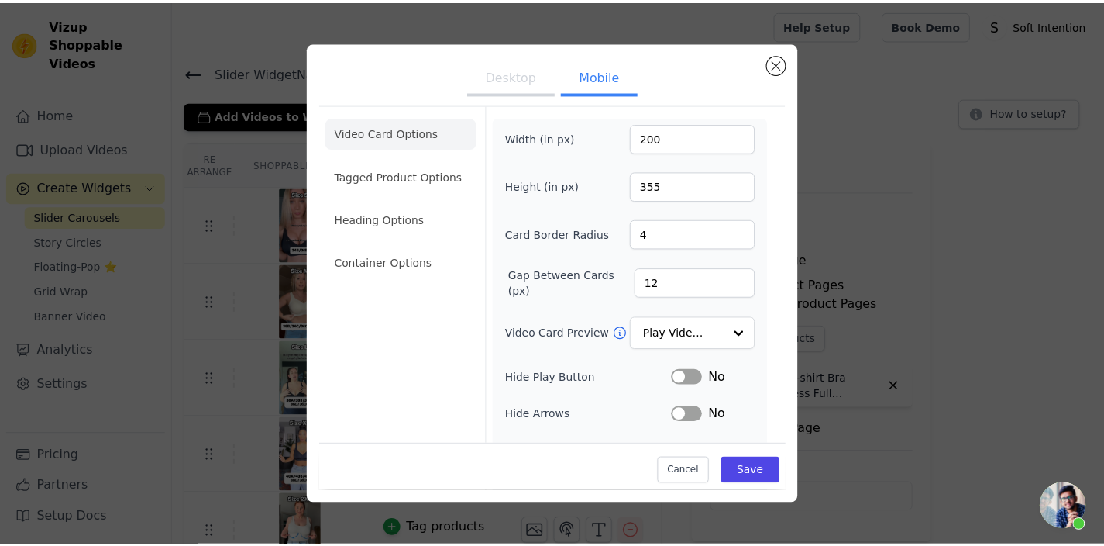
scroll to position [178, 0]
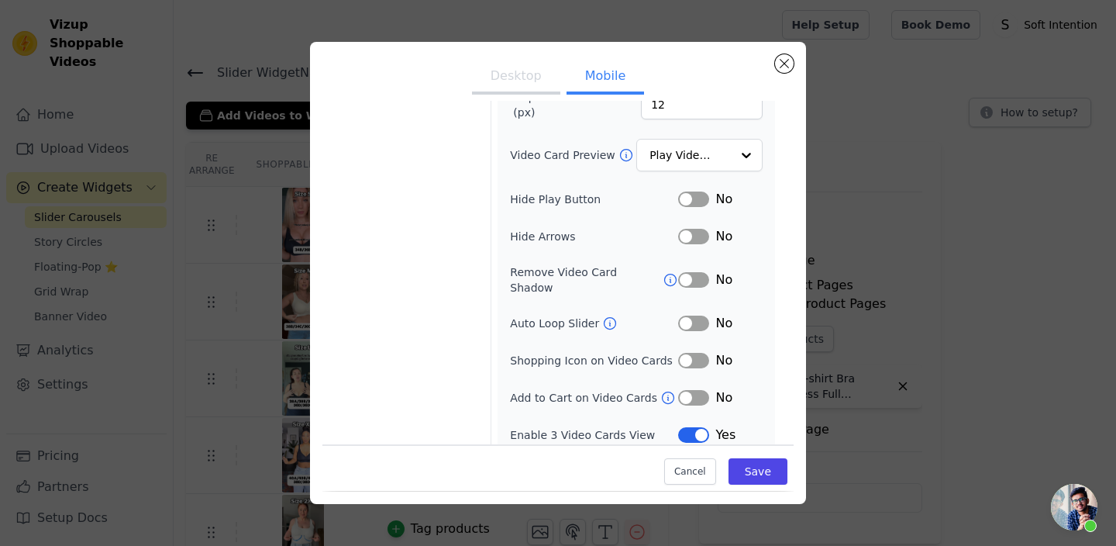
click at [690, 241] on button "Label" at bounding box center [693, 236] width 31 height 15
click at [741, 470] on button "Save" at bounding box center [757, 472] width 59 height 26
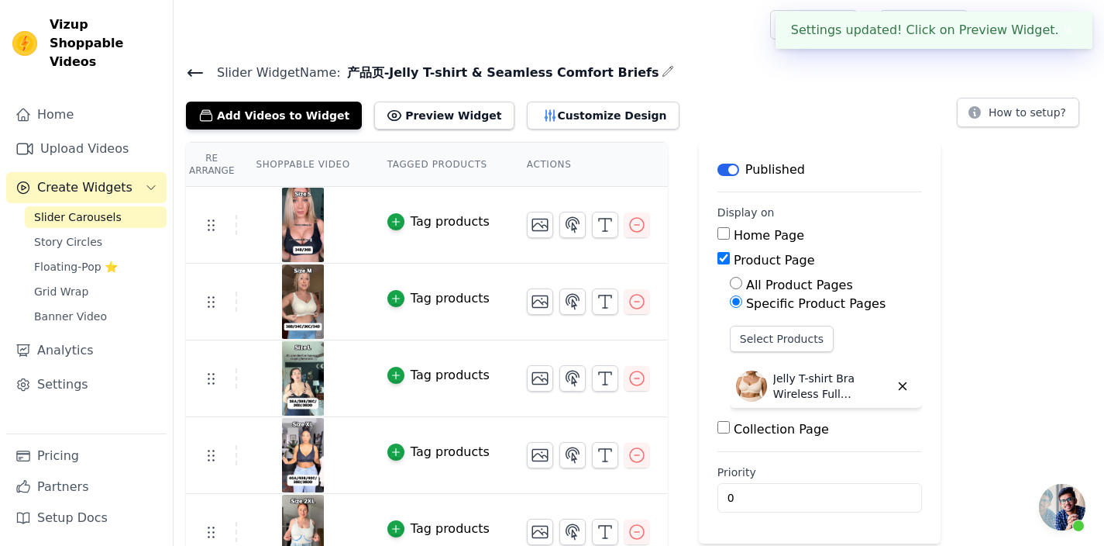
click at [195, 66] on icon at bounding box center [195, 73] width 19 height 19
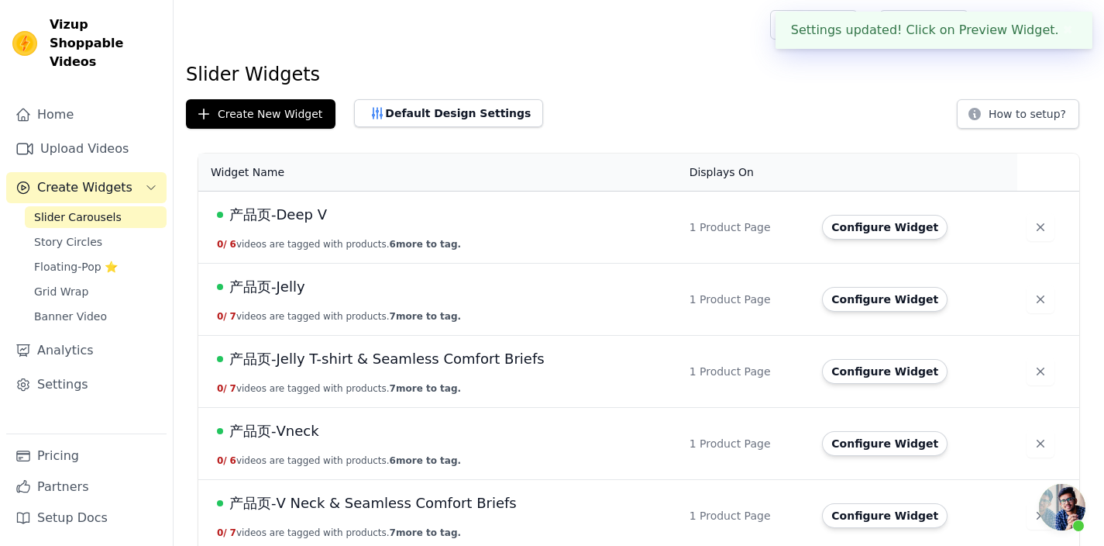
scroll to position [84, 0]
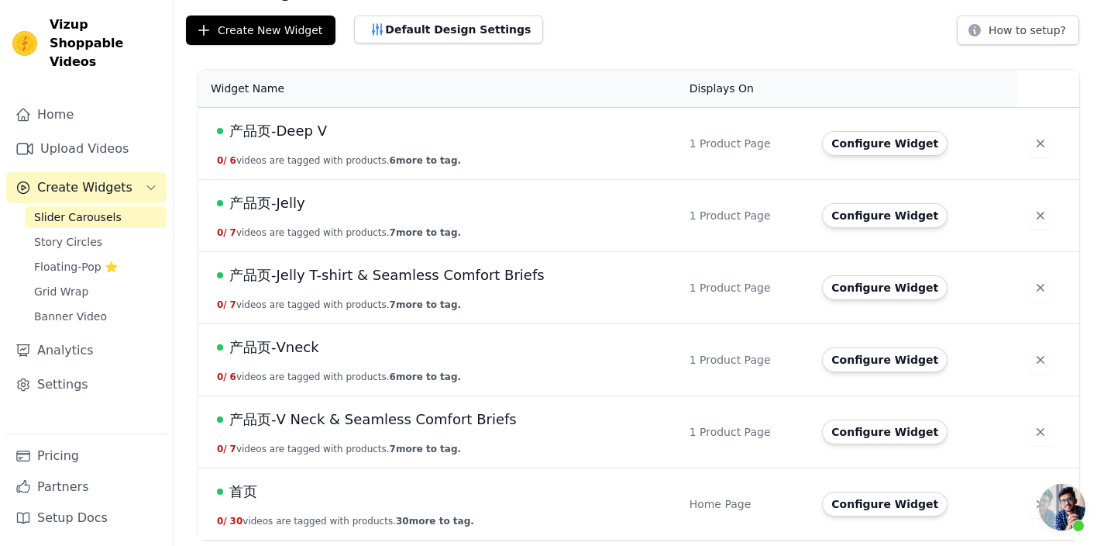
click at [404, 425] on span "产品页-V Neck & Seamless Comfort Briefs" at bounding box center [372, 419] width 287 height 22
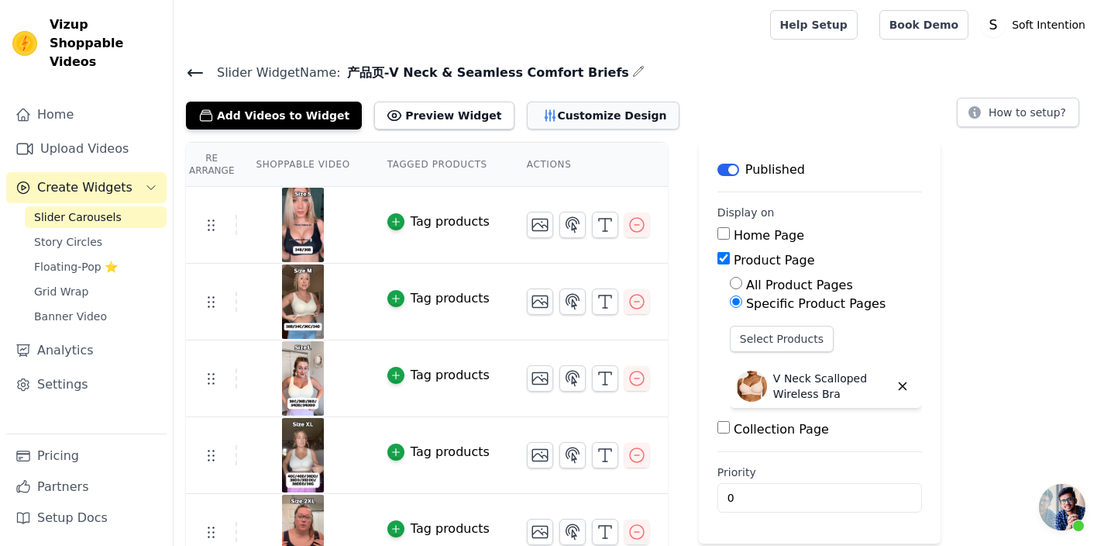
click at [558, 115] on button "Customize Design" at bounding box center [603, 116] width 153 height 28
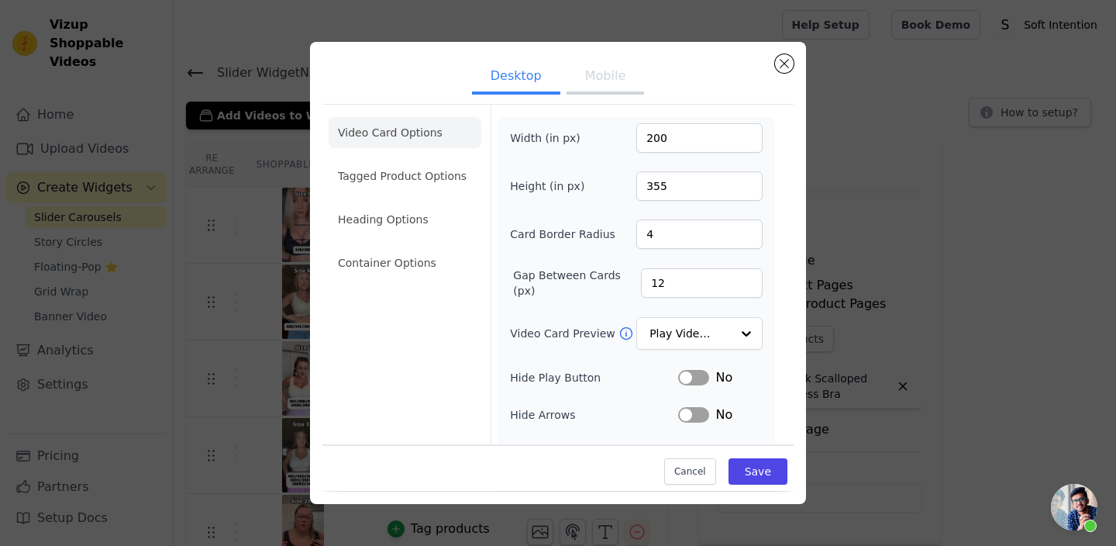
click at [607, 84] on button "Mobile" at bounding box center [604, 77] width 77 height 34
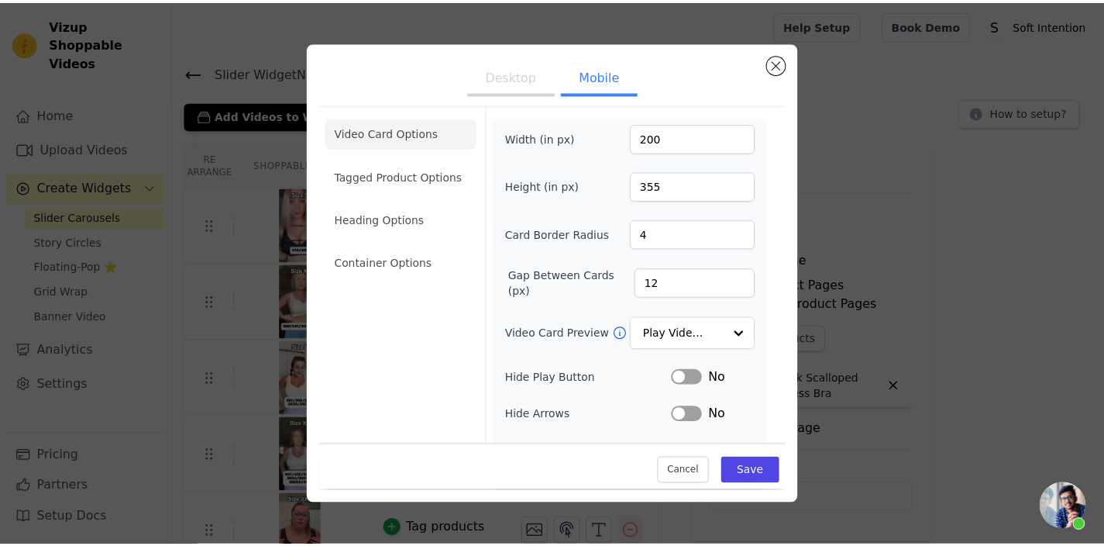
scroll to position [178, 0]
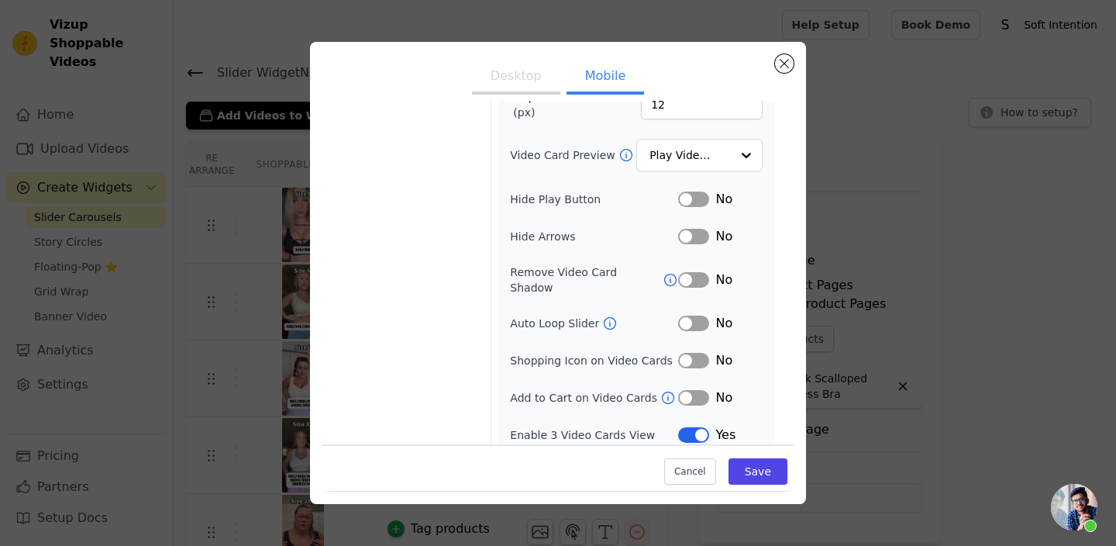
click at [694, 238] on button "Label" at bounding box center [693, 236] width 31 height 15
click at [755, 484] on button "Save" at bounding box center [757, 472] width 59 height 26
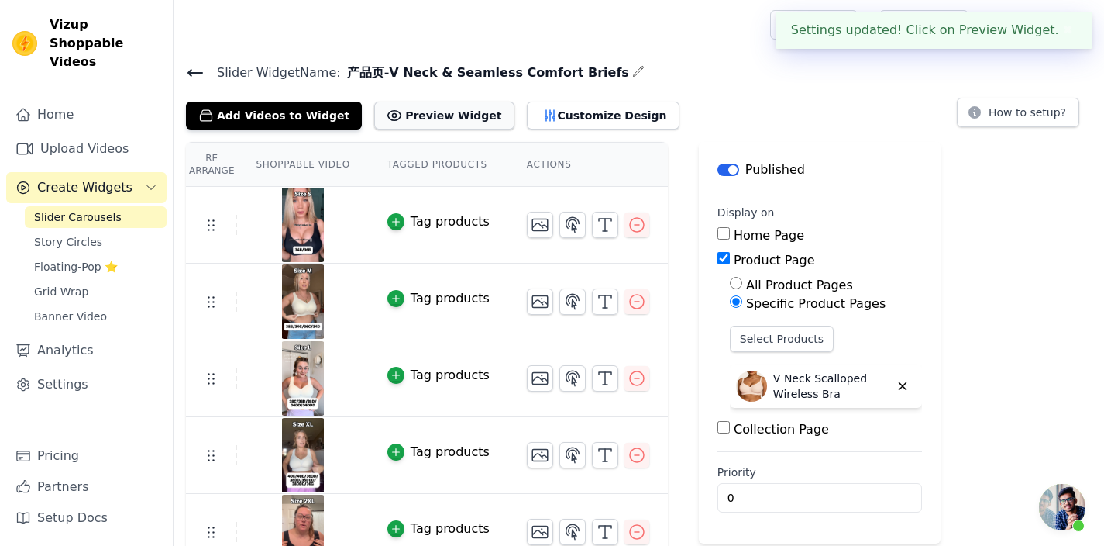
click at [420, 112] on button "Preview Widget" at bounding box center [443, 116] width 139 height 28
